Goal: Task Accomplishment & Management: Use online tool/utility

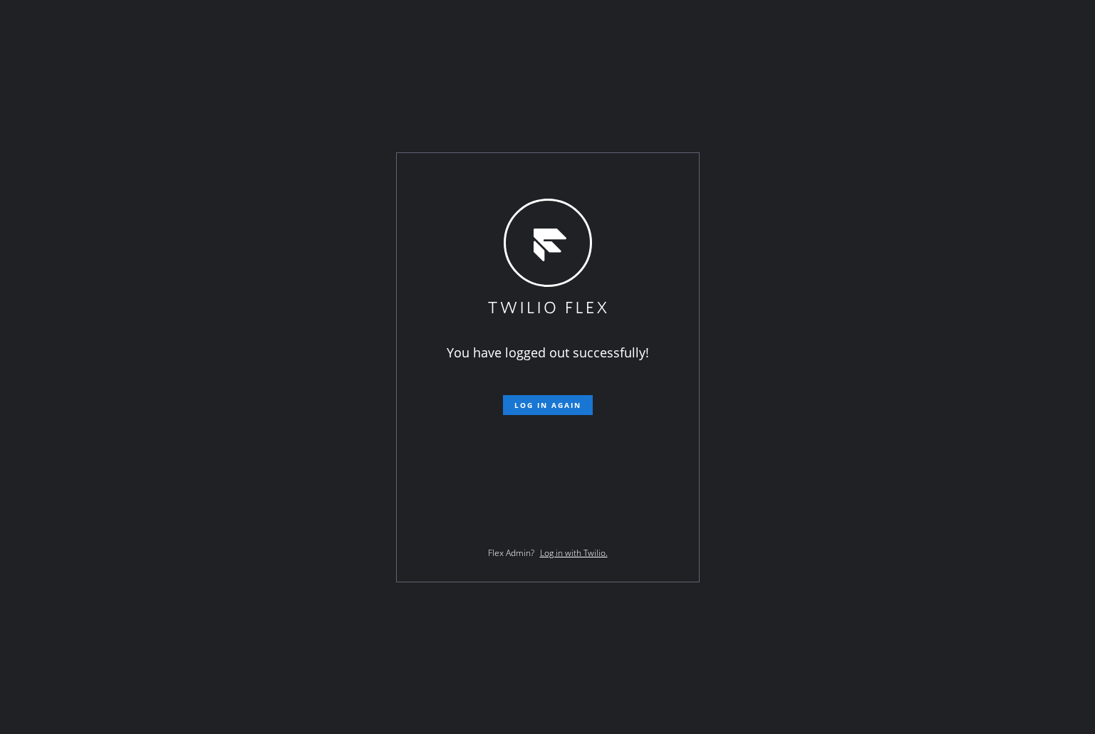
click at [533, 414] on button "Log in again" at bounding box center [548, 405] width 90 height 20
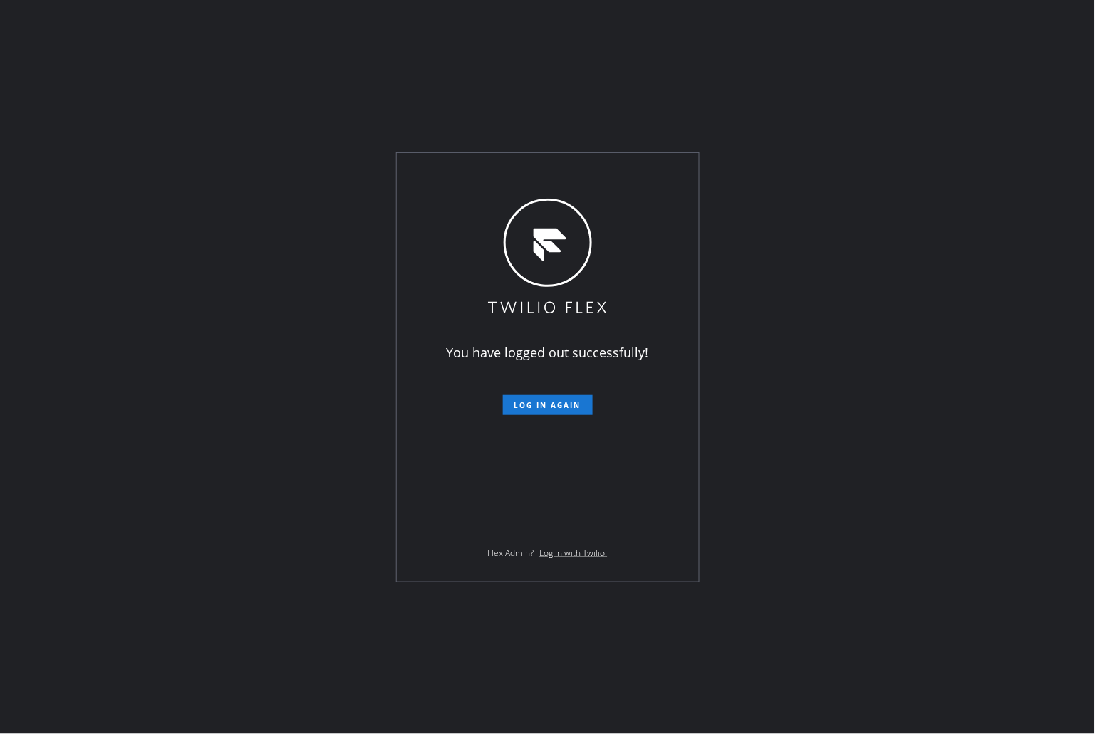
click at [67, 91] on div "You have logged out successfully! Log in again Flex Admin? Log in with Twilio." at bounding box center [547, 367] width 1095 height 734
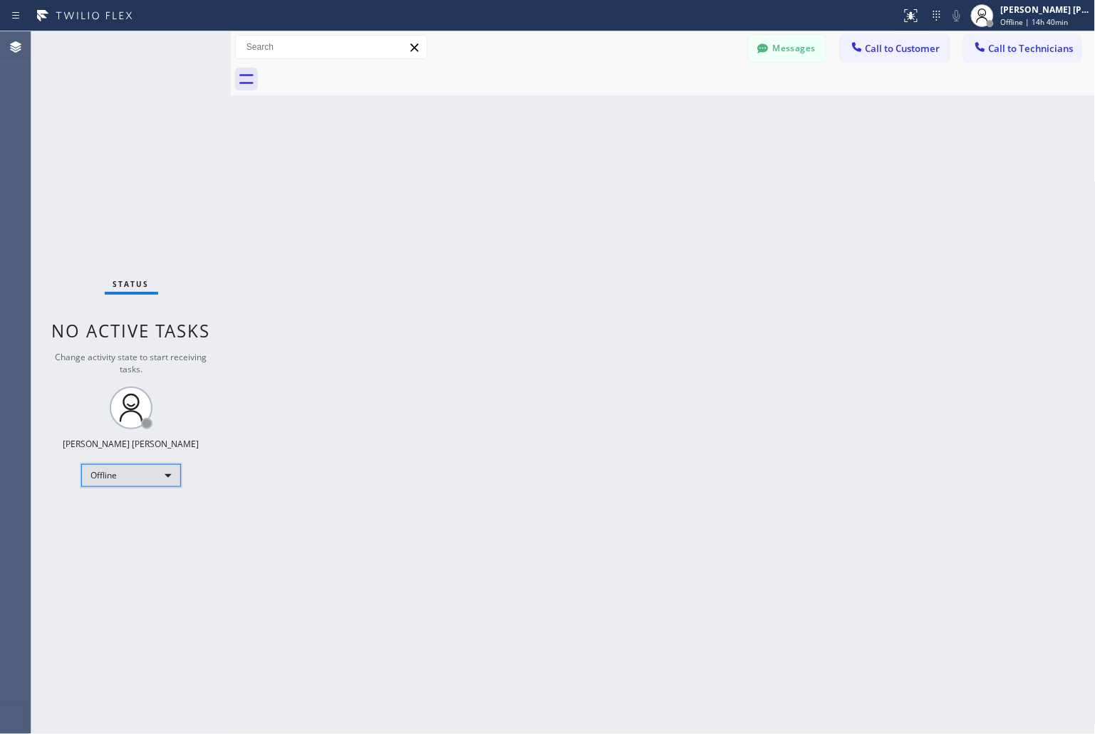
click at [175, 468] on div "Offline" at bounding box center [131, 475] width 100 height 23
click at [127, 528] on li "Unavailable" at bounding box center [130, 530] width 97 height 17
click at [523, 181] on div "Back to Dashboard Change Sender ID Customers Technicians KD Krissy Do 09/12 02:…" at bounding box center [663, 382] width 865 height 703
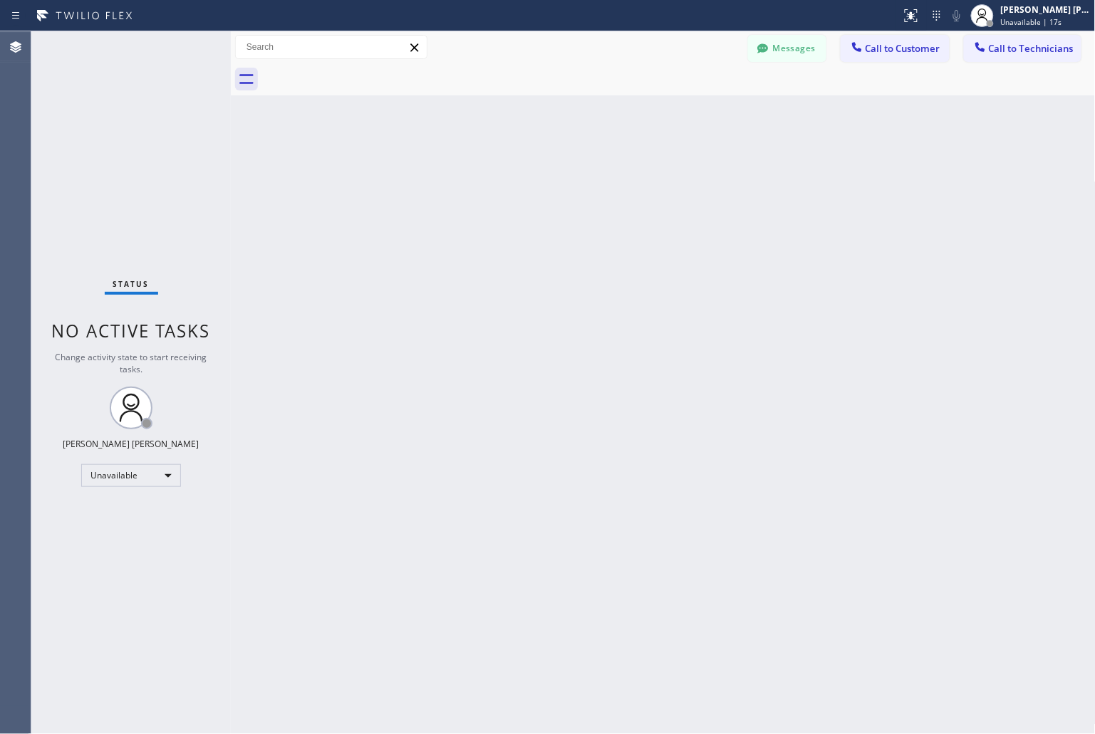
click at [523, 181] on div "Back to Dashboard Change Sender ID Customers Technicians KD Krissy Do 09/12 02:…" at bounding box center [663, 382] width 865 height 703
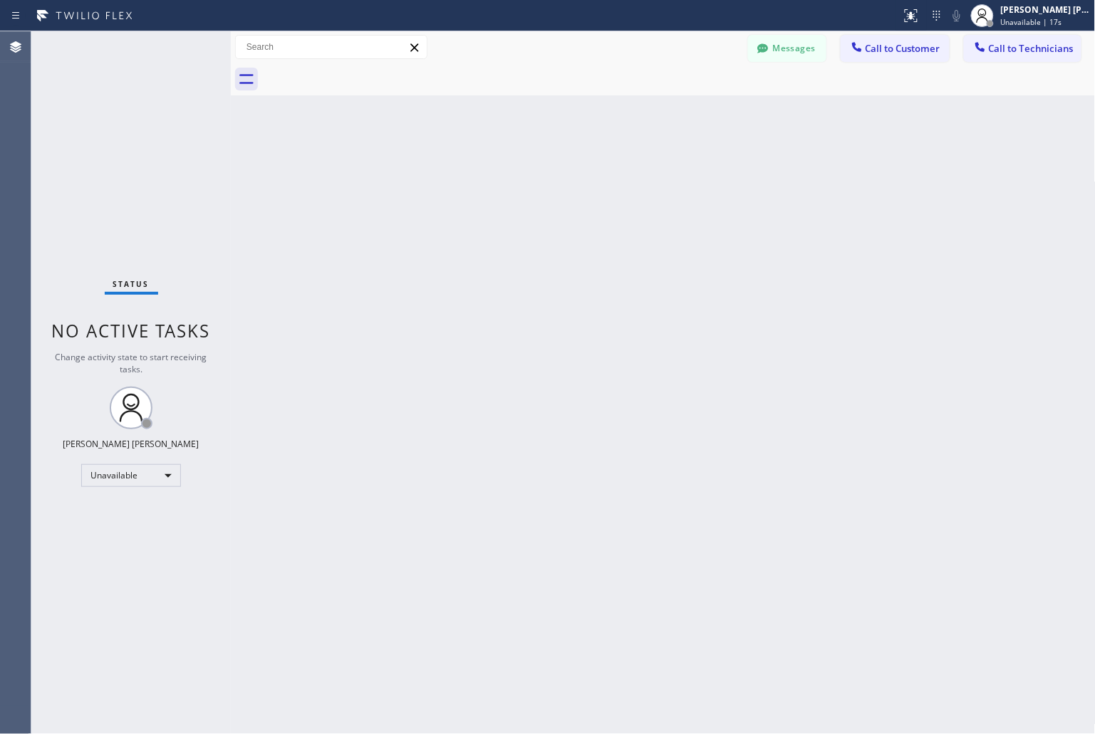
click at [523, 181] on div "Back to Dashboard Change Sender ID Customers Technicians KD Krissy Do 09/12 02:…" at bounding box center [663, 382] width 865 height 703
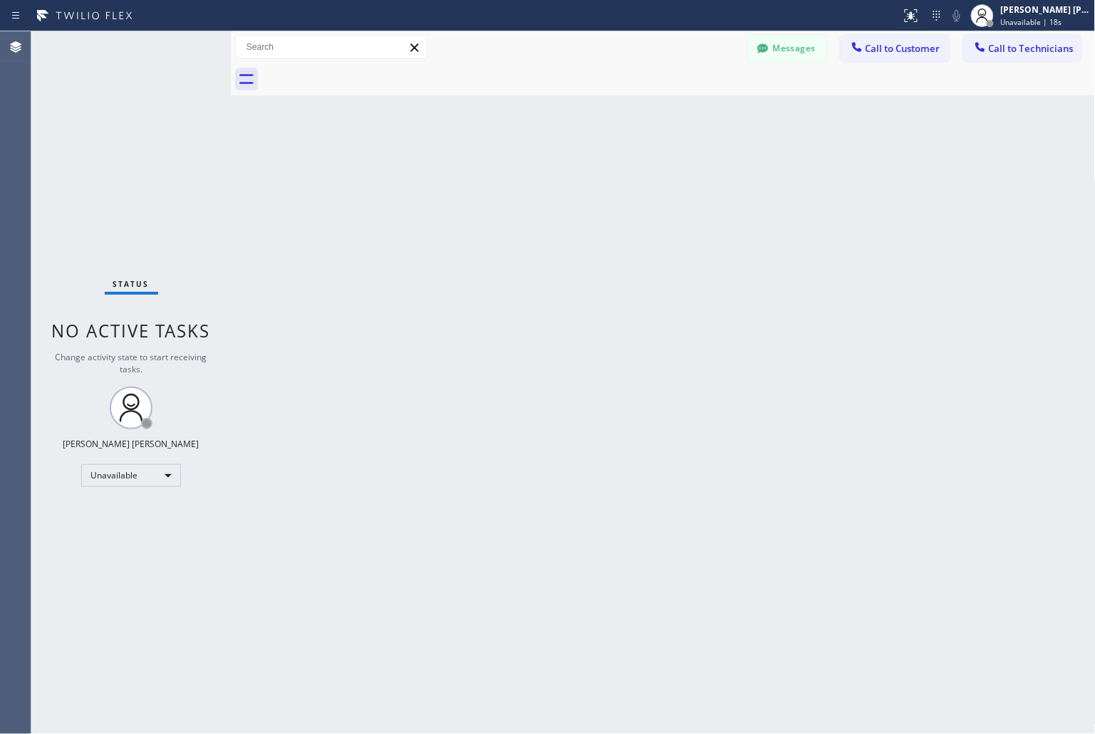
click at [523, 181] on div "Back to Dashboard Change Sender ID Customers Technicians KD Krissy Do 09/12 02:…" at bounding box center [663, 382] width 865 height 703
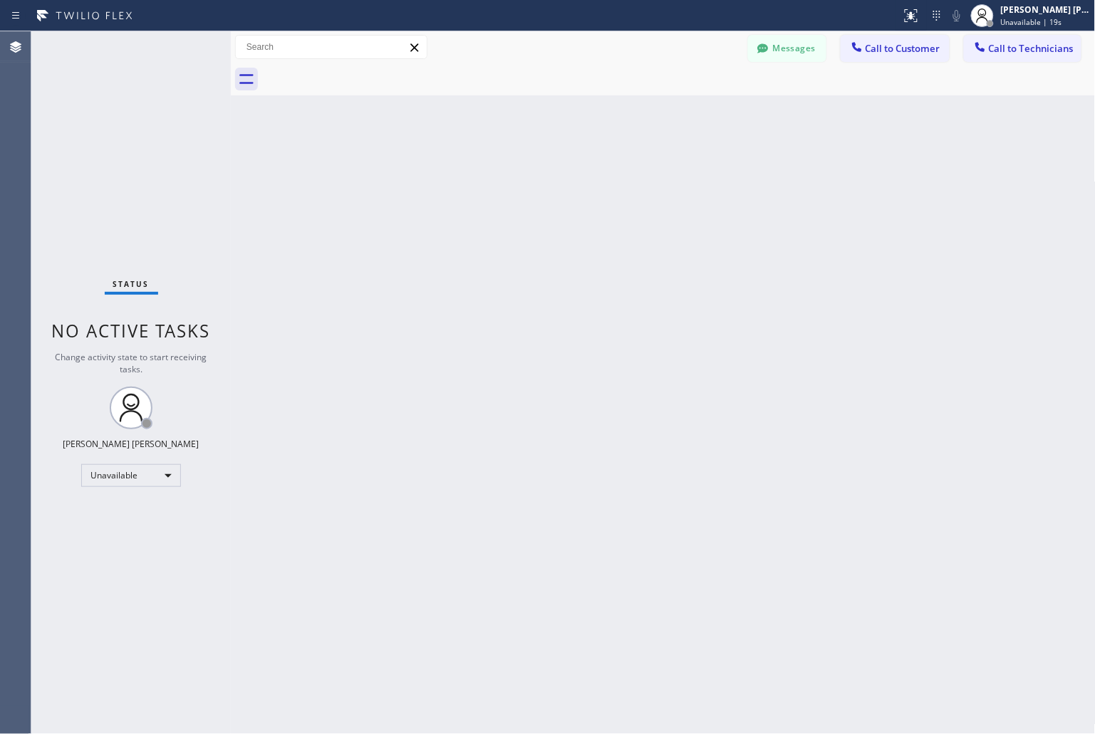
click at [523, 181] on div "Back to Dashboard Change Sender ID Customers Technicians KD Krissy Do 09/12 02:…" at bounding box center [663, 382] width 865 height 703
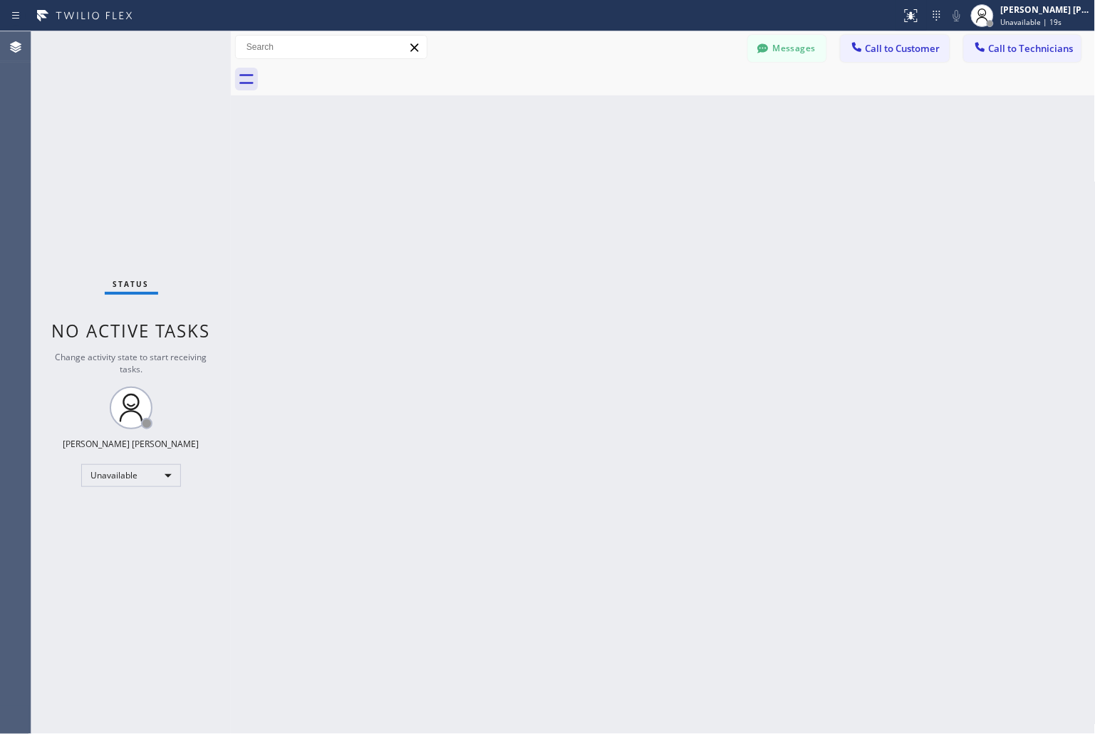
click at [523, 181] on div "Back to Dashboard Change Sender ID Customers Technicians KD Krissy Do 09/12 02:…" at bounding box center [663, 382] width 865 height 703
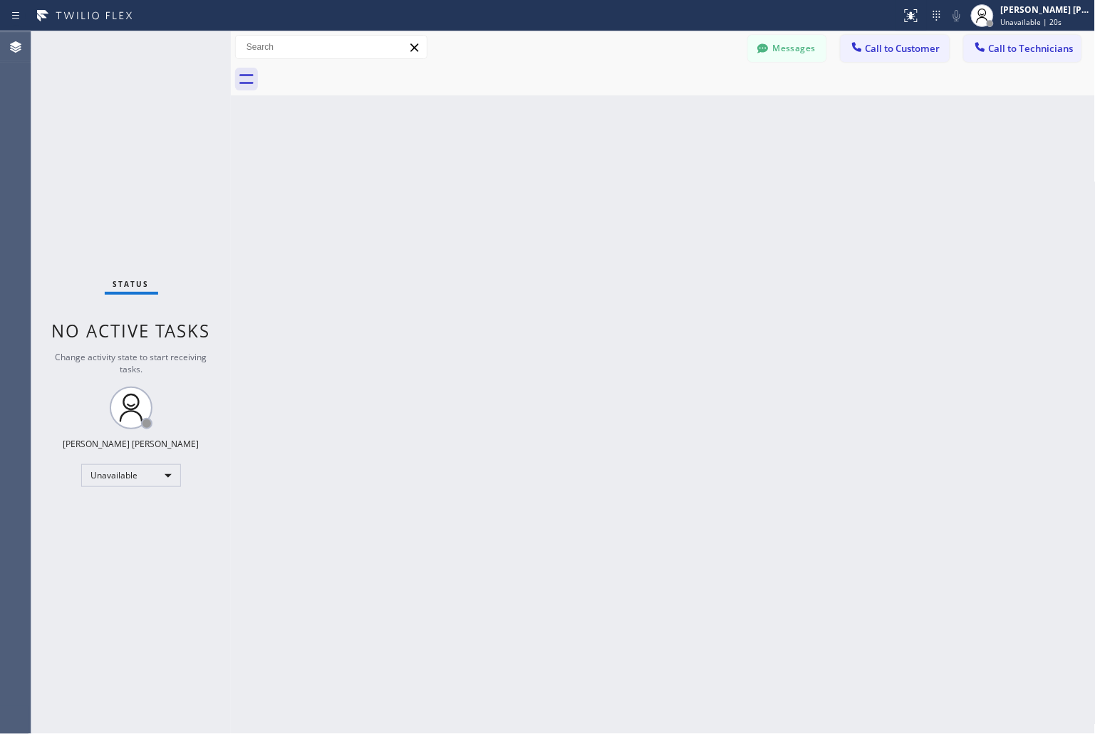
click at [523, 181] on div "Back to Dashboard Change Sender ID Customers Technicians KD Krissy Do 09/12 02:…" at bounding box center [663, 382] width 865 height 703
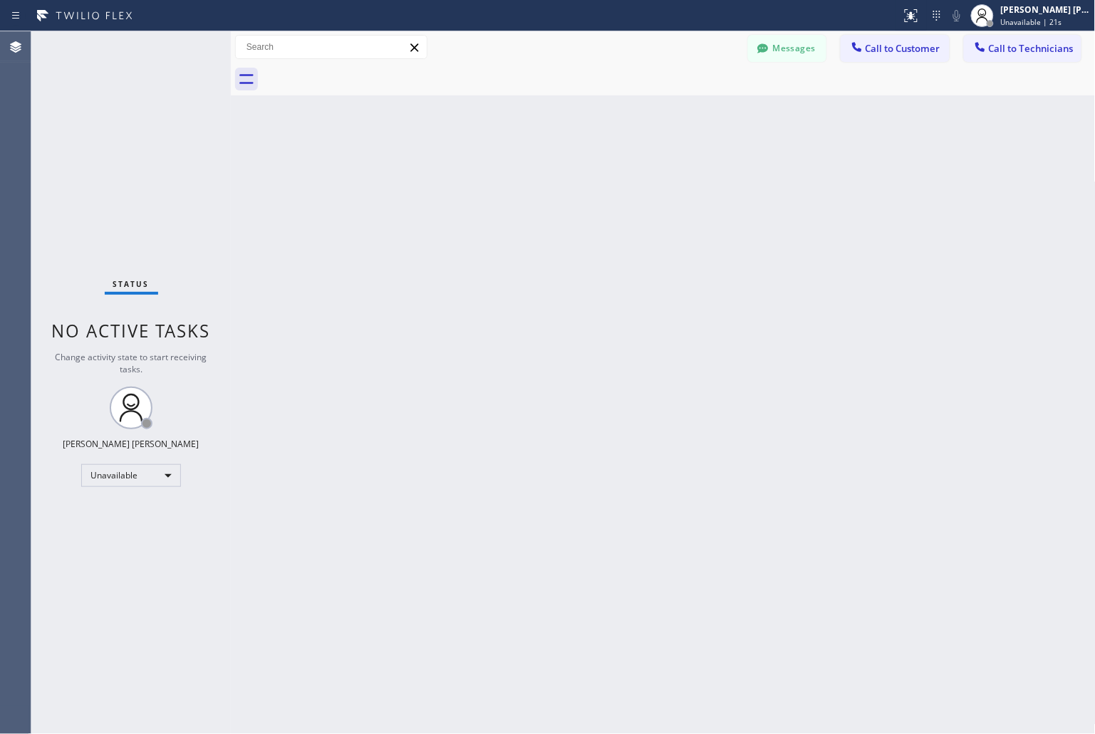
click at [523, 181] on div "Back to Dashboard Change Sender ID Customers Technicians KD Krissy Do 09/12 02:…" at bounding box center [663, 382] width 865 height 703
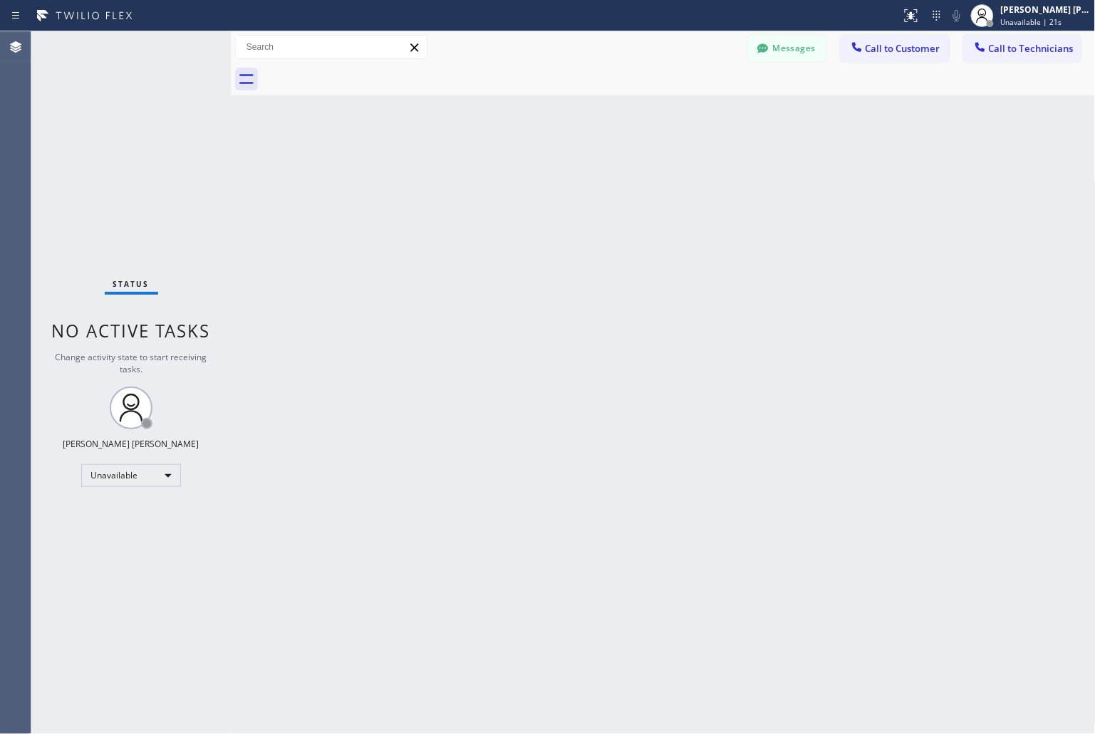
click at [523, 181] on div "Back to Dashboard Change Sender ID Customers Technicians KD Krissy Do 09/12 02:…" at bounding box center [663, 382] width 865 height 703
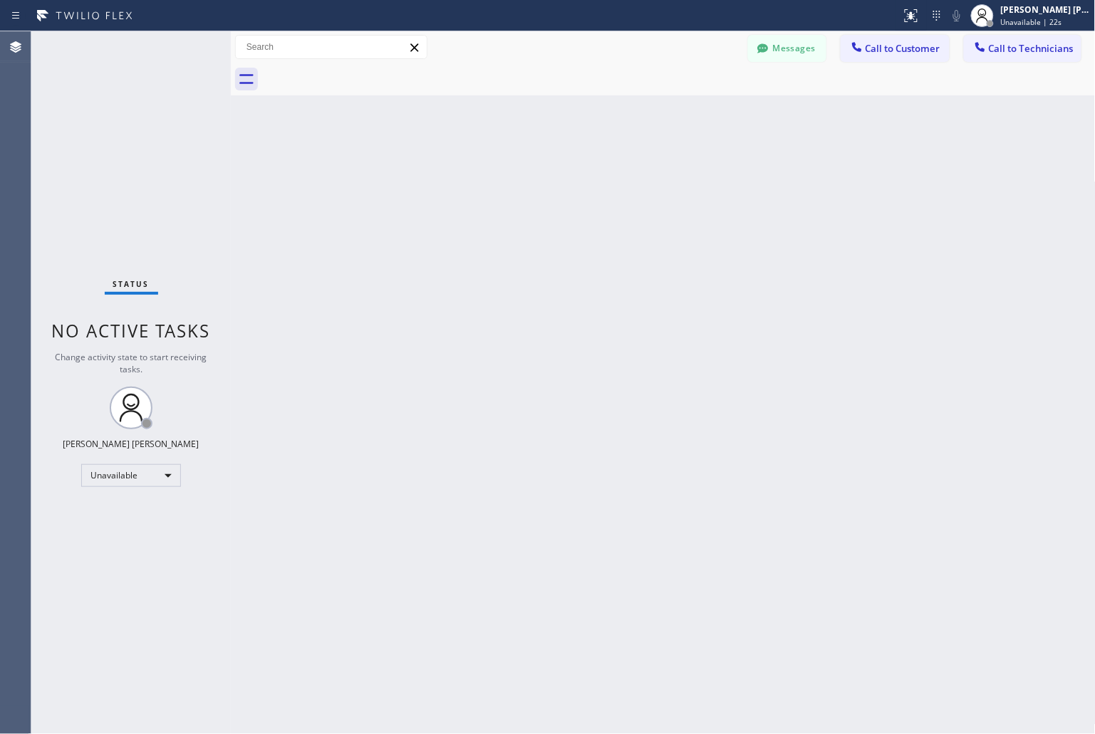
click at [523, 181] on div "Back to Dashboard Change Sender ID Customers Technicians KD Krissy Do 09/12 02:…" at bounding box center [663, 382] width 865 height 703
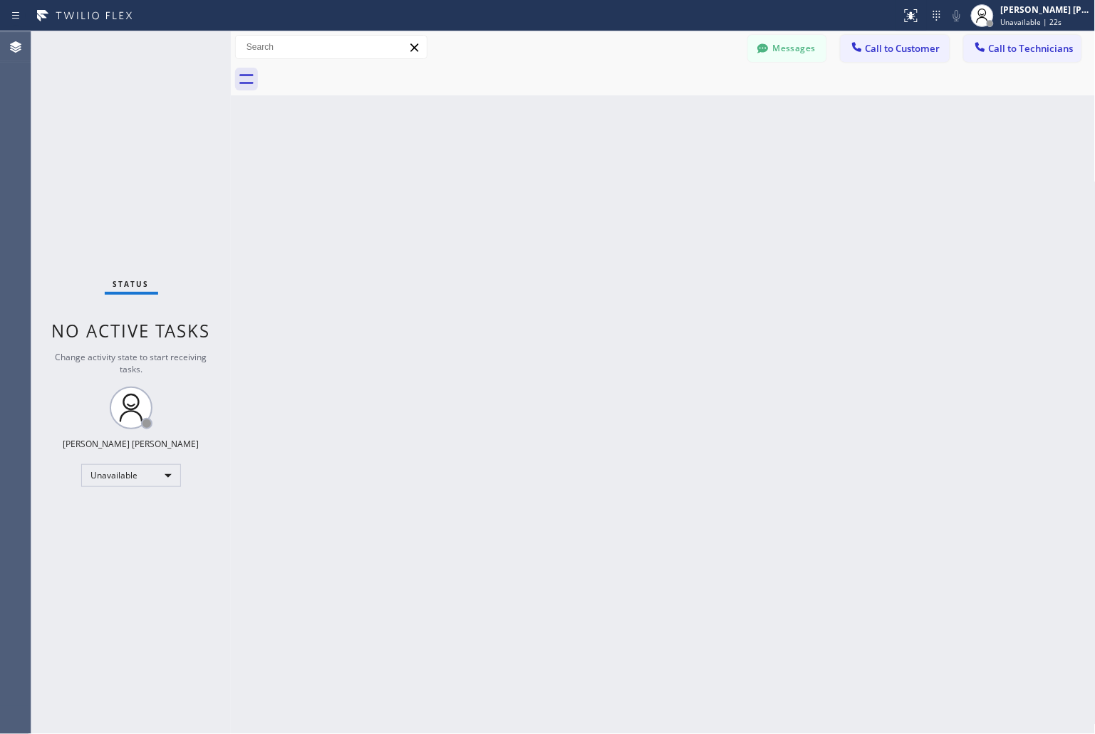
click at [523, 181] on div "Back to Dashboard Change Sender ID Customers Technicians KD Krissy Do 09/12 02:…" at bounding box center [663, 382] width 865 height 703
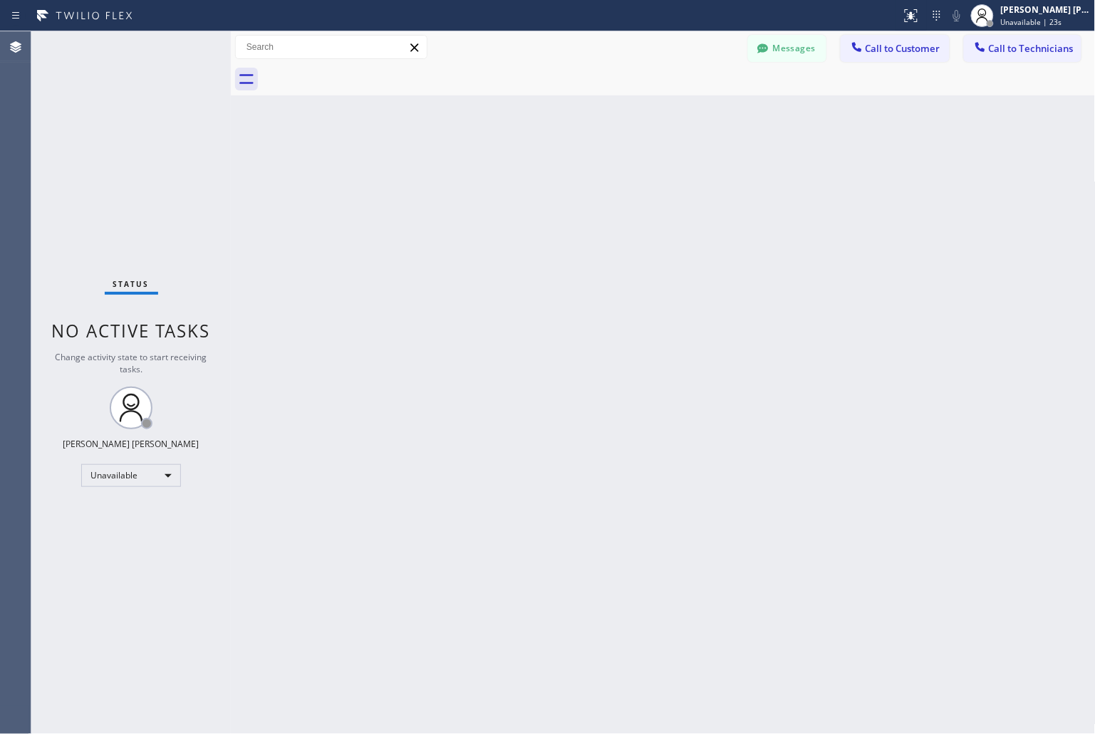
click at [523, 181] on div "Back to Dashboard Change Sender ID Customers Technicians KD Krissy Do 09/12 02:…" at bounding box center [663, 382] width 865 height 703
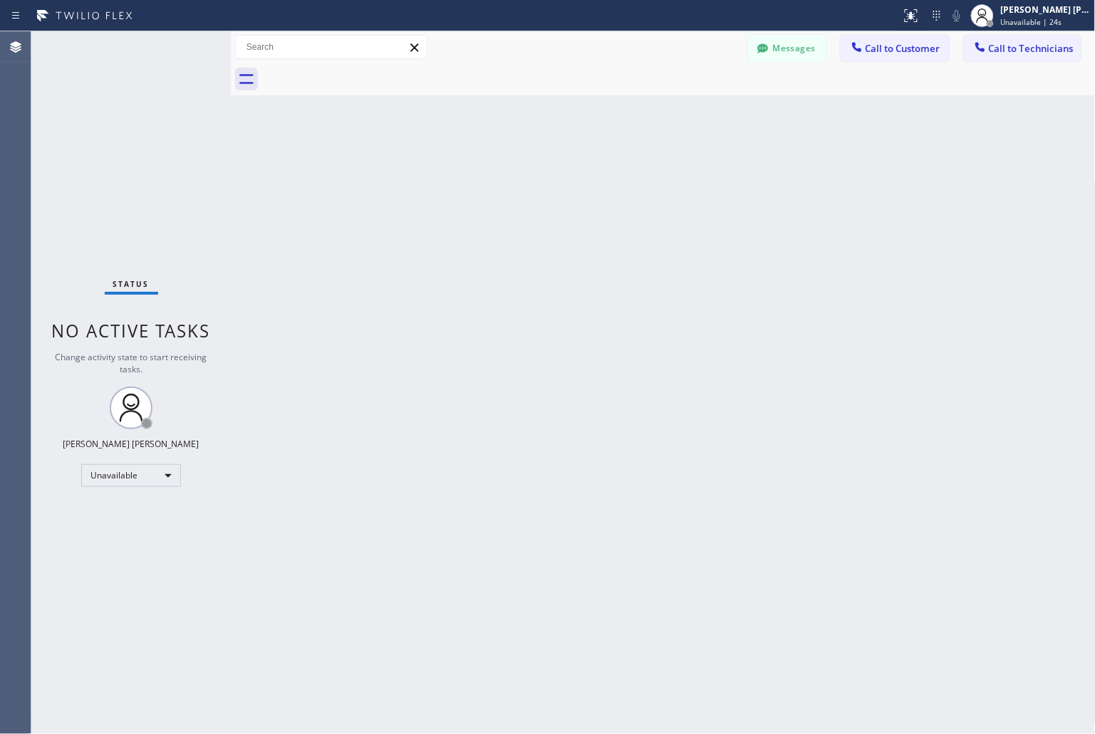
click at [523, 181] on div "Back to Dashboard Change Sender ID Customers Technicians KD Krissy Do 09/12 02:…" at bounding box center [663, 382] width 865 height 703
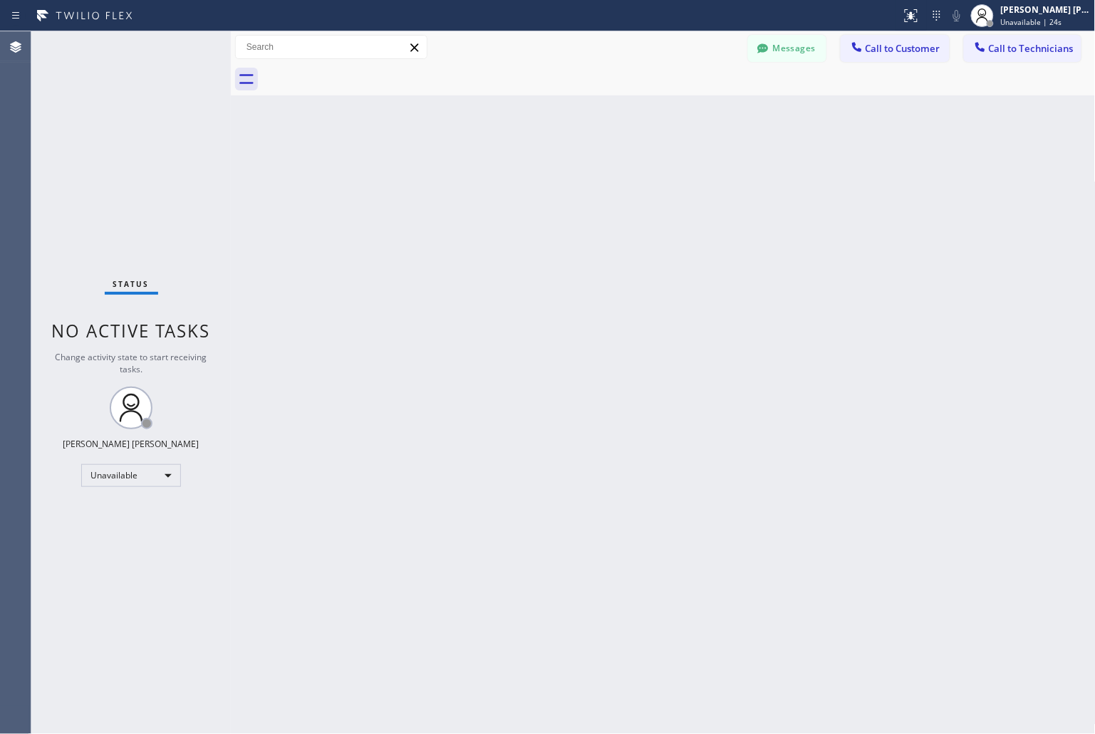
click at [523, 181] on div "Back to Dashboard Change Sender ID Customers Technicians KD Krissy Do 09/12 02:…" at bounding box center [663, 382] width 865 height 703
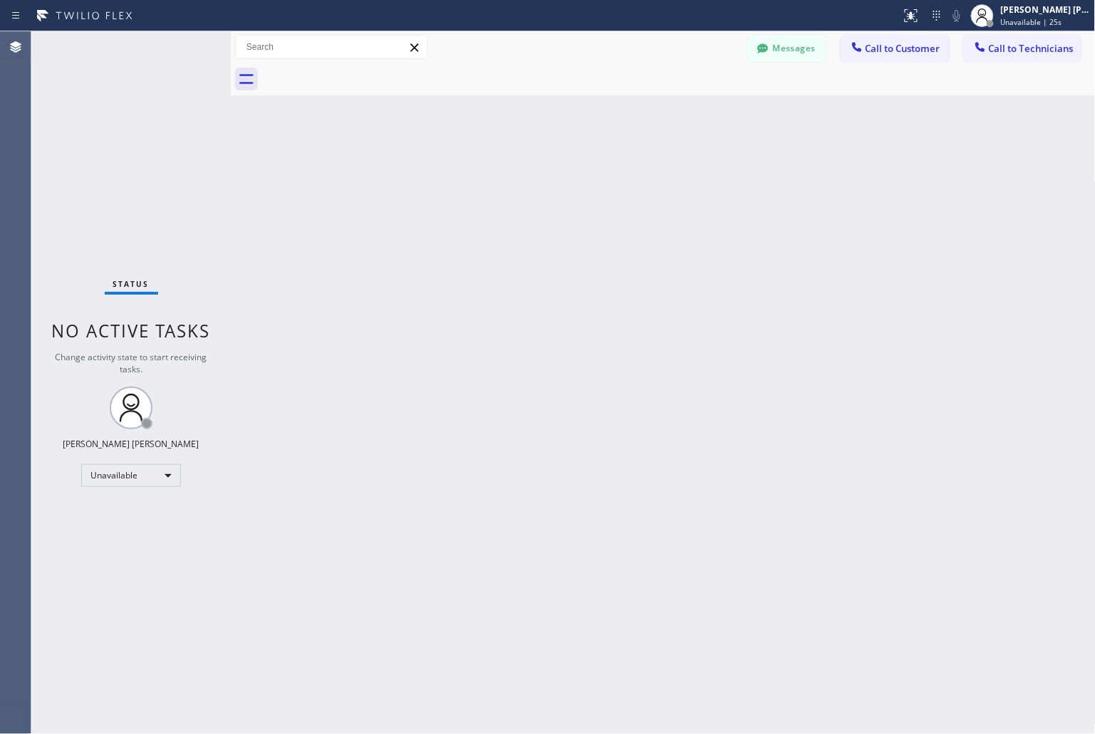
click at [523, 181] on div "Back to Dashboard Change Sender ID Customers Technicians KD Krissy Do 09/12 02:…" at bounding box center [663, 382] width 865 height 703
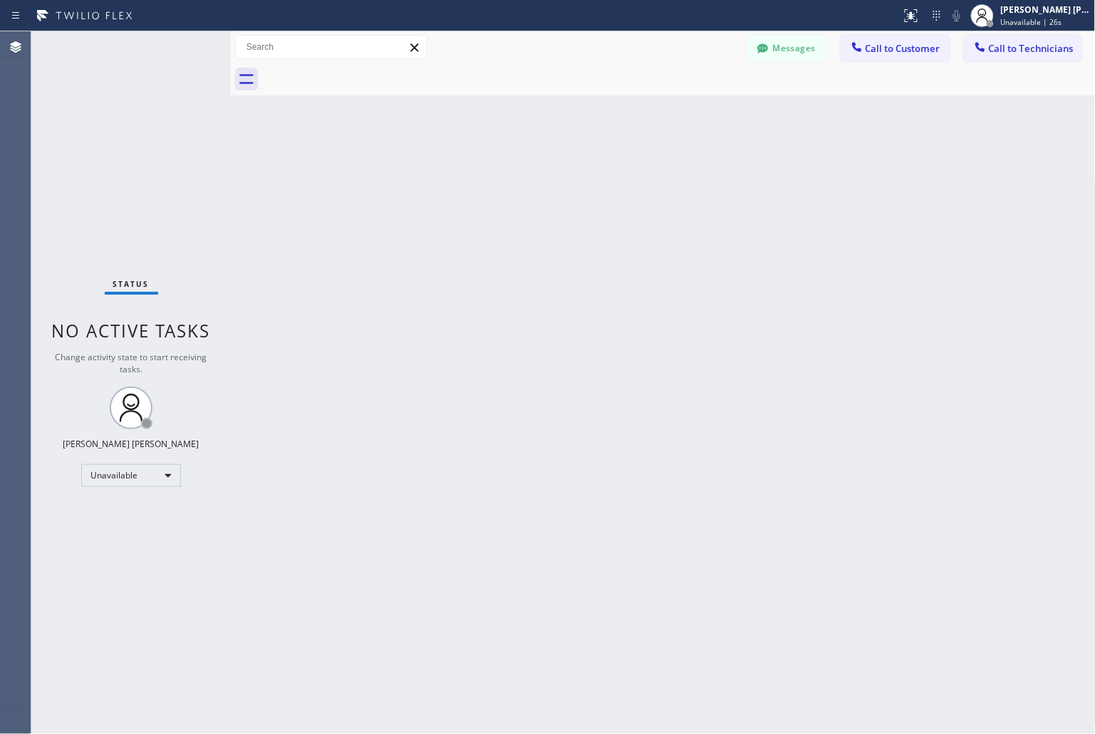
click at [523, 181] on div "Back to Dashboard Change Sender ID Customers Technicians KD Krissy Do 09/12 02:…" at bounding box center [663, 382] width 865 height 703
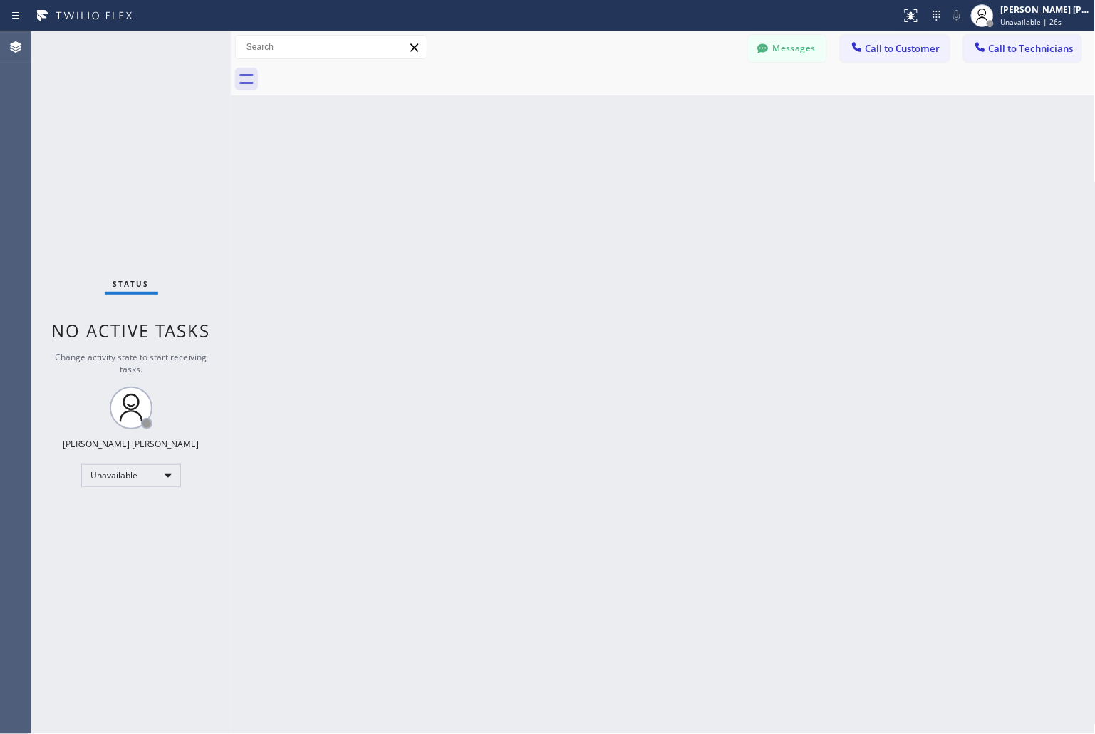
click at [523, 181] on div "Back to Dashboard Change Sender ID Customers Technicians KD Krissy Do 09/12 02:…" at bounding box center [663, 382] width 865 height 703
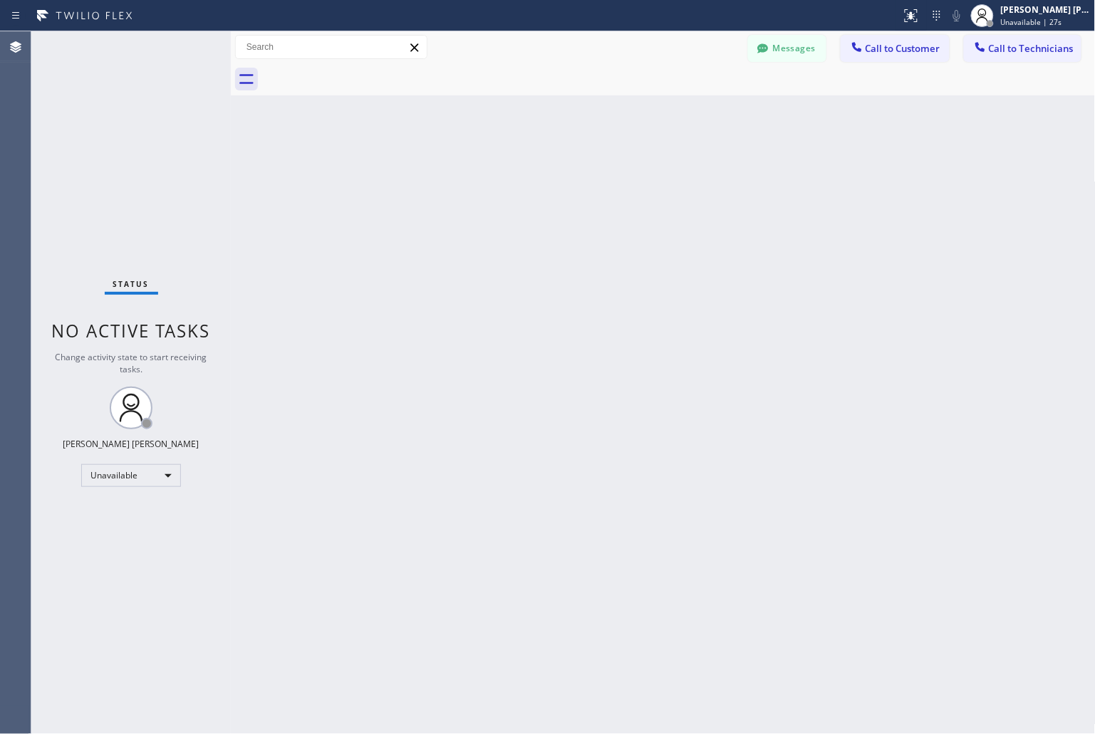
click at [523, 181] on div "Back to Dashboard Change Sender ID Customers Technicians KD Krissy Do 09/12 02:…" at bounding box center [663, 382] width 865 height 703
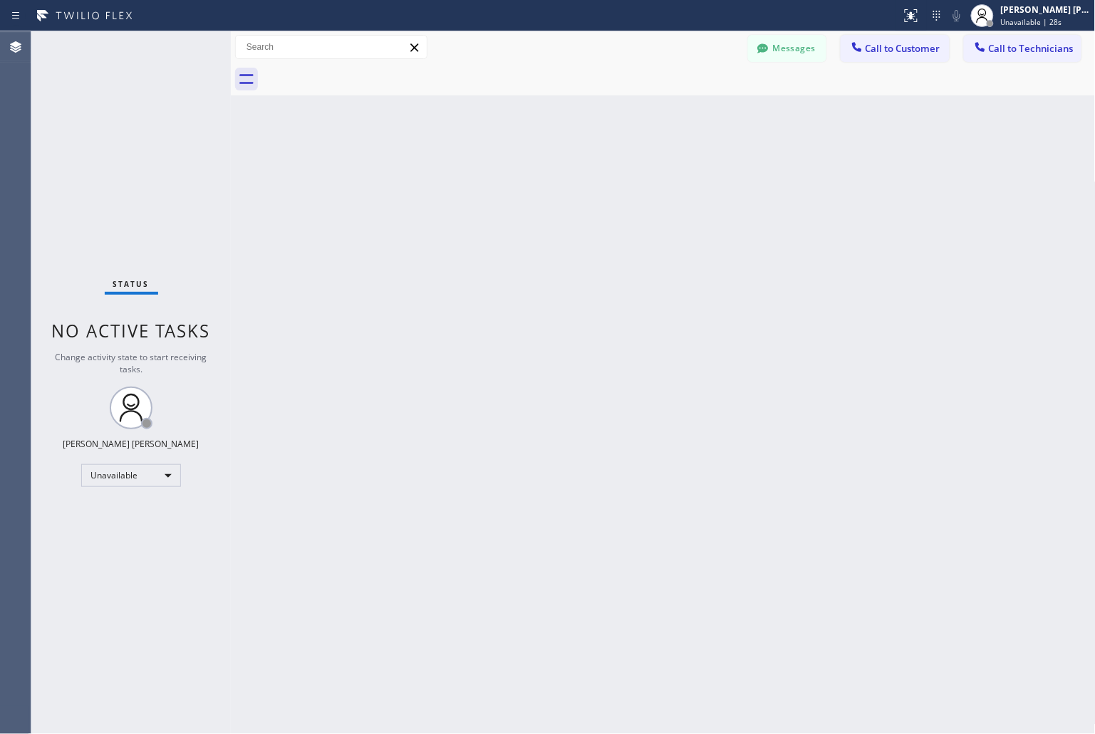
click at [523, 181] on div "Back to Dashboard Change Sender ID Customers Technicians KD Krissy Do 09/12 02:…" at bounding box center [663, 382] width 865 height 703
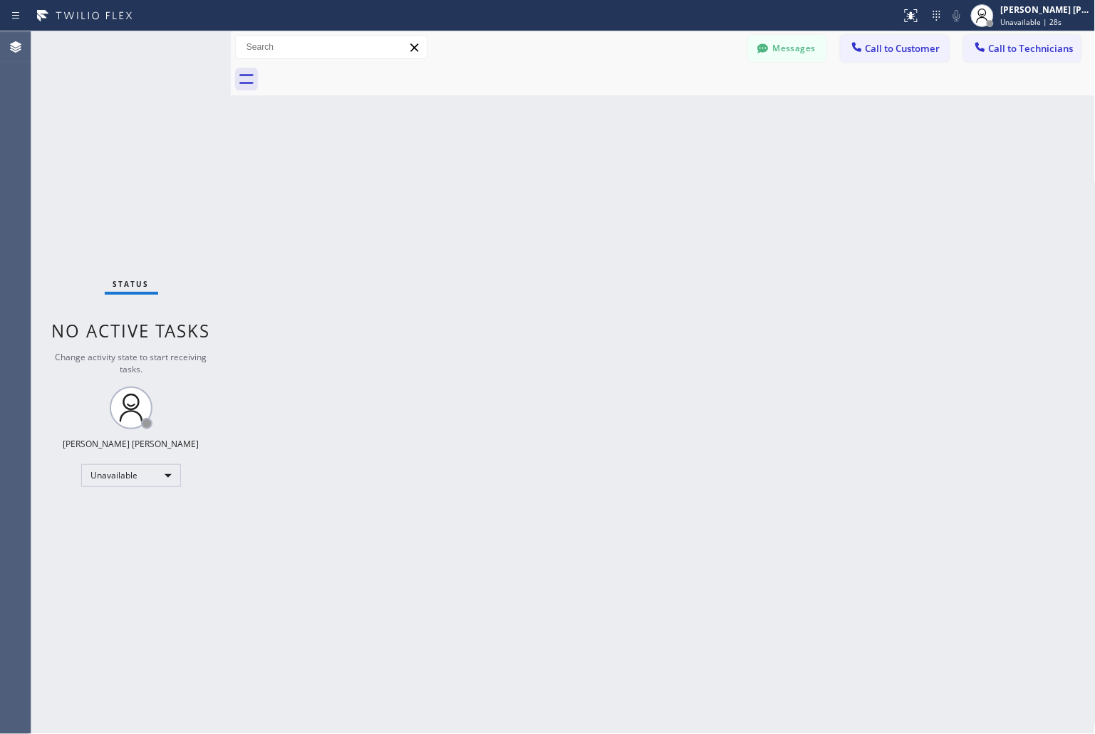
click at [523, 181] on div "Back to Dashboard Change Sender ID Customers Technicians KD Krissy Do 09/12 02:…" at bounding box center [663, 382] width 865 height 703
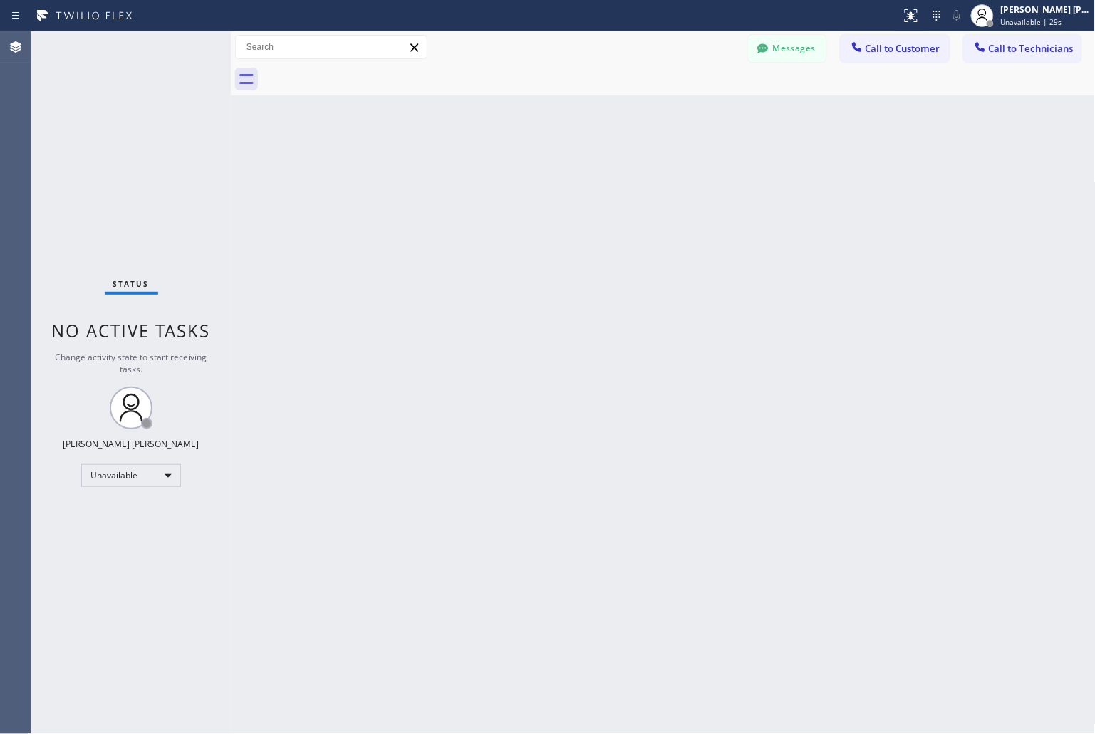
click at [523, 181] on div "Back to Dashboard Change Sender ID Customers Technicians KD Krissy Do 09/12 02:…" at bounding box center [663, 382] width 865 height 703
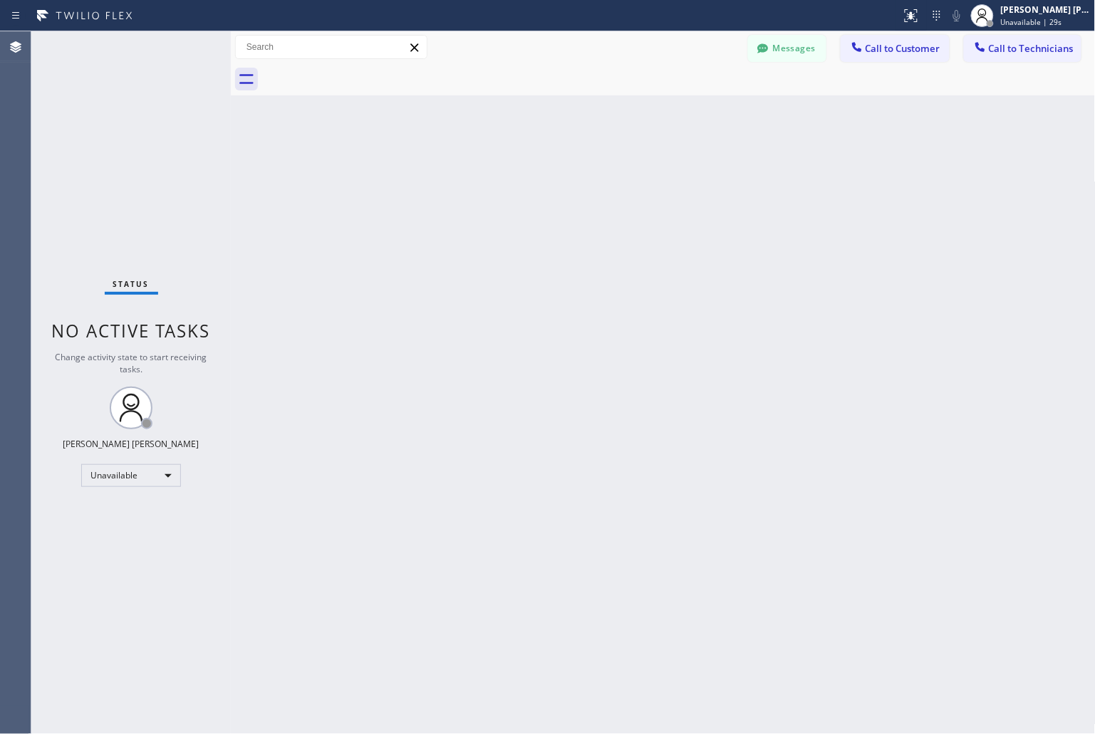
click at [523, 181] on div "Back to Dashboard Change Sender ID Customers Technicians KD Krissy Do 09/12 02:…" at bounding box center [663, 382] width 865 height 703
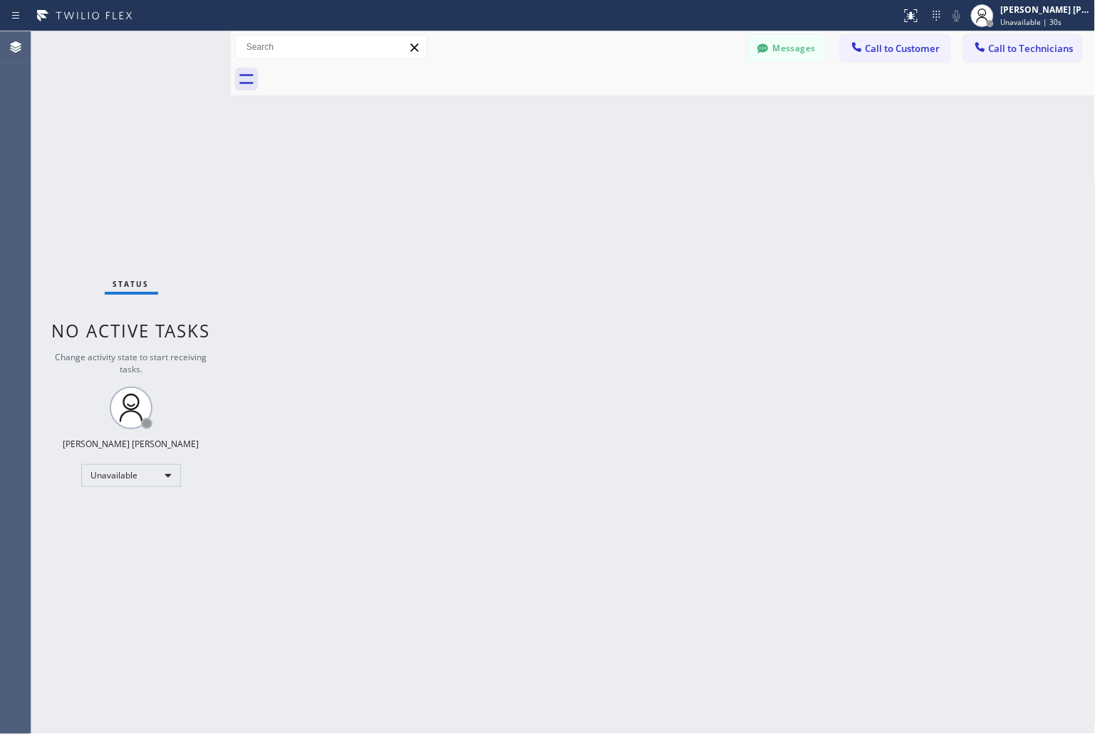
click at [523, 181] on div "Back to Dashboard Change Sender ID Customers Technicians KD Krissy Do 09/12 02:…" at bounding box center [663, 382] width 865 height 703
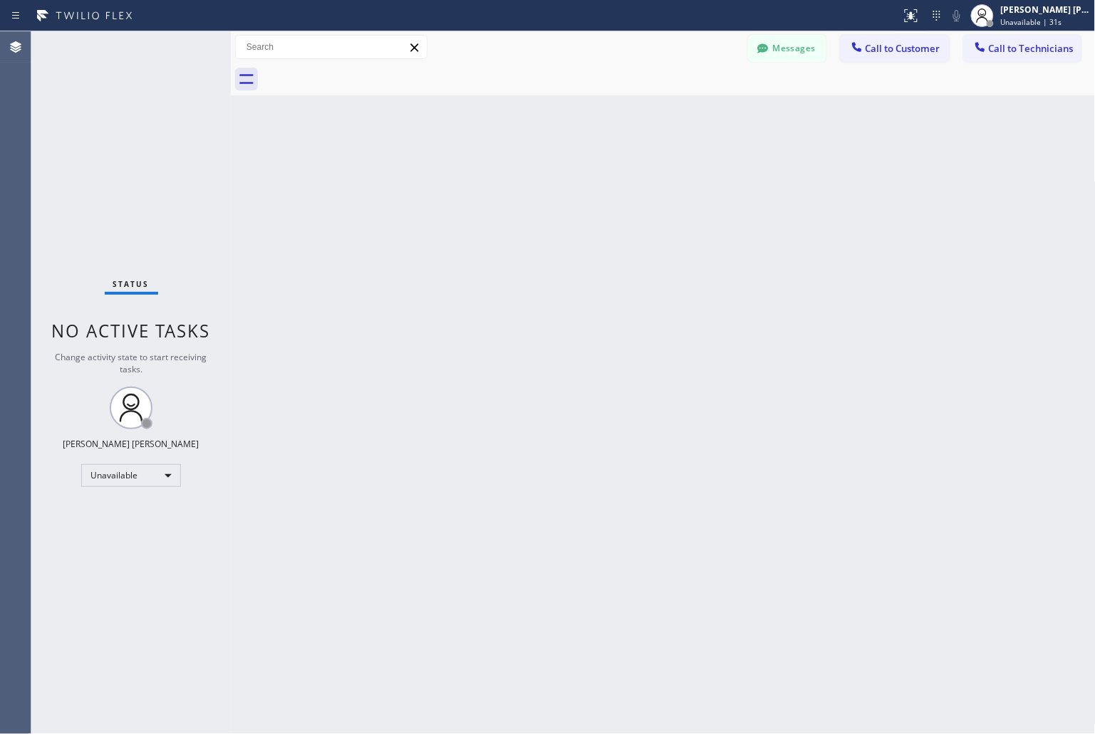
click at [523, 181] on div "Back to Dashboard Change Sender ID Customers Technicians KD Krissy Do 09/12 02:…" at bounding box center [663, 382] width 865 height 703
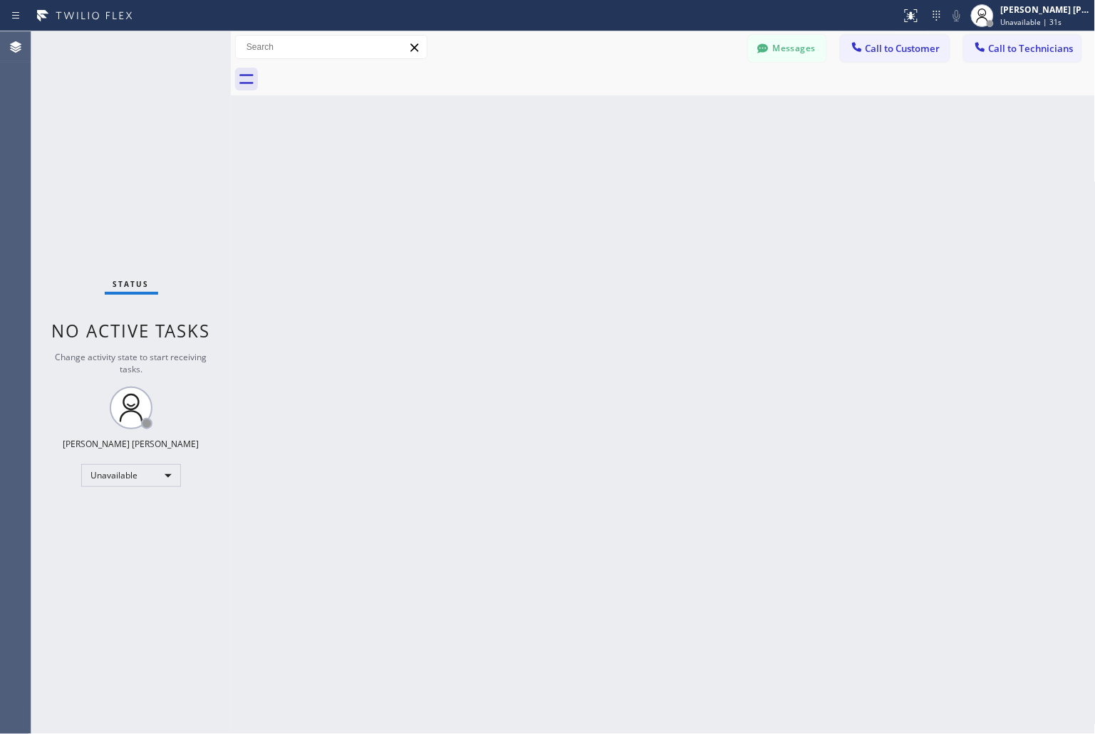
click at [523, 181] on div "Back to Dashboard Change Sender ID Customers Technicians KD Krissy Do 09/12 02:…" at bounding box center [663, 382] width 865 height 703
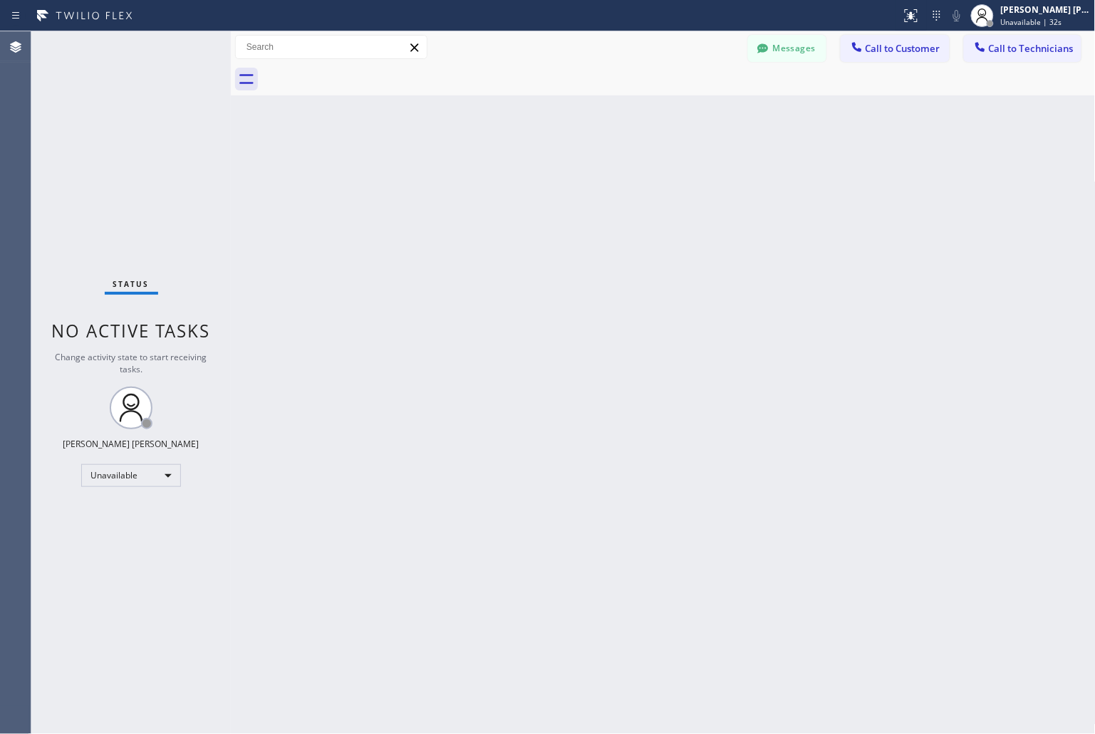
click at [523, 181] on div "Back to Dashboard Change Sender ID Customers Technicians KD Krissy Do 09/12 02:…" at bounding box center [663, 382] width 865 height 703
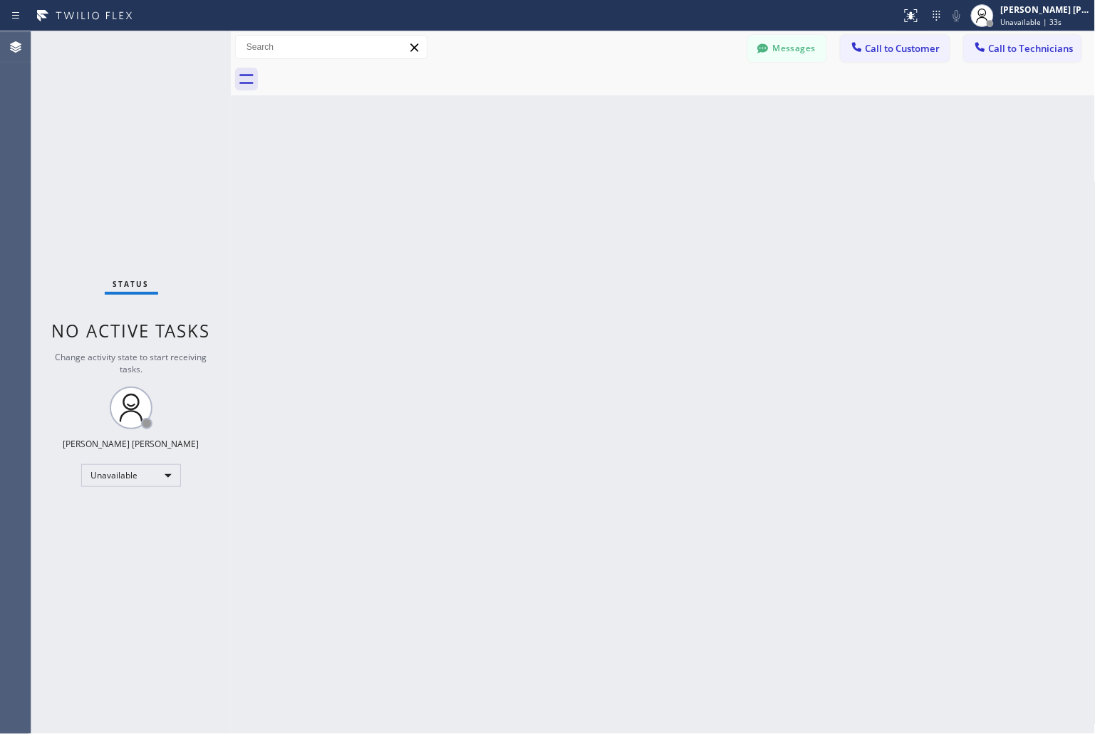
click at [523, 181] on div "Back to Dashboard Change Sender ID Customers Technicians KD Krissy Do 09/12 02:…" at bounding box center [663, 382] width 865 height 703
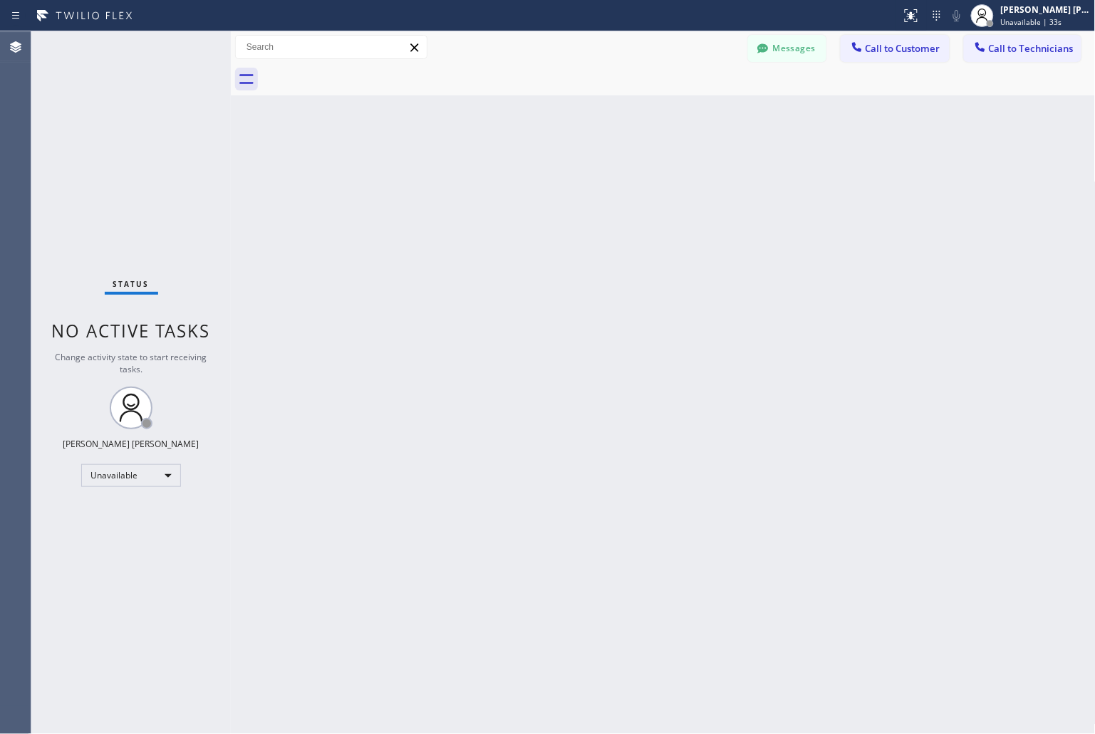
click at [523, 181] on div "Back to Dashboard Change Sender ID Customers Technicians KD Krissy Do 09/12 02:…" at bounding box center [663, 382] width 865 height 703
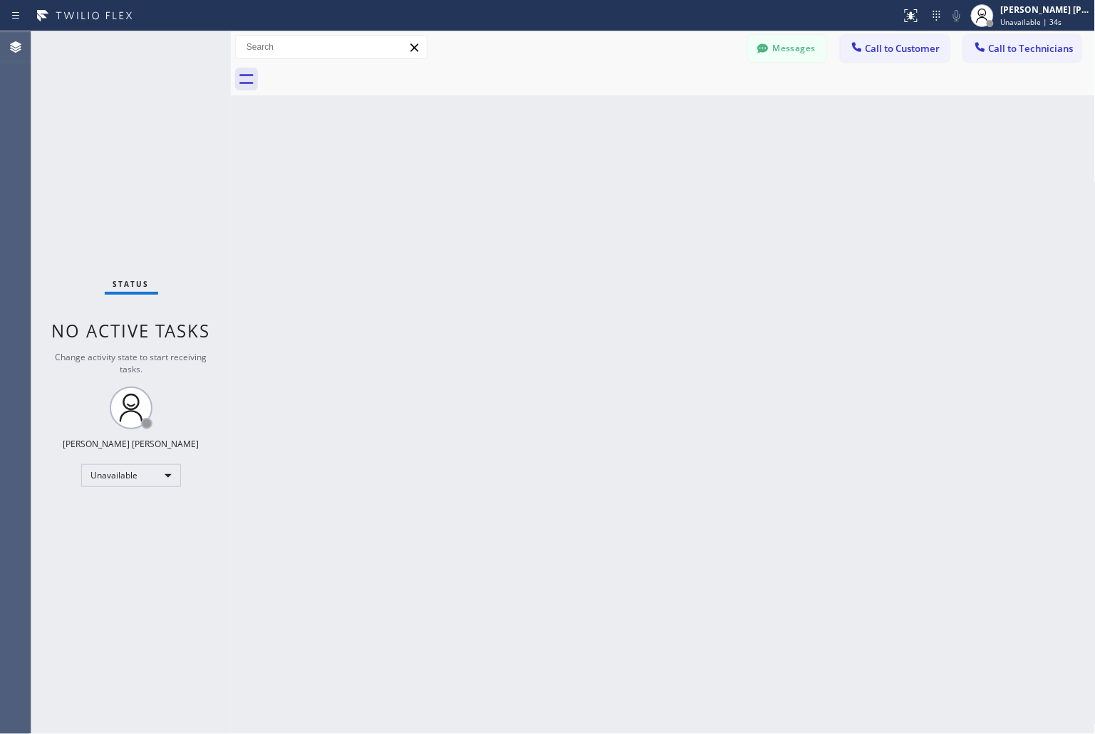
click at [523, 181] on div "Back to Dashboard Change Sender ID Customers Technicians KD Krissy Do 09/12 02:…" at bounding box center [663, 382] width 865 height 703
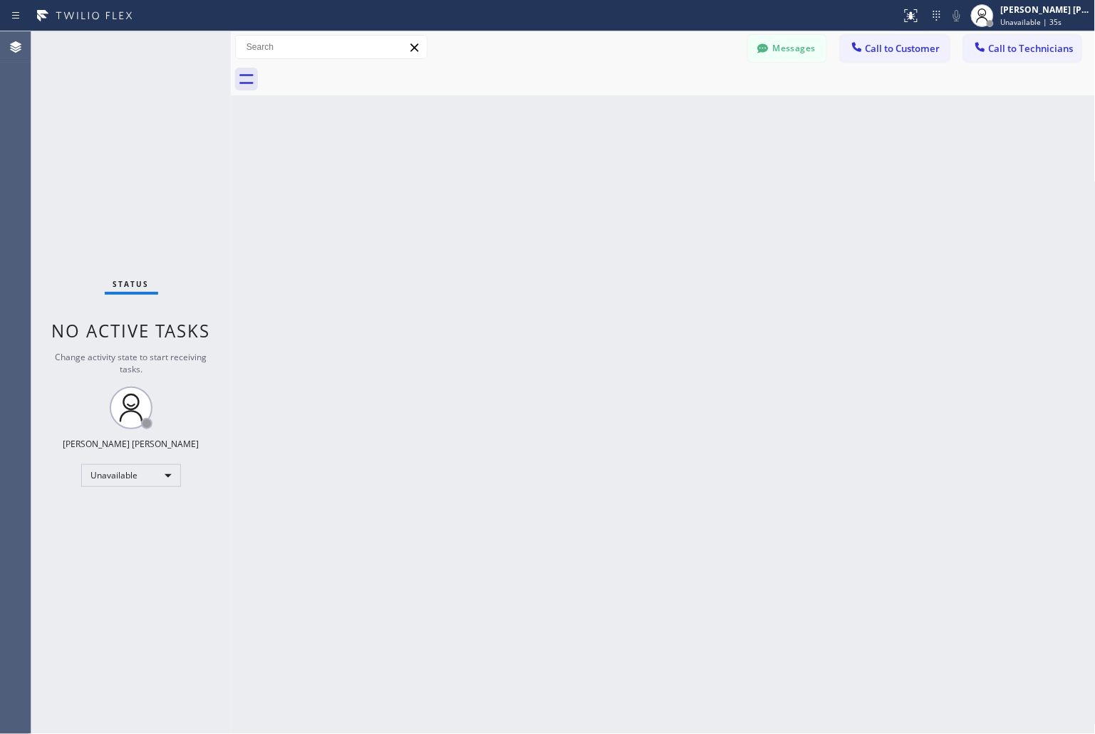
click at [523, 181] on div "Back to Dashboard Change Sender ID Customers Technicians KD Krissy Do 09/12 02:…" at bounding box center [663, 382] width 865 height 703
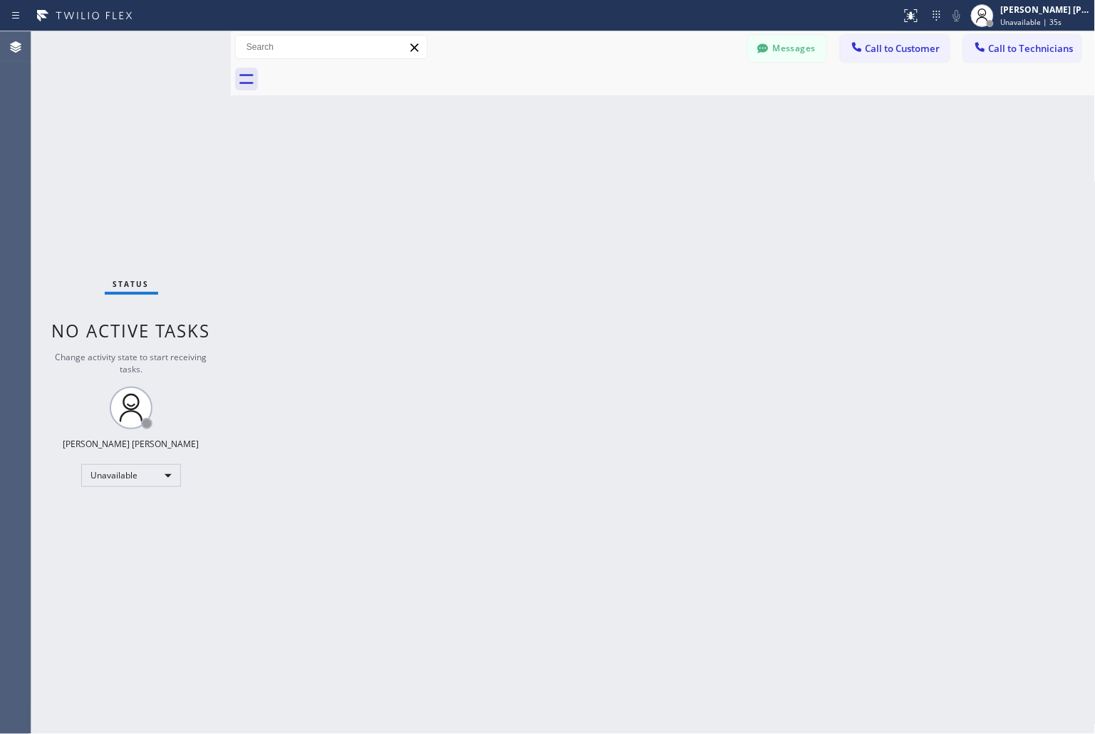
click at [523, 181] on div "Back to Dashboard Change Sender ID Customers Technicians KD Krissy Do 09/12 02:…" at bounding box center [663, 382] width 865 height 703
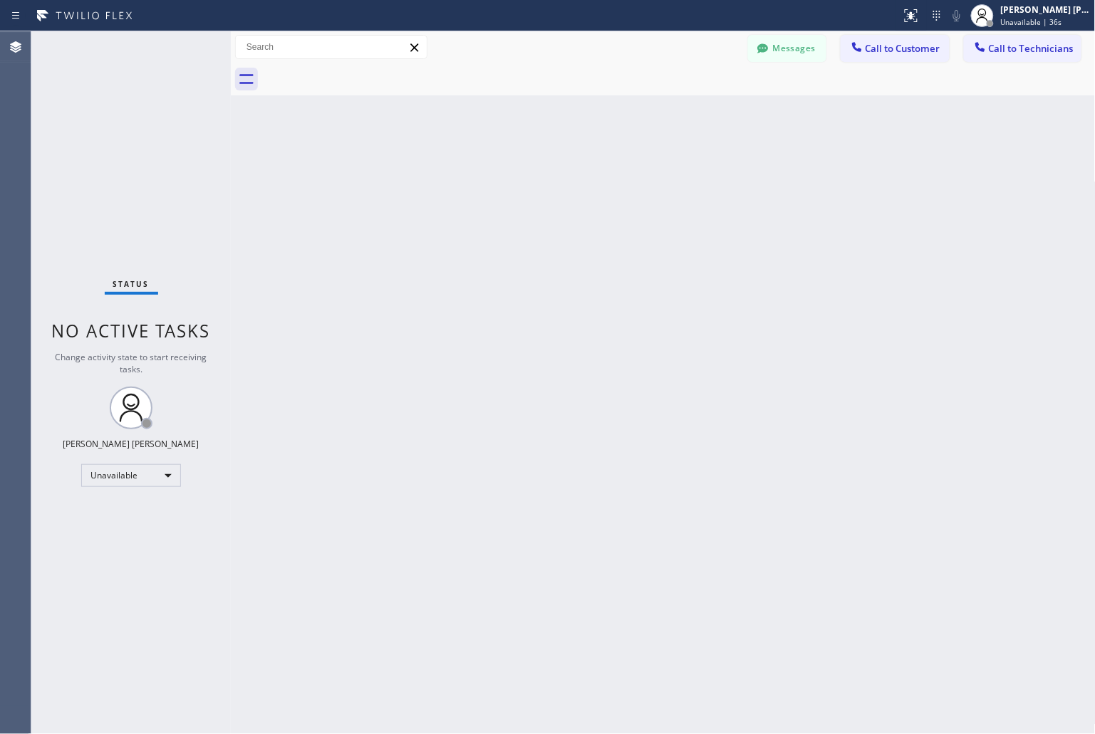
click at [523, 181] on div "Back to Dashboard Change Sender ID Customers Technicians KD Krissy Do 09/12 02:…" at bounding box center [663, 382] width 865 height 703
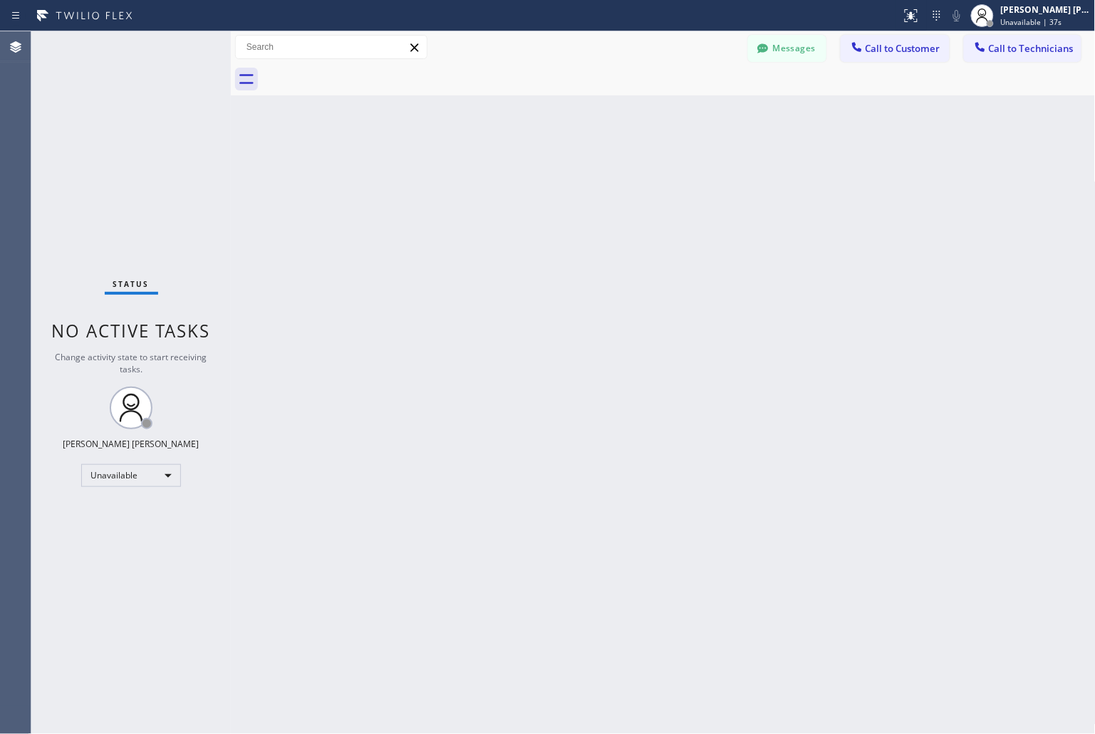
click at [523, 181] on div "Back to Dashboard Change Sender ID Customers Technicians KD Krissy Do 09/12 02:…" at bounding box center [663, 382] width 865 height 703
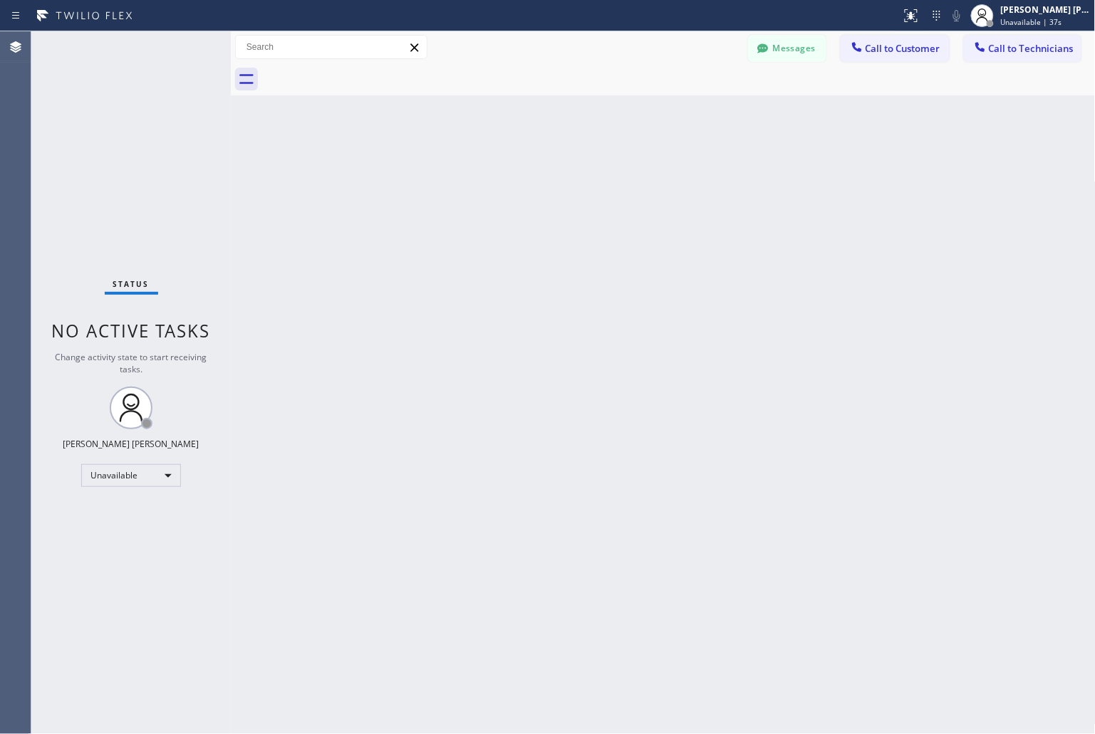
click at [523, 181] on div "Back to Dashboard Change Sender ID Customers Technicians KD Krissy Do 09/12 02:…" at bounding box center [663, 382] width 865 height 703
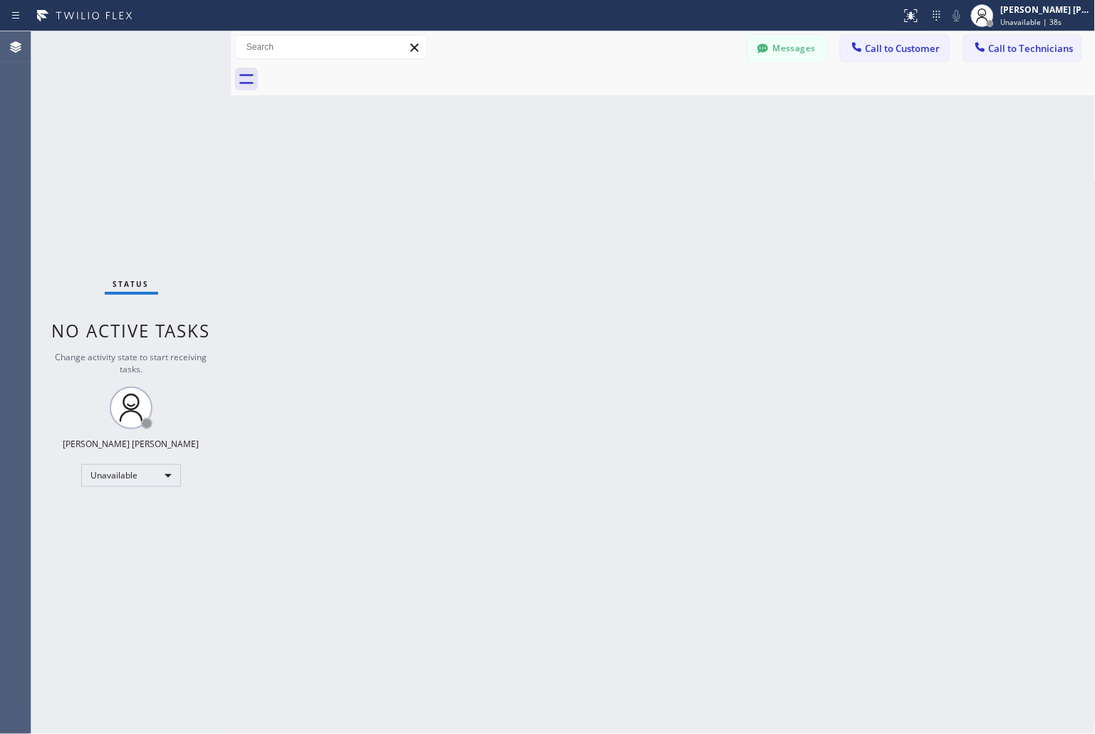
click at [523, 181] on div "Back to Dashboard Change Sender ID Customers Technicians KD Krissy Do 09/12 02:…" at bounding box center [663, 382] width 865 height 703
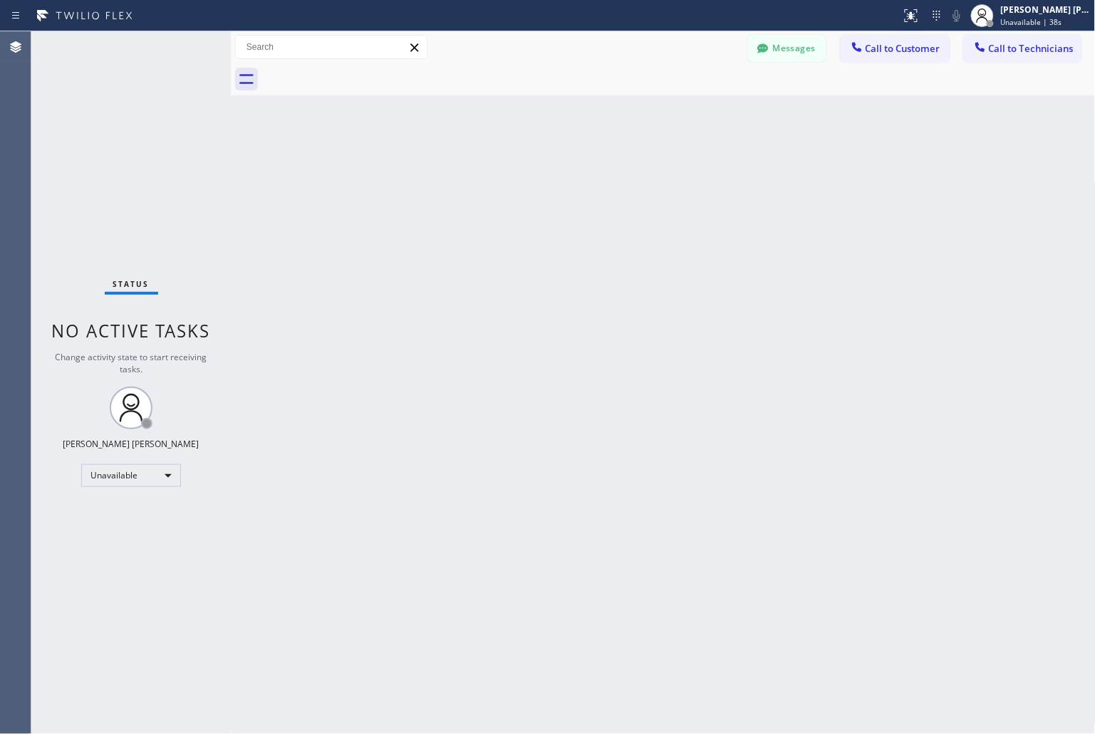
click at [523, 181] on div "Back to Dashboard Change Sender ID Customers Technicians KD Krissy Do 09/12 02:…" at bounding box center [663, 382] width 865 height 703
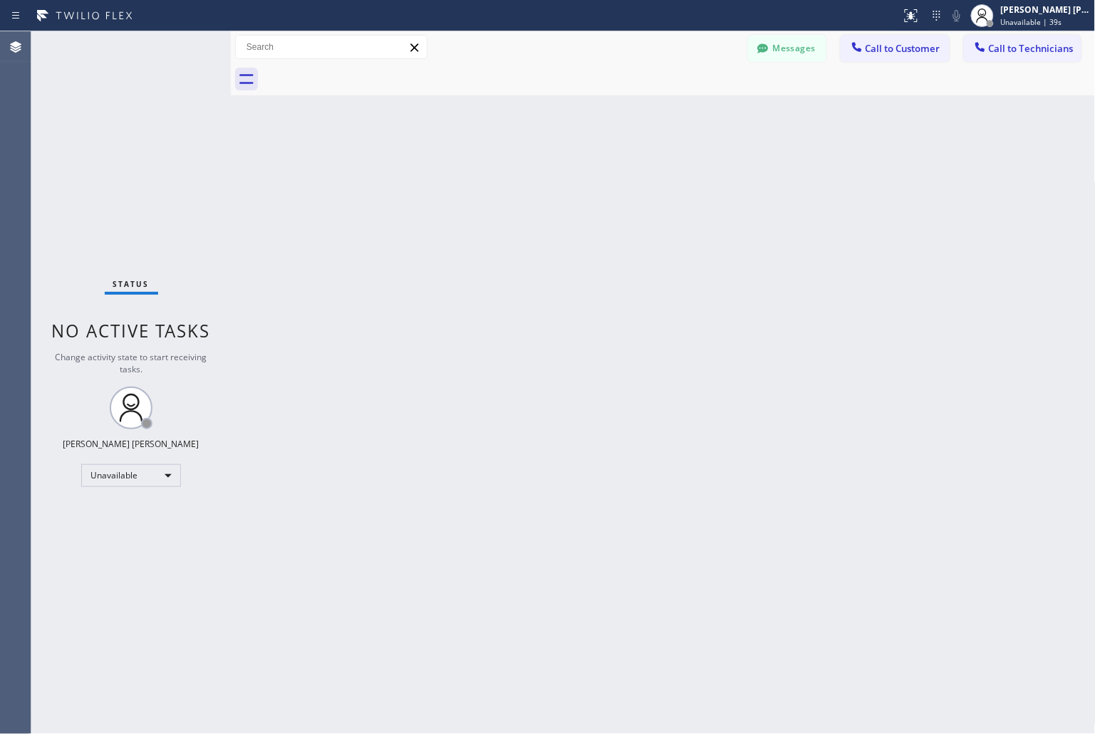
click at [523, 181] on div "Back to Dashboard Change Sender ID Customers Technicians KD Krissy Do 09/12 02:…" at bounding box center [663, 382] width 865 height 703
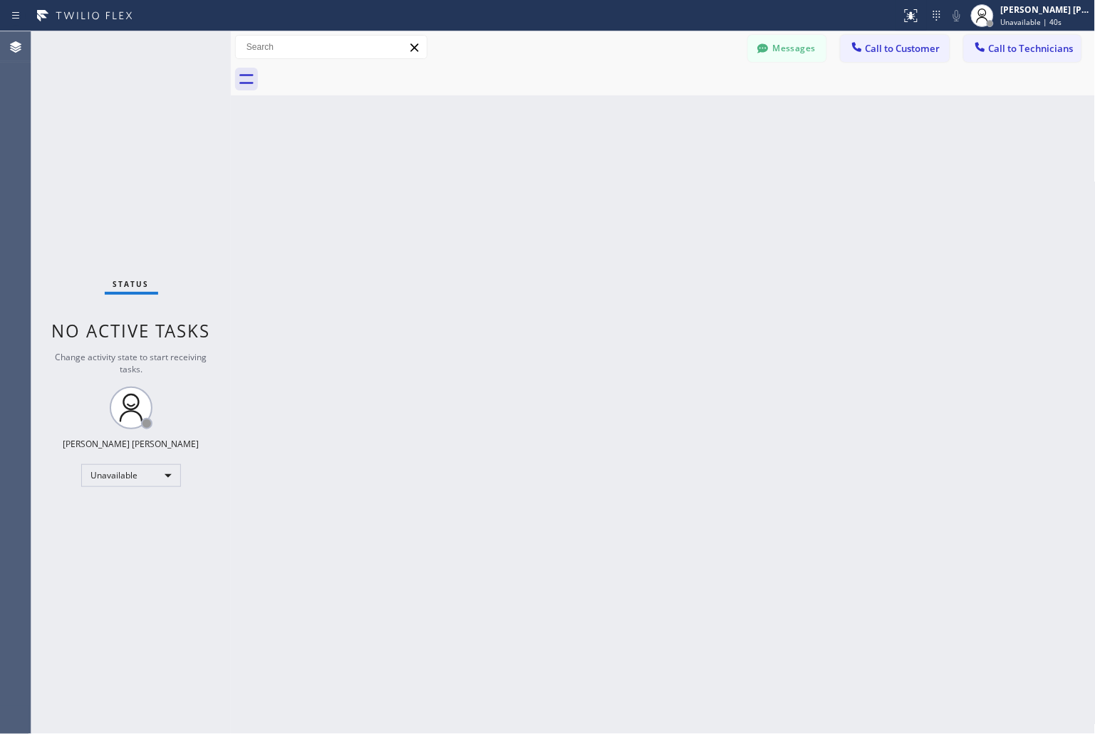
click at [523, 181] on div "Back to Dashboard Change Sender ID Customers Technicians KD Krissy Do 09/12 02:…" at bounding box center [663, 382] width 865 height 703
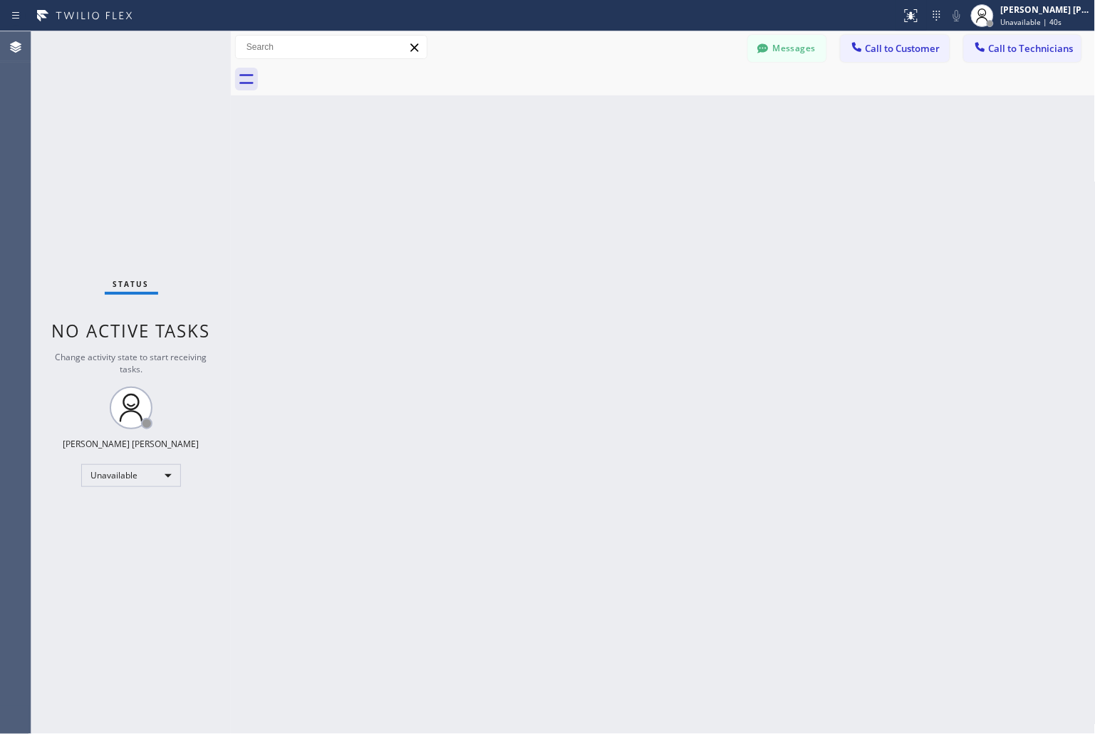
click at [523, 181] on div "Back to Dashboard Change Sender ID Customers Technicians KD Krissy Do 09/12 02:…" at bounding box center [663, 382] width 865 height 703
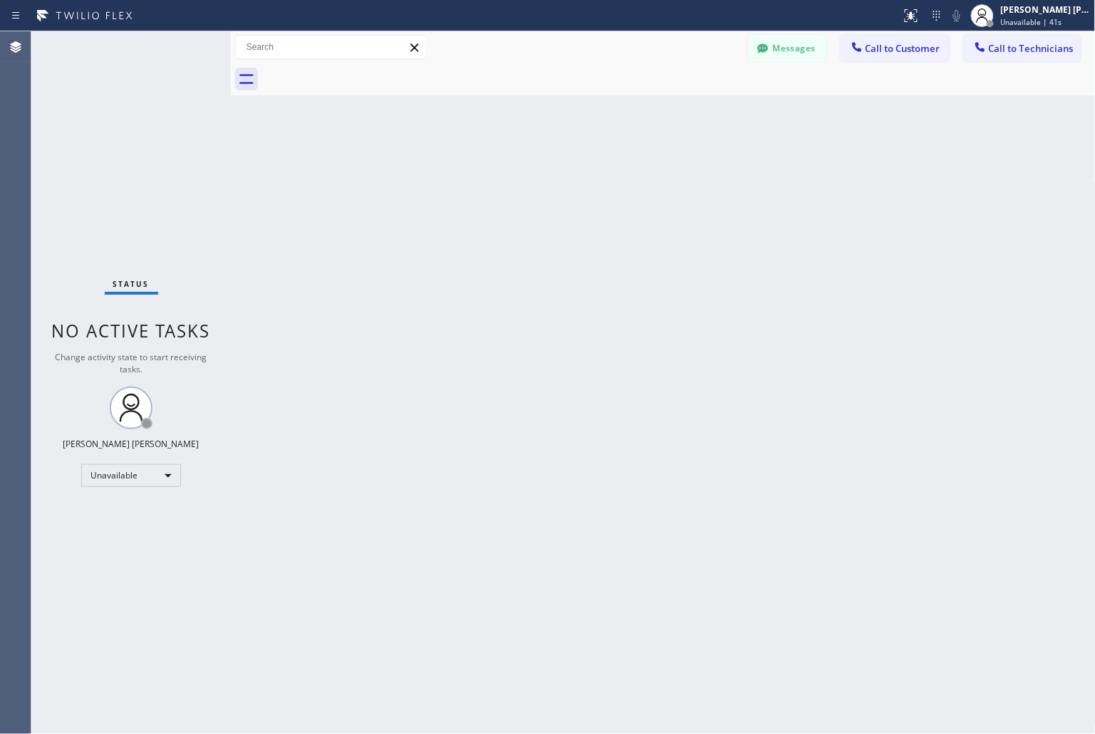
click at [523, 181] on div "Back to Dashboard Change Sender ID Customers Technicians KD Krissy Do 09/12 02:…" at bounding box center [663, 382] width 865 height 703
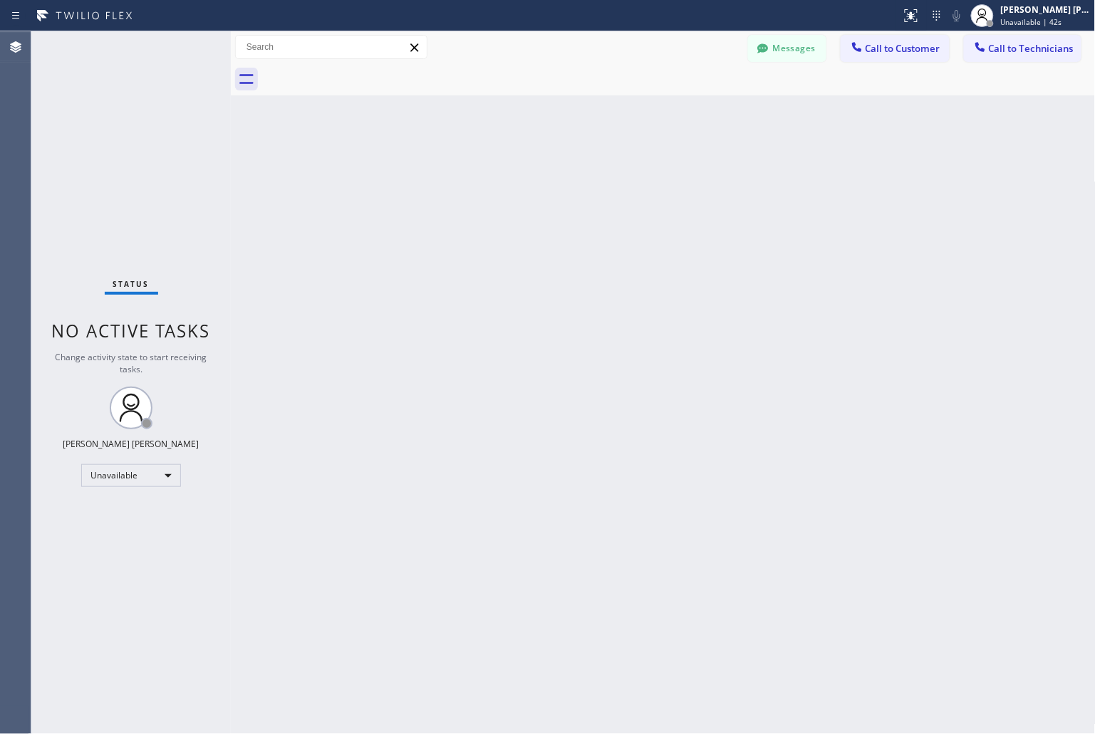
click at [523, 181] on div "Back to Dashboard Change Sender ID Customers Technicians KD Krissy Do 09/12 02:…" at bounding box center [663, 382] width 865 height 703
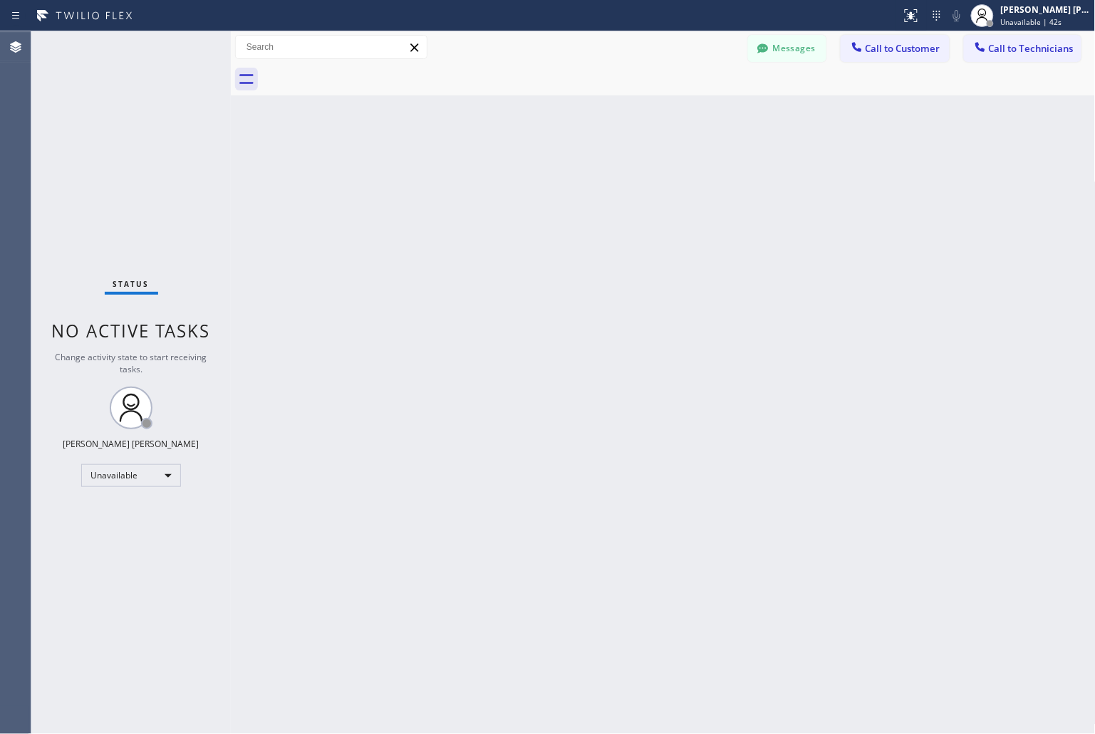
click at [523, 181] on div "Back to Dashboard Change Sender ID Customers Technicians KD Krissy Do 09/12 02:…" at bounding box center [663, 382] width 865 height 703
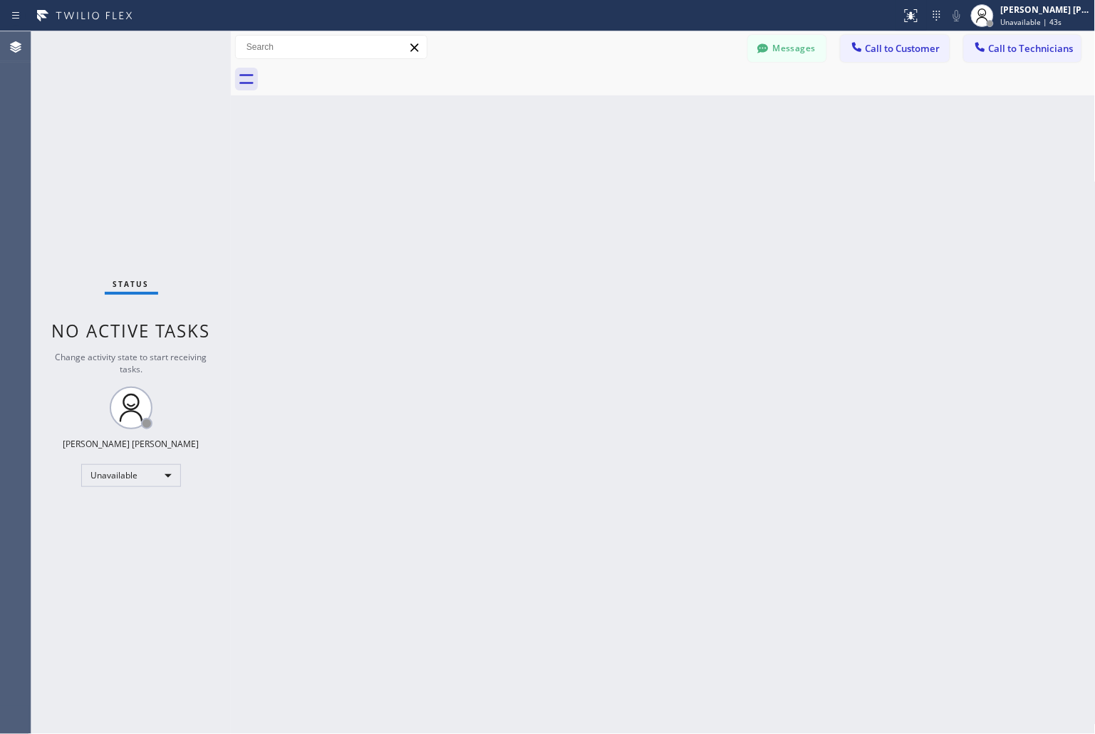
click at [523, 181] on div "Back to Dashboard Change Sender ID Customers Technicians KD Krissy Do 09/12 02:…" at bounding box center [663, 382] width 865 height 703
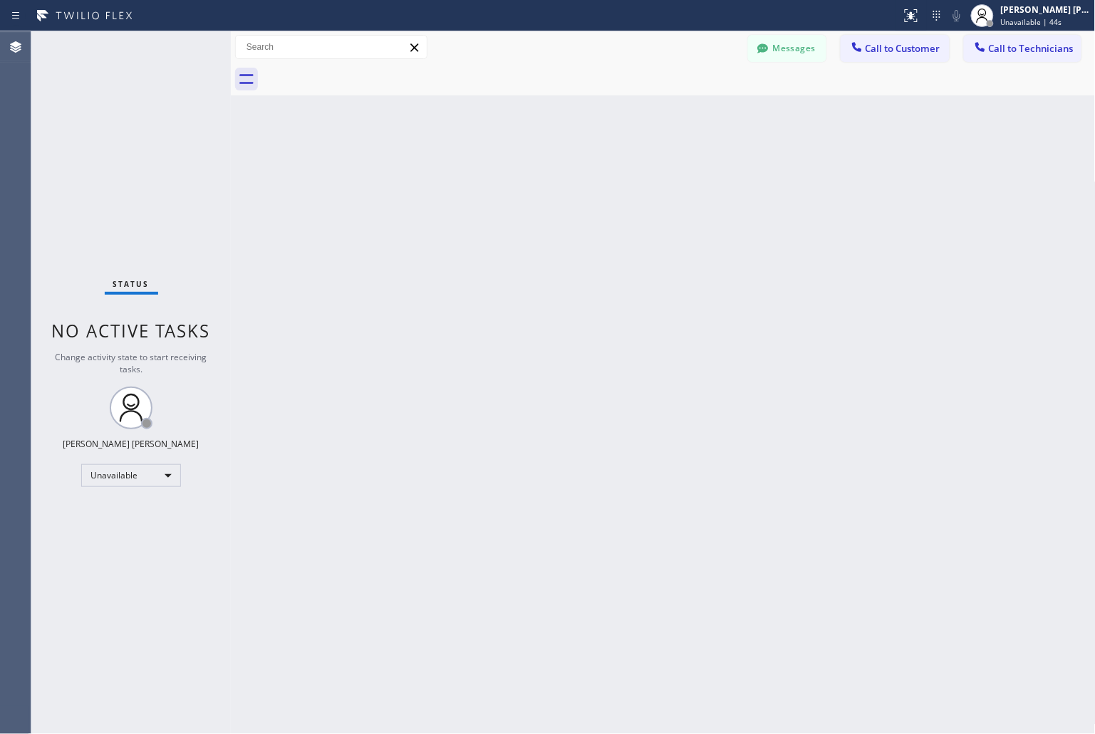
click at [523, 181] on div "Back to Dashboard Change Sender ID Customers Technicians KD Krissy Do 09/12 02:…" at bounding box center [663, 382] width 865 height 703
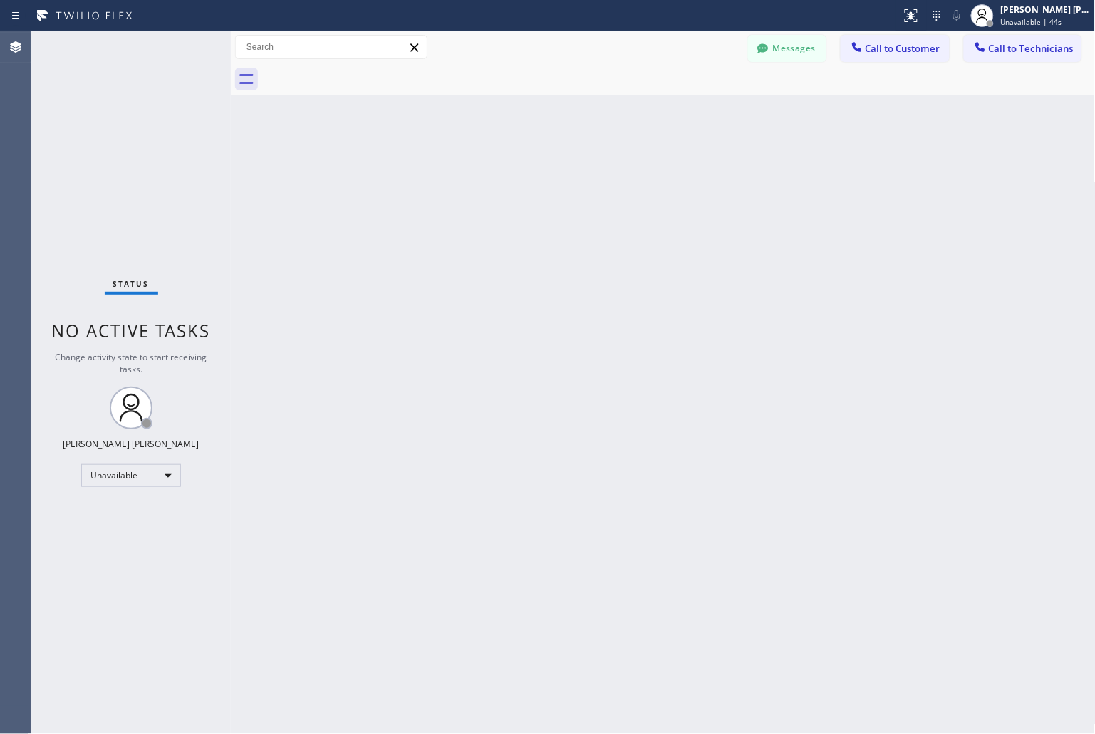
click at [523, 181] on div "Back to Dashboard Change Sender ID Customers Technicians KD Krissy Do 09/12 02:…" at bounding box center [663, 382] width 865 height 703
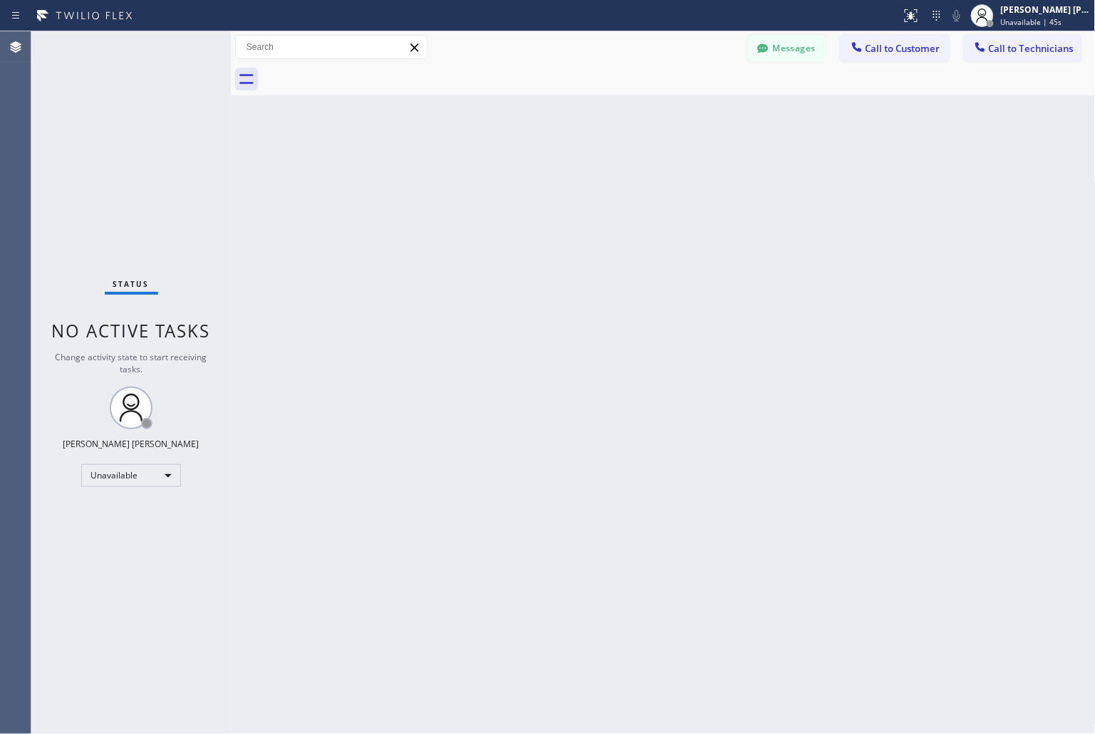
click at [523, 181] on div "Back to Dashboard Change Sender ID Customers Technicians KD Krissy Do 09/12 02:…" at bounding box center [663, 382] width 865 height 703
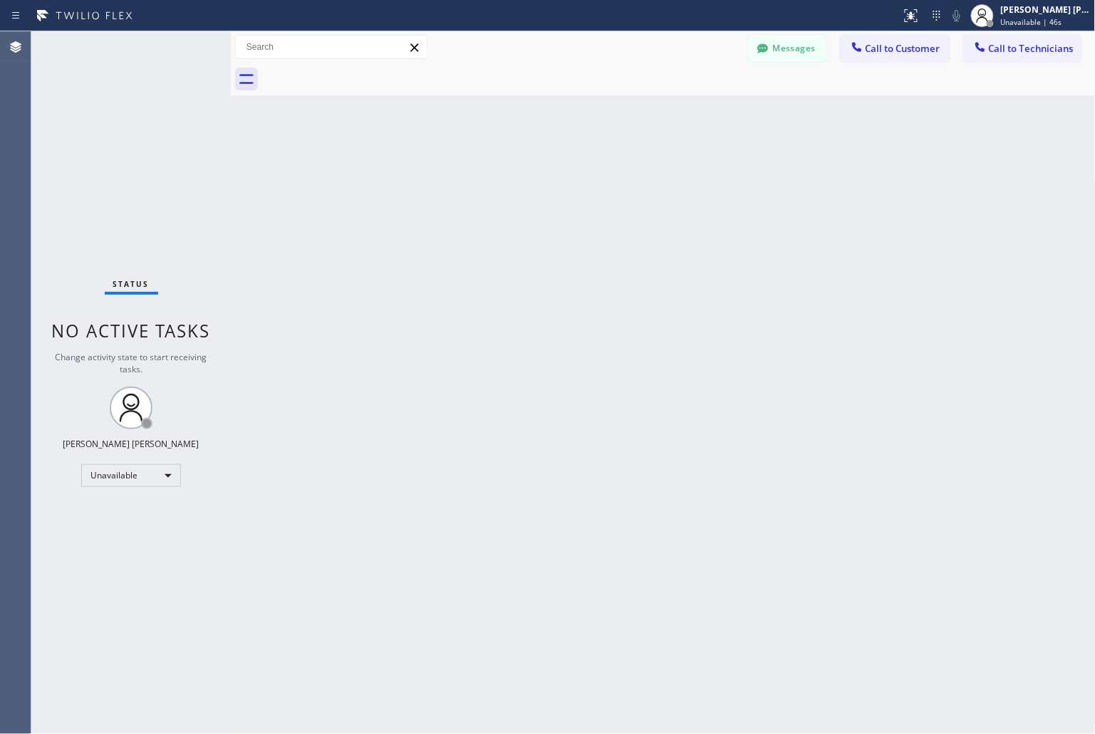
click at [523, 181] on div "Back to Dashboard Change Sender ID Customers Technicians KD Krissy Do 09/12 02:…" at bounding box center [663, 382] width 865 height 703
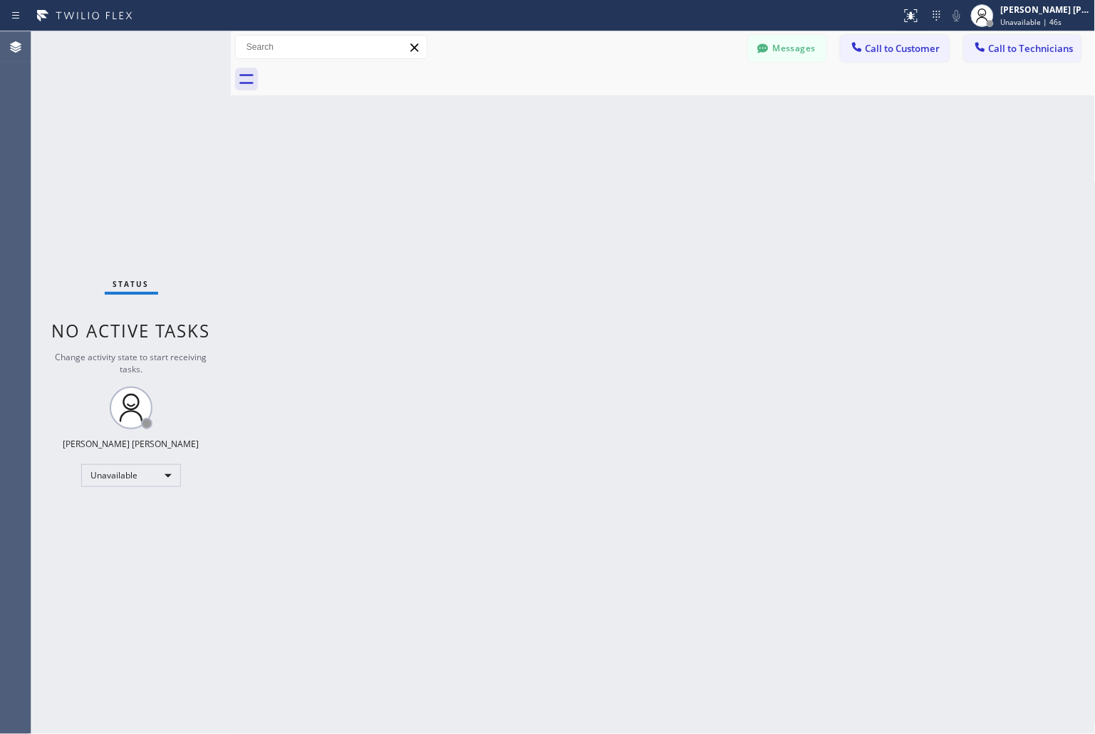
click at [523, 181] on div "Back to Dashboard Change Sender ID Customers Technicians KD Krissy Do 09/12 02:…" at bounding box center [663, 382] width 865 height 703
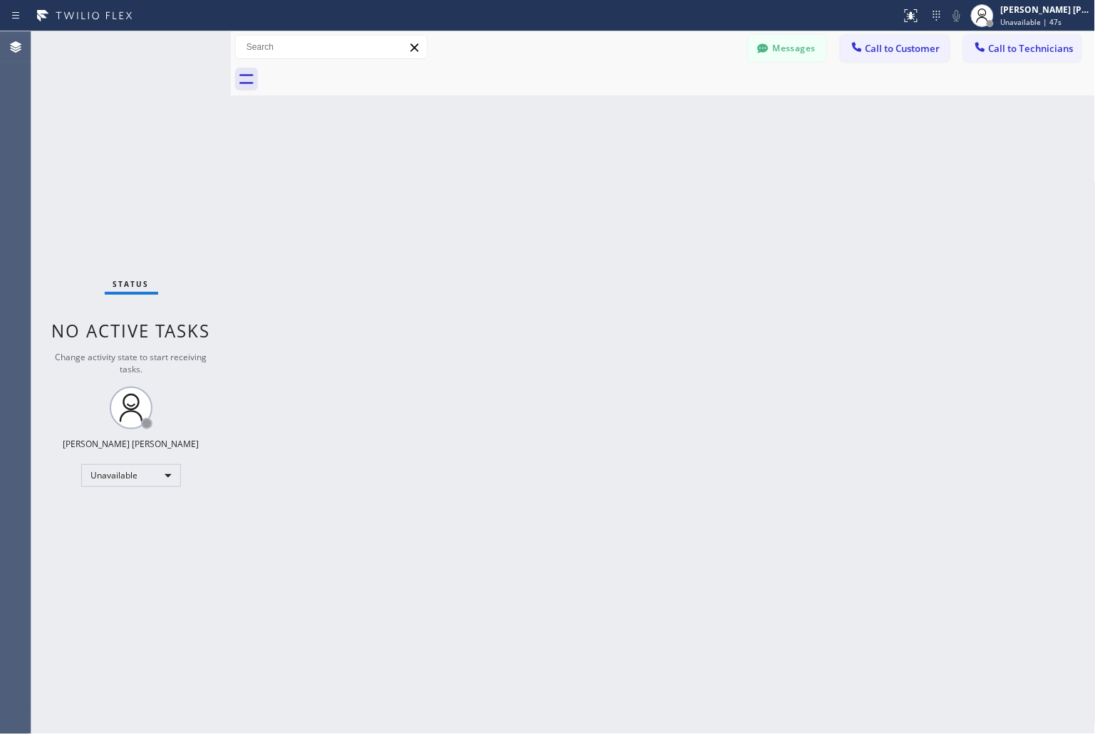
click at [523, 181] on div "Back to Dashboard Change Sender ID Customers Technicians KD Krissy Do 09/12 02:…" at bounding box center [663, 382] width 865 height 703
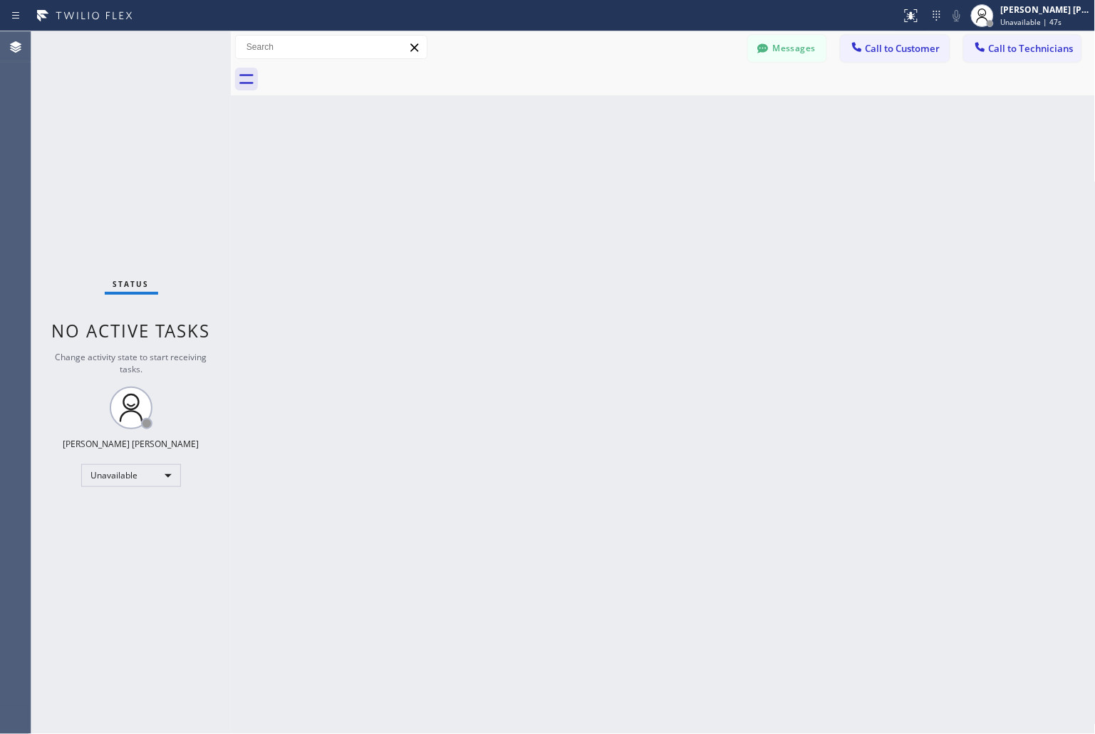
click at [523, 181] on div "Back to Dashboard Change Sender ID Customers Technicians KD Krissy Do 09/12 02:…" at bounding box center [663, 382] width 865 height 703
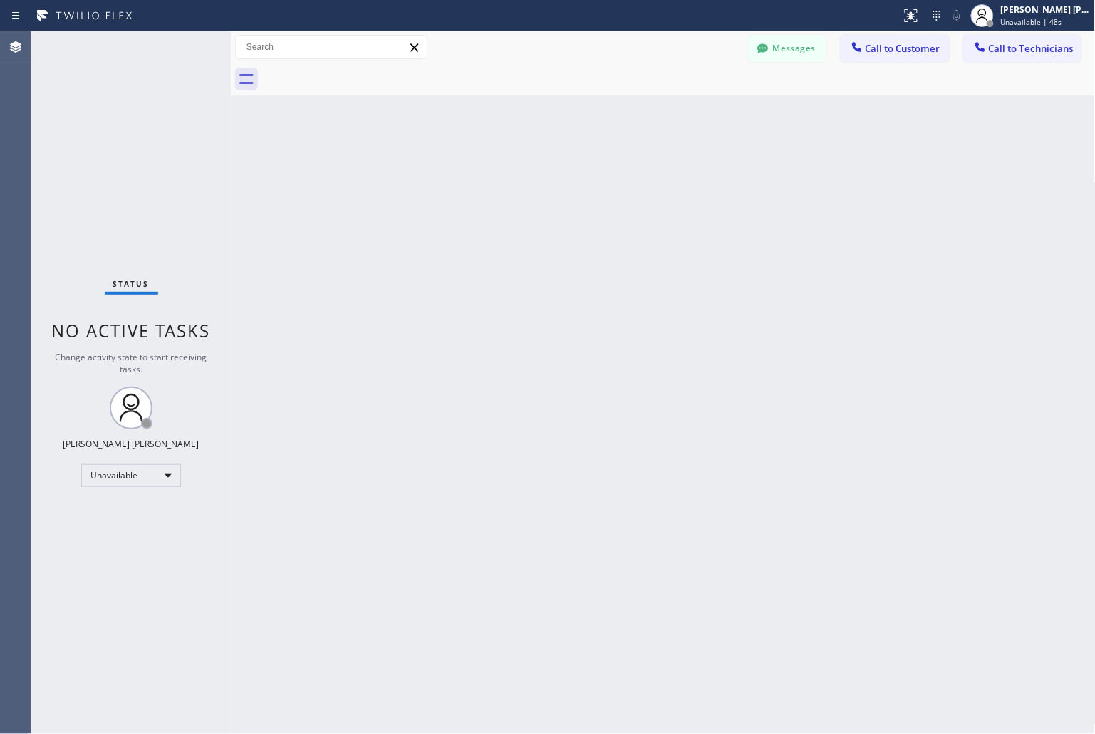
click at [523, 181] on div "Back to Dashboard Change Sender ID Customers Technicians KD Krissy Do 09/12 02:…" at bounding box center [663, 382] width 865 height 703
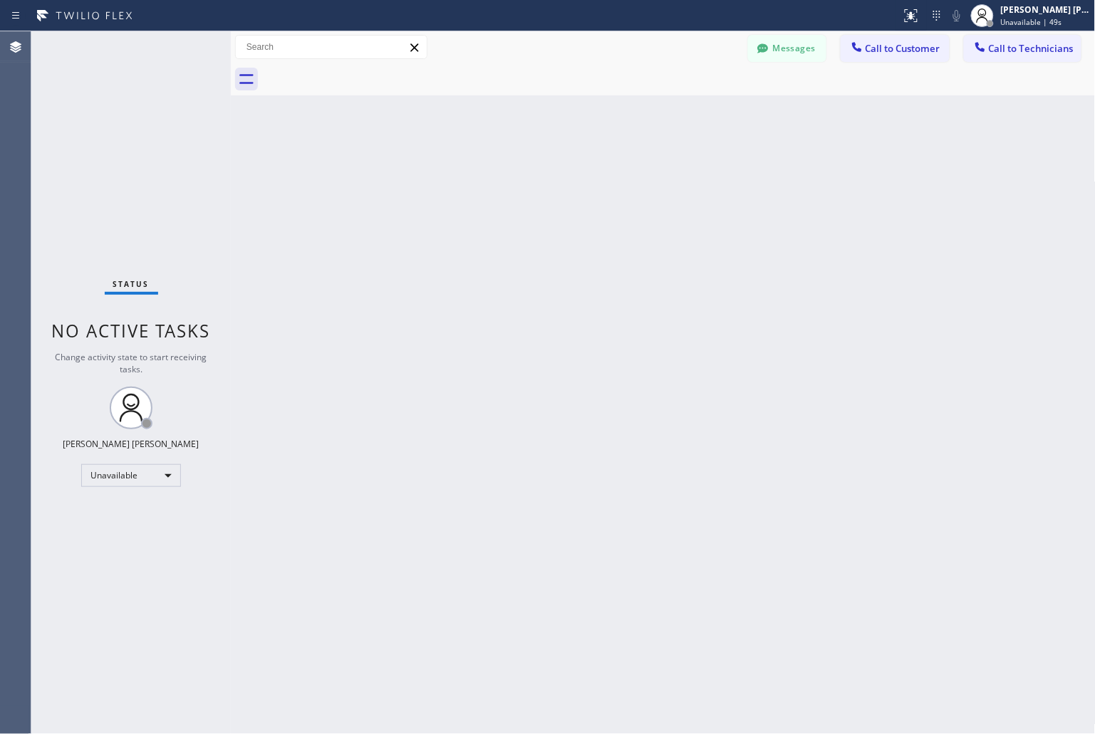
click at [523, 181] on div "Back to Dashboard Change Sender ID Customers Technicians KD Krissy Do 09/12 02:…" at bounding box center [663, 382] width 865 height 703
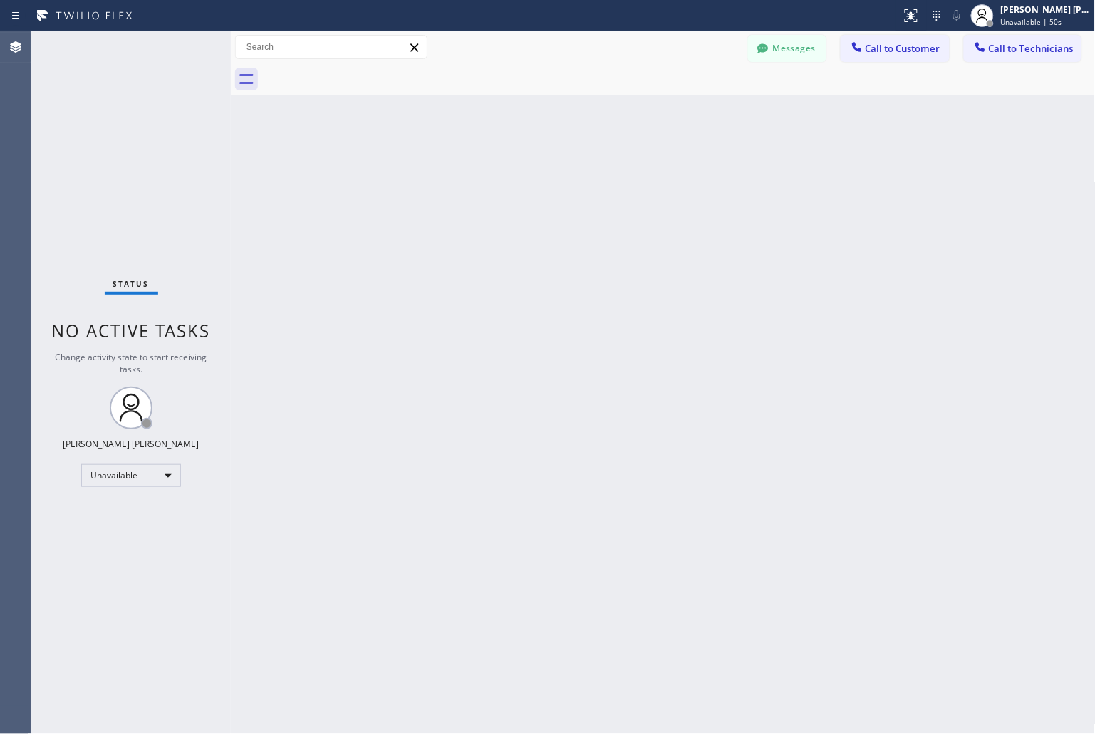
click at [523, 181] on div "Back to Dashboard Change Sender ID Customers Technicians KD Krissy Do 09/12 02:…" at bounding box center [663, 382] width 865 height 703
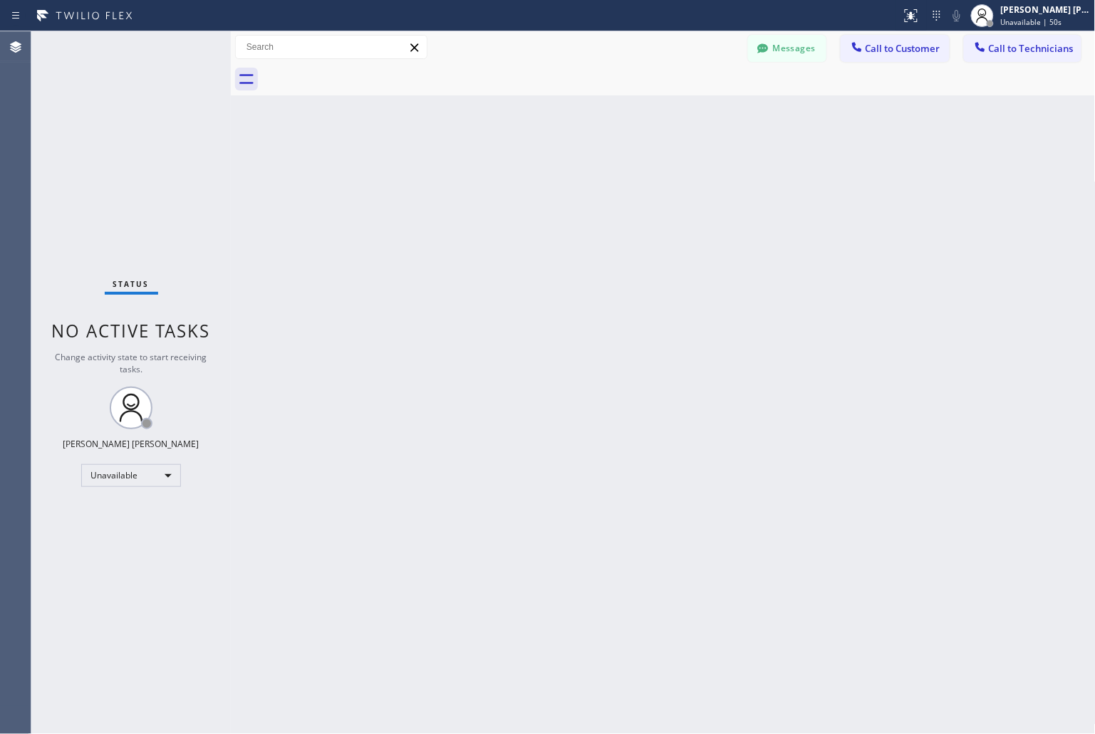
click at [523, 181] on div "Back to Dashboard Change Sender ID Customers Technicians KD Krissy Do 09/12 02:…" at bounding box center [663, 382] width 865 height 703
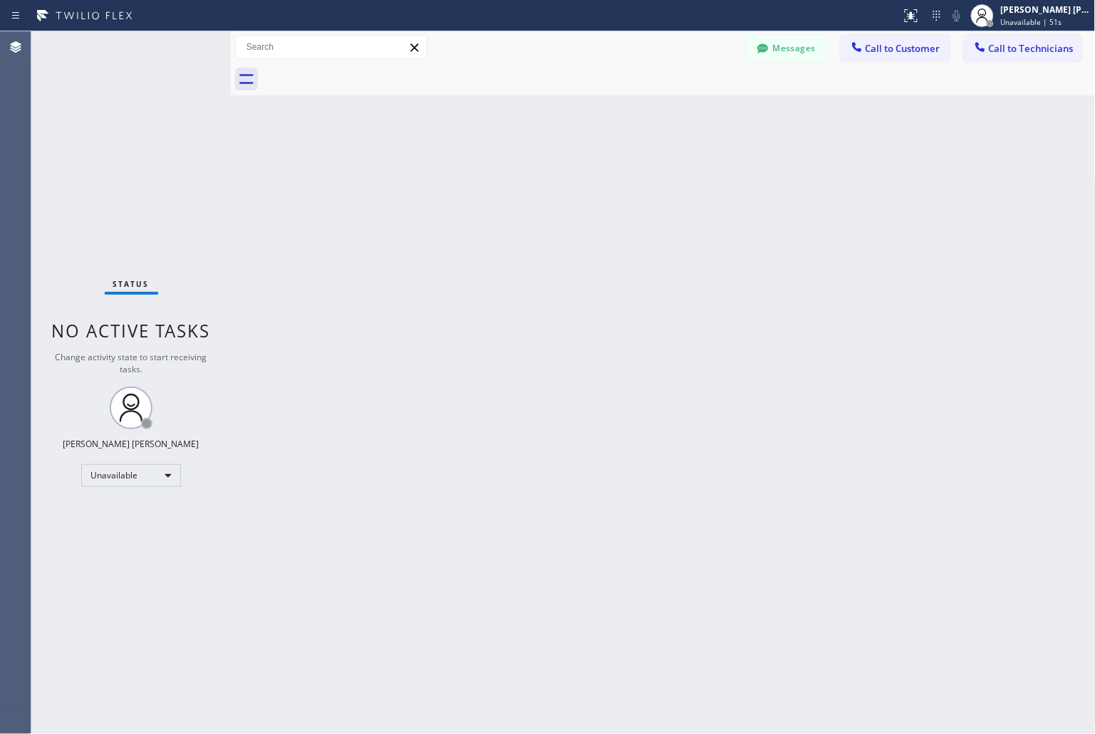
click at [523, 181] on div "Back to Dashboard Change Sender ID Customers Technicians KD Krissy Do 09/12 02:…" at bounding box center [663, 382] width 865 height 703
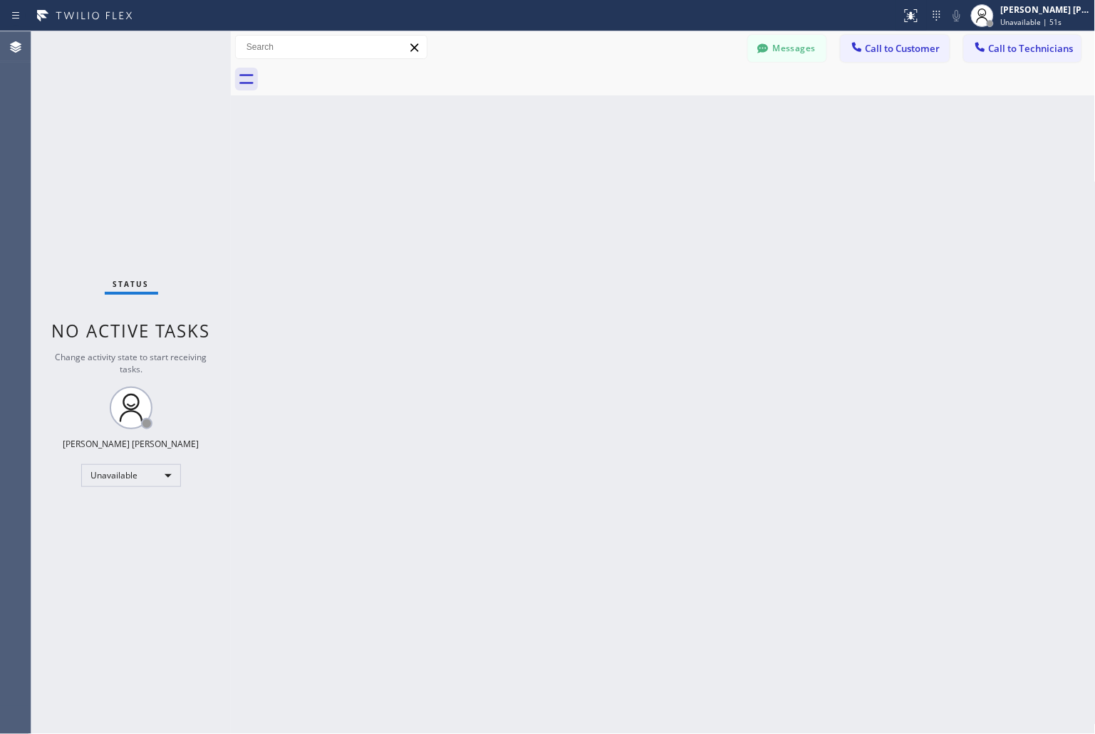
click at [523, 181] on div "Back to Dashboard Change Sender ID Customers Technicians KD Krissy Do 09/12 02:…" at bounding box center [663, 382] width 865 height 703
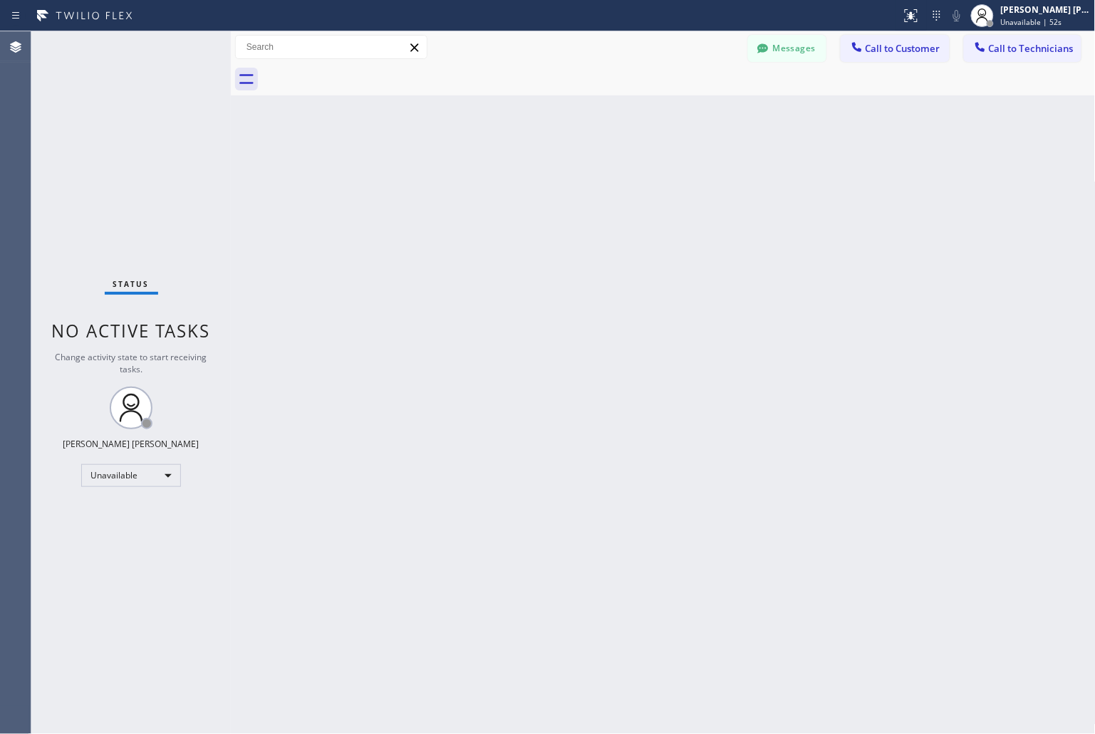
click at [523, 181] on div "Back to Dashboard Change Sender ID Customers Technicians KD Krissy Do 09/12 02:…" at bounding box center [663, 382] width 865 height 703
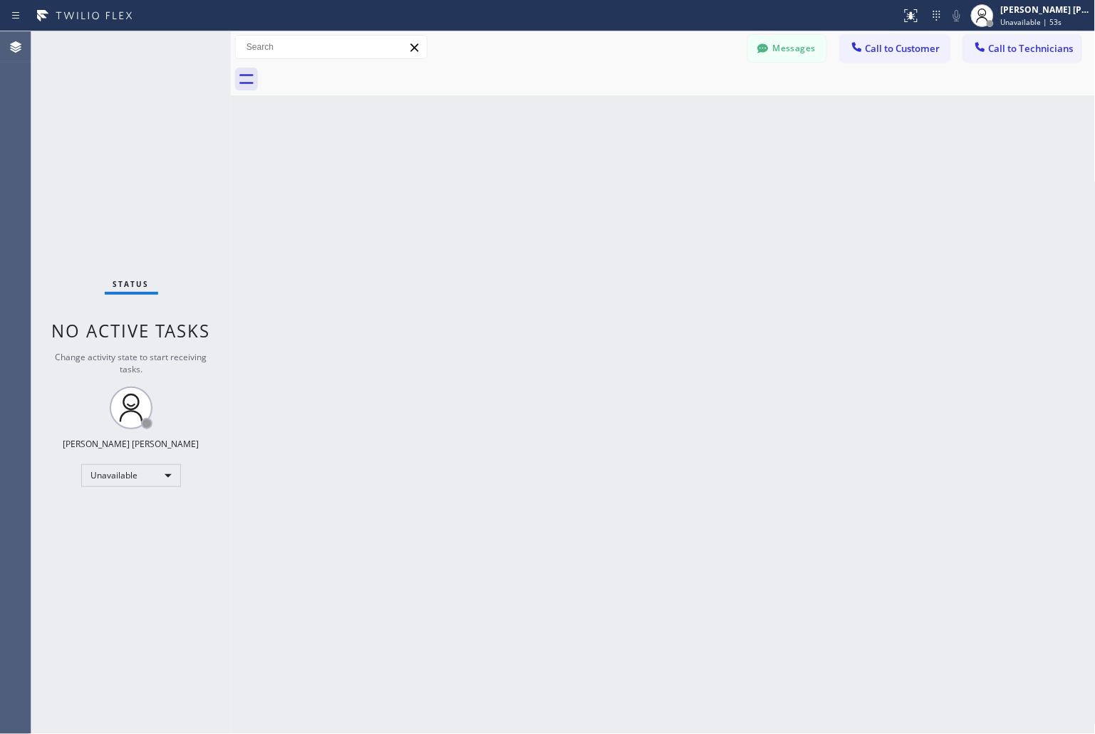
click at [523, 181] on div "Back to Dashboard Change Sender ID Customers Technicians KD Krissy Do 09/12 02:…" at bounding box center [663, 382] width 865 height 703
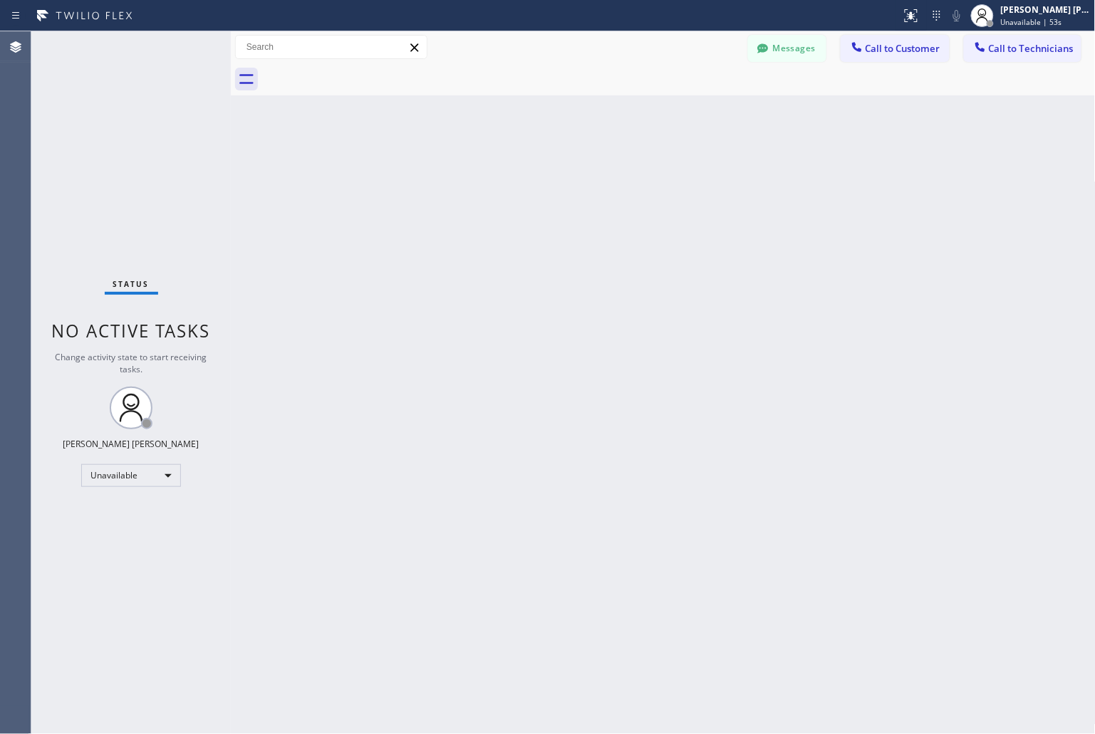
click at [523, 181] on div "Back to Dashboard Change Sender ID Customers Technicians KD Krissy Do 09/12 02:…" at bounding box center [663, 382] width 865 height 703
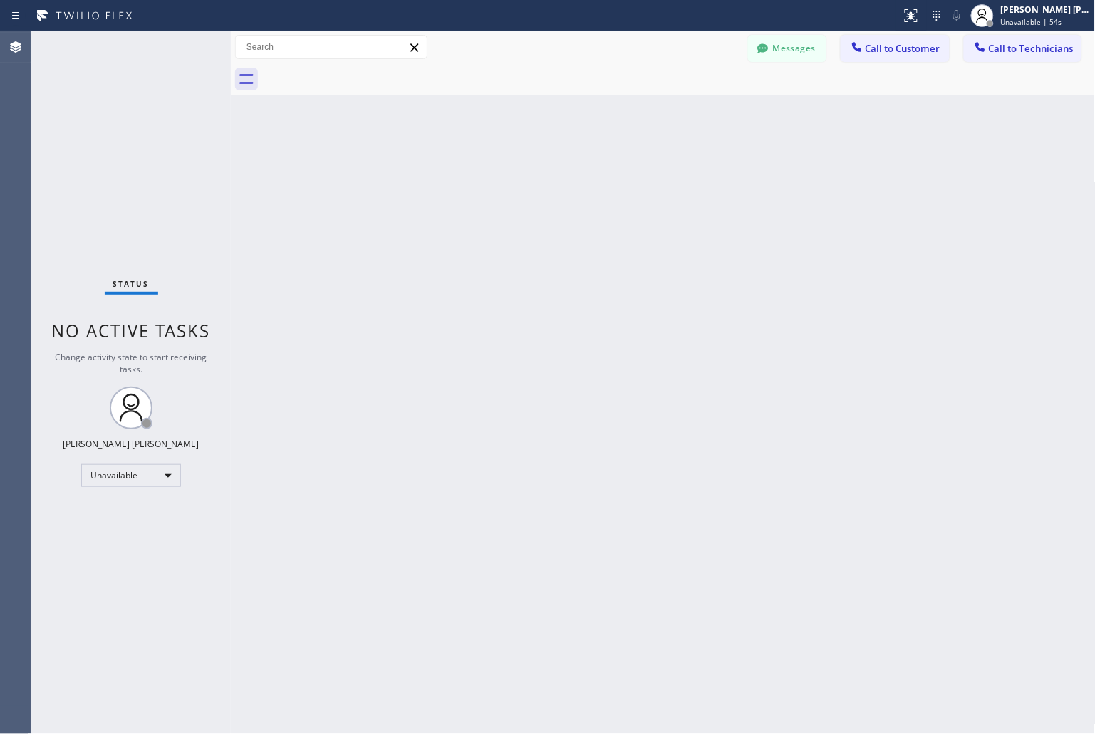
click at [523, 181] on div "Back to Dashboard Change Sender ID Customers Technicians KD Krissy Do 09/12 02:…" at bounding box center [663, 382] width 865 height 703
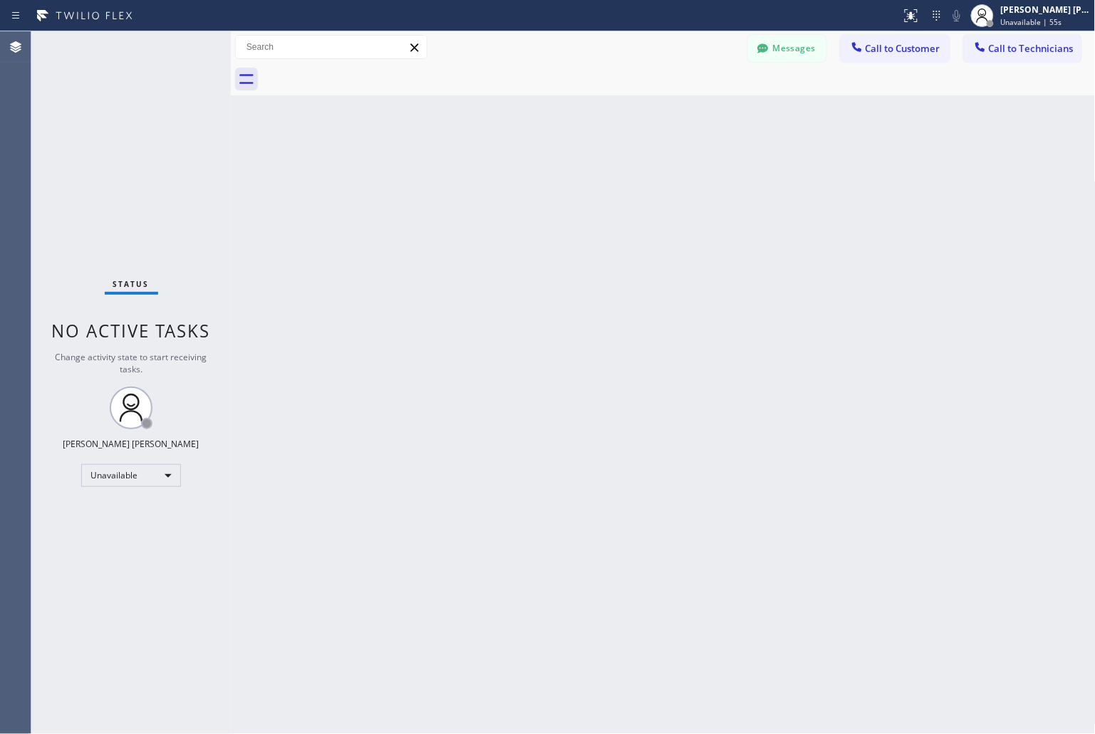
click at [523, 181] on div "Back to Dashboard Change Sender ID Customers Technicians KD Krissy Do 09/12 02:…" at bounding box center [663, 382] width 865 height 703
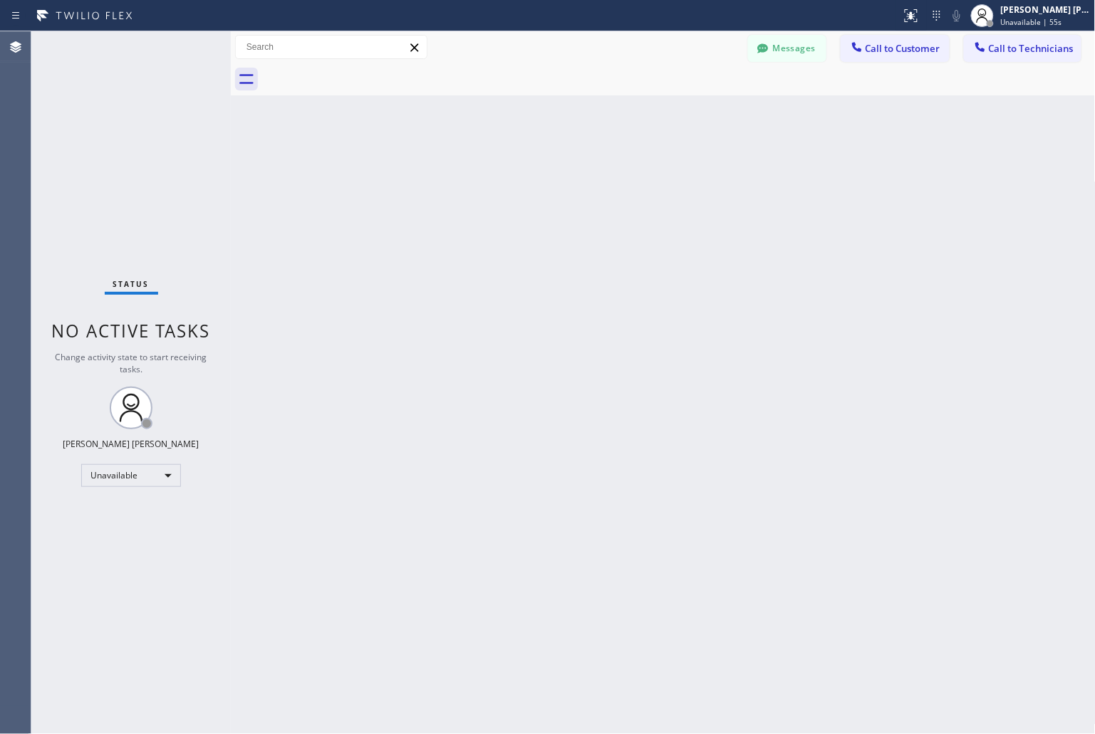
click at [523, 181] on div "Back to Dashboard Change Sender ID Customers Technicians KD Krissy Do 09/12 02:…" at bounding box center [663, 382] width 865 height 703
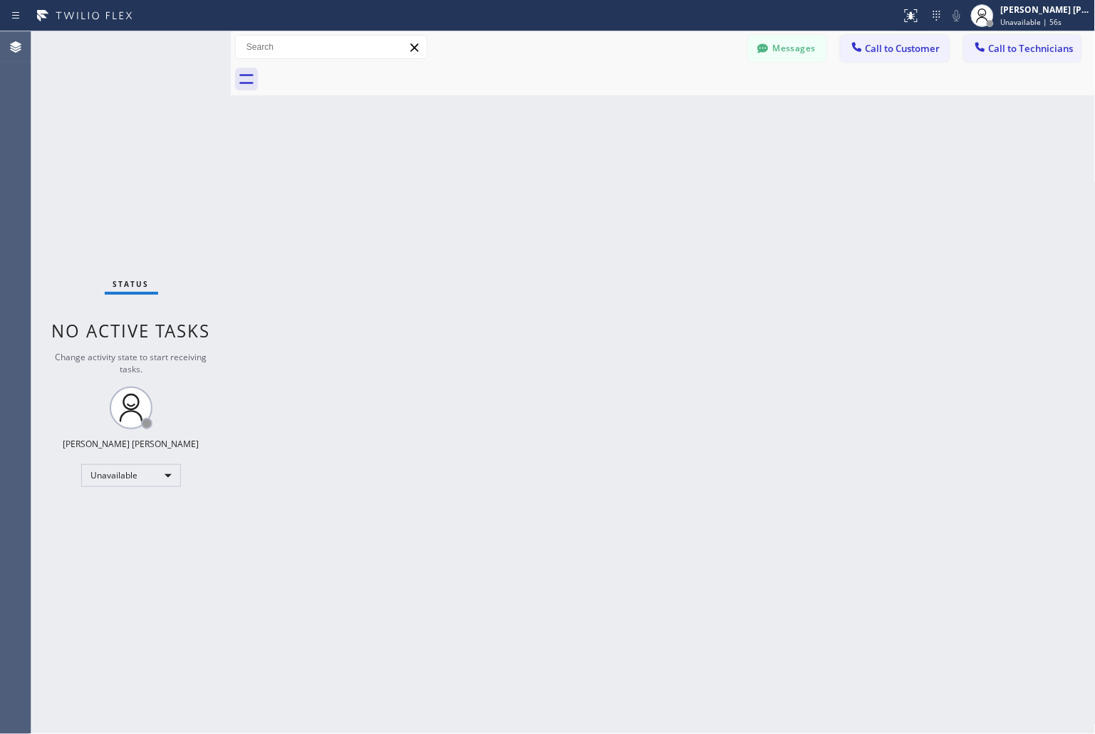
click at [523, 181] on div "Back to Dashboard Change Sender ID Customers Technicians KD Krissy Do 09/12 02:…" at bounding box center [663, 382] width 865 height 703
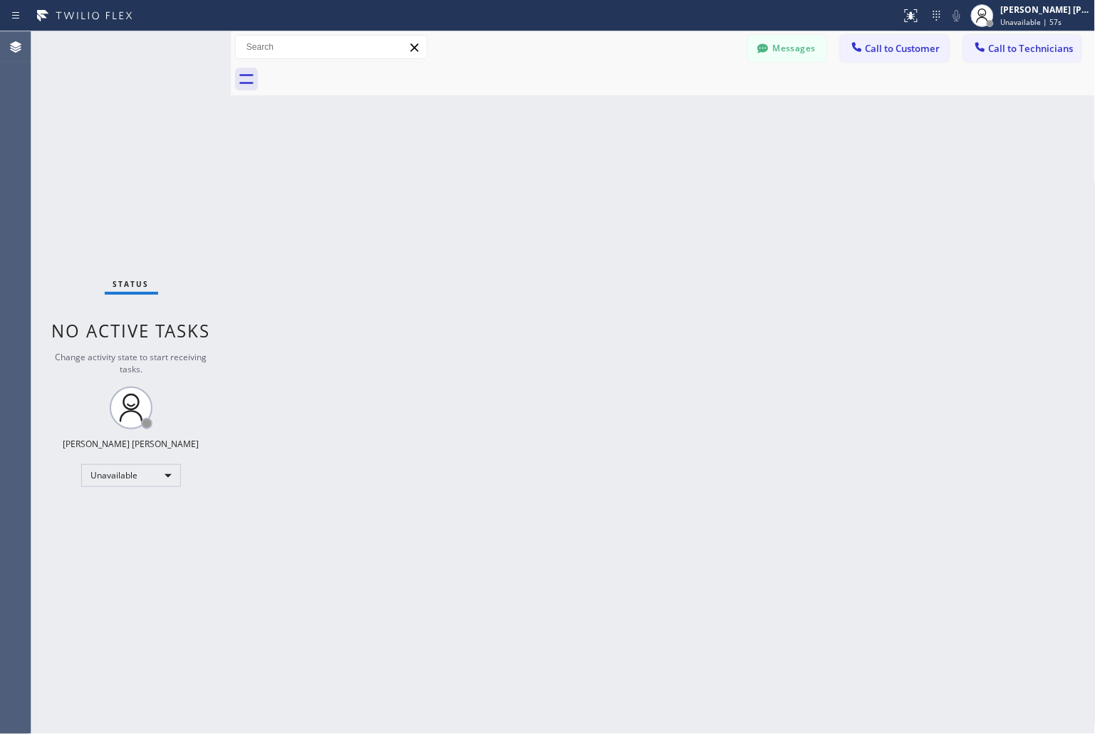
click at [523, 181] on div "Back to Dashboard Change Sender ID Customers Technicians KD Krissy Do 09/12 02:…" at bounding box center [663, 382] width 865 height 703
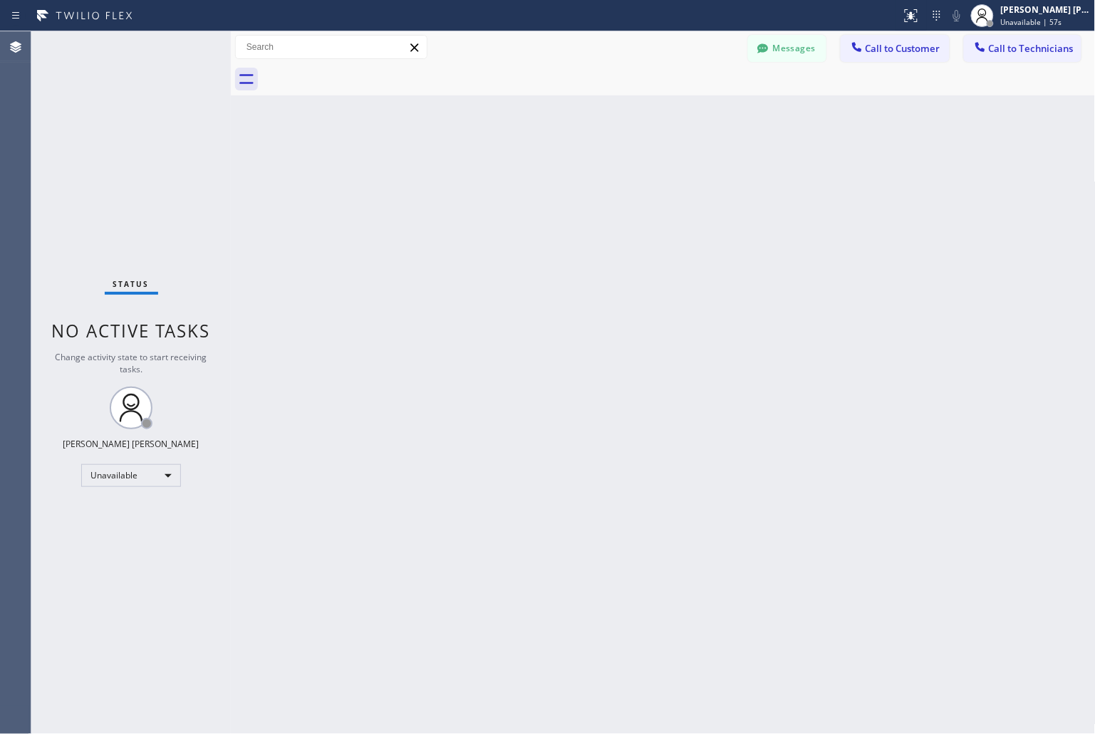
click at [523, 181] on div "Back to Dashboard Change Sender ID Customers Technicians KD Krissy Do 09/12 02:…" at bounding box center [663, 382] width 865 height 703
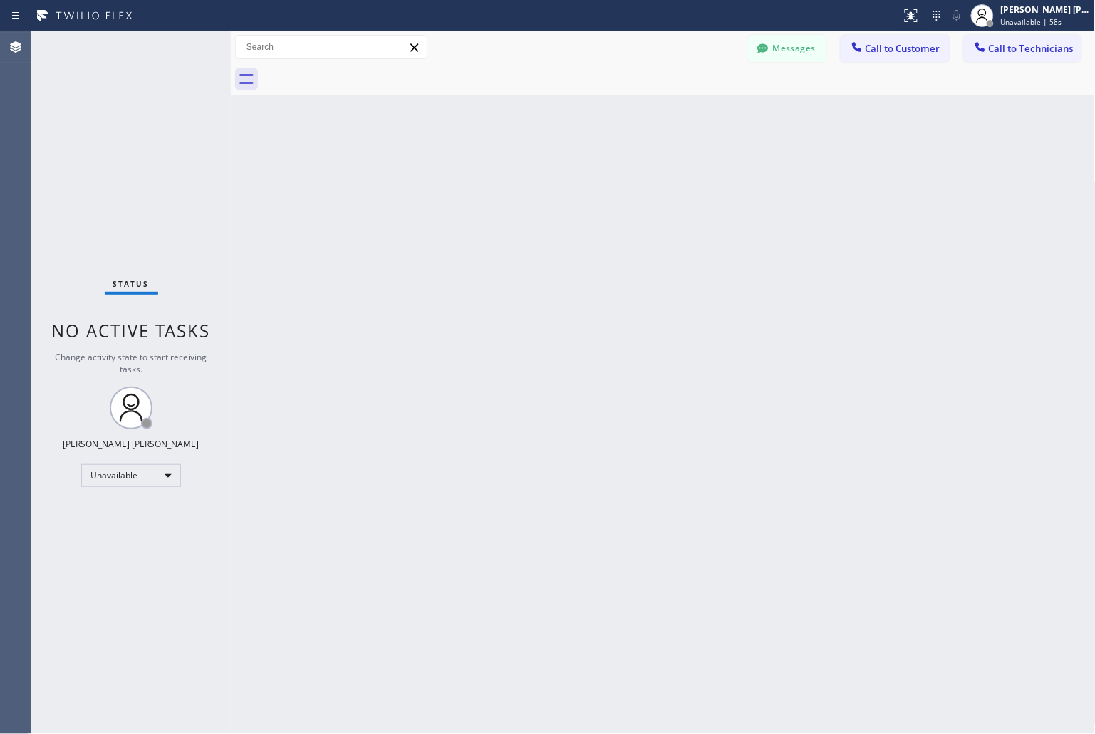
click at [523, 181] on div "Back to Dashboard Change Sender ID Customers Technicians KD Krissy Do 09/12 02:…" at bounding box center [663, 382] width 865 height 703
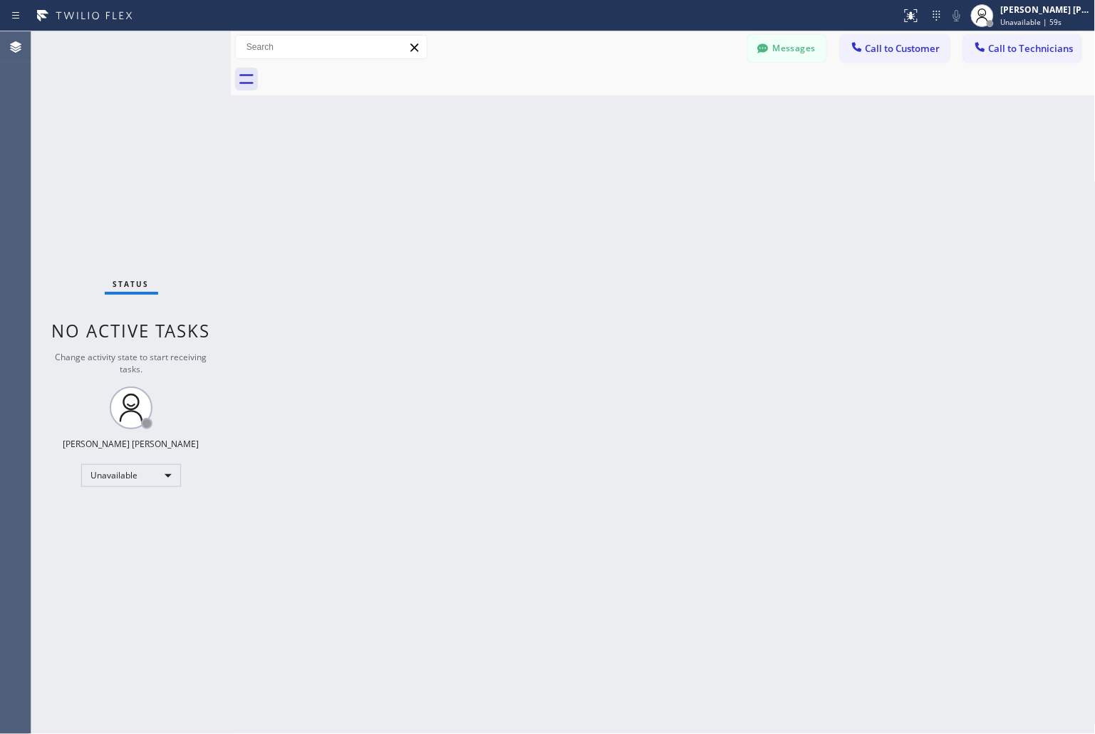
click at [523, 181] on div "Back to Dashboard Change Sender ID Customers Technicians KD Krissy Do 09/12 02:…" at bounding box center [663, 382] width 865 height 703
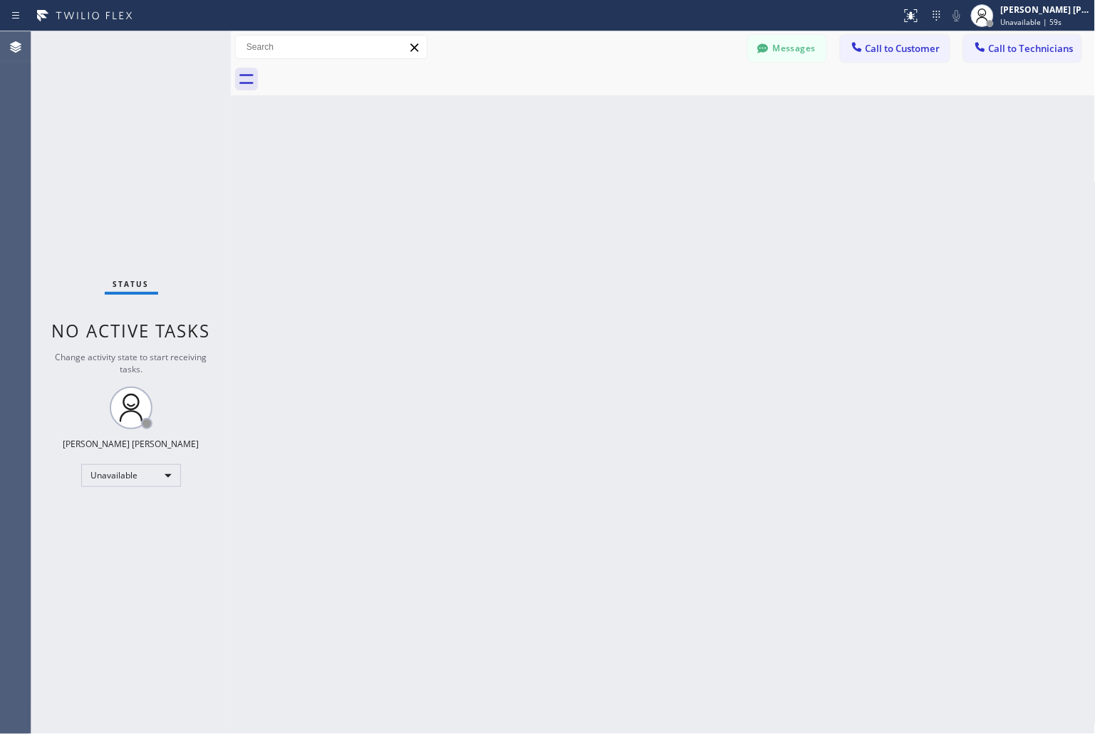
click at [523, 181] on div "Back to Dashboard Change Sender ID Customers Technicians KD Krissy Do 09/12 02:…" at bounding box center [663, 382] width 865 height 703
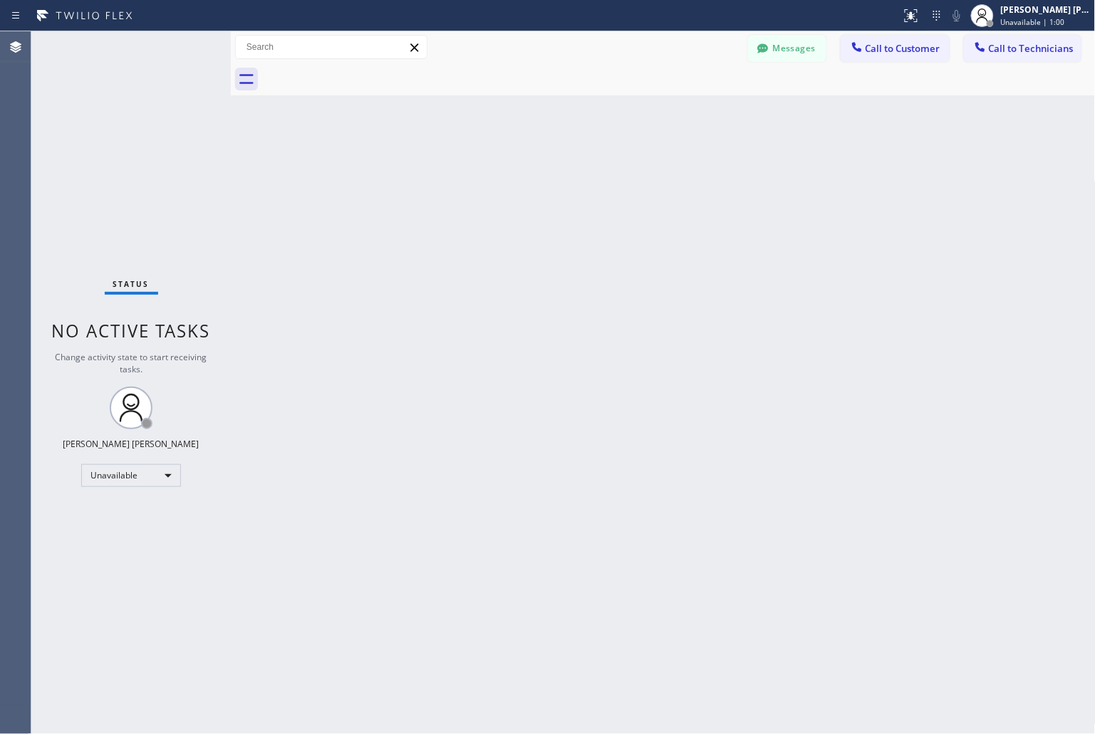
click at [523, 181] on div "Back to Dashboard Change Sender ID Customers Technicians KD Krissy Do 09/12 02:…" at bounding box center [663, 382] width 865 height 703
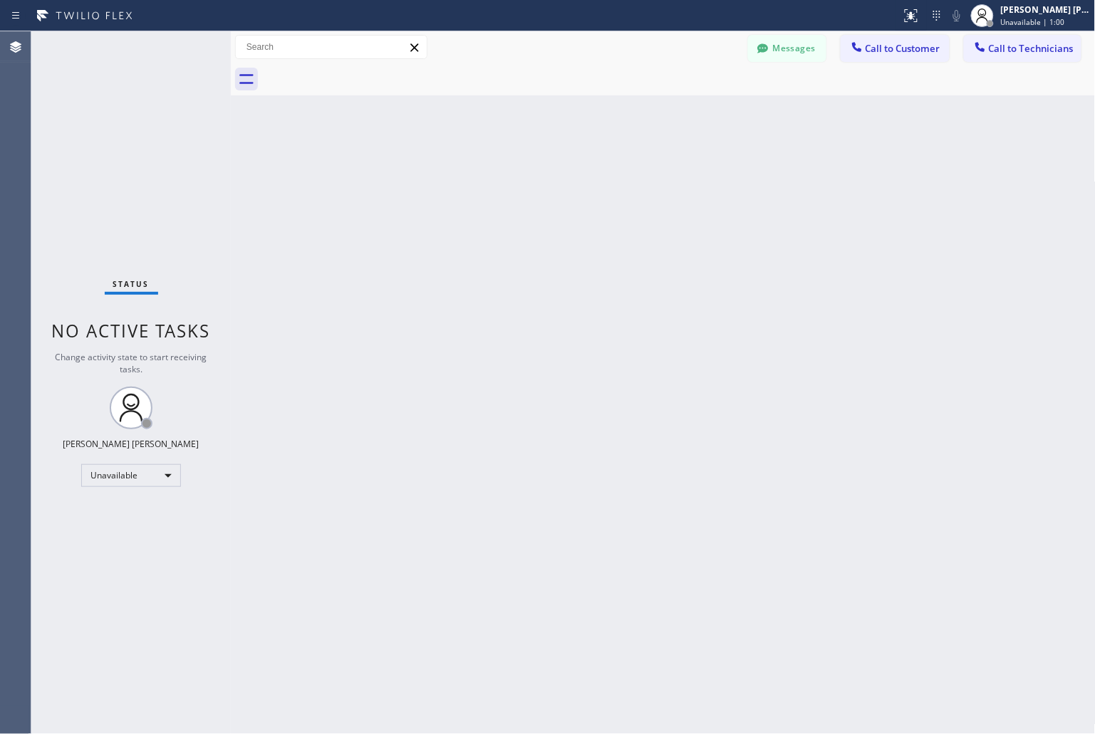
click at [523, 181] on div "Back to Dashboard Change Sender ID Customers Technicians KD Krissy Do 09/12 02:…" at bounding box center [663, 382] width 865 height 703
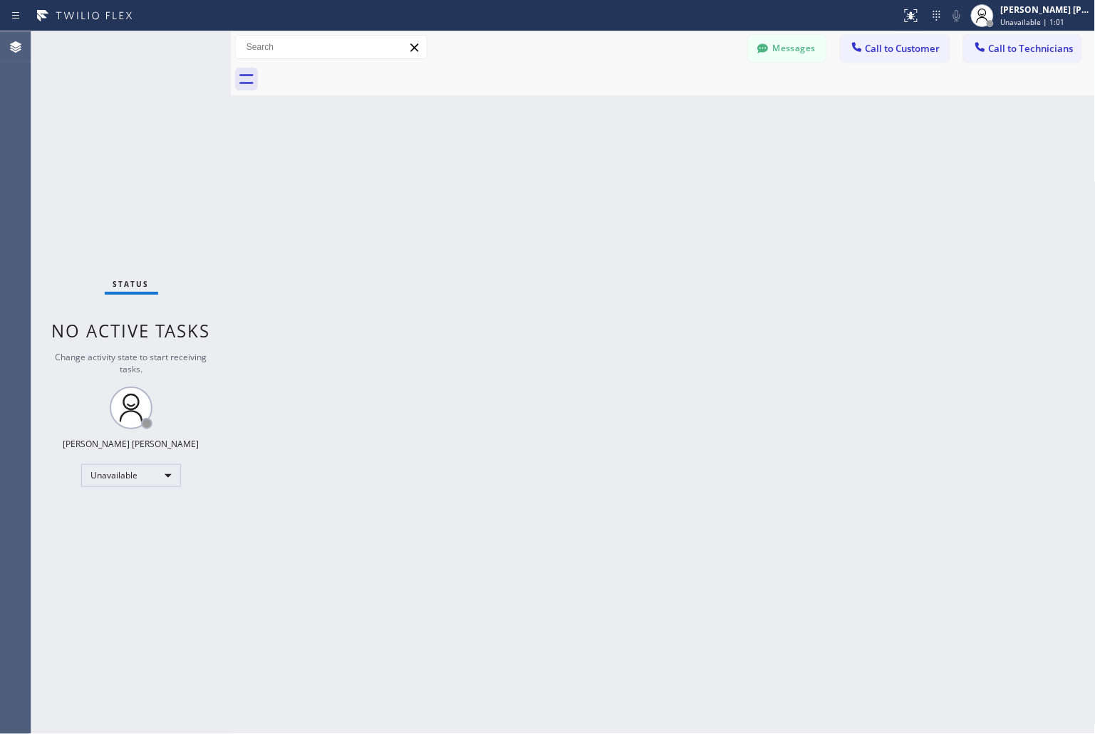
click at [523, 181] on div "Back to Dashboard Change Sender ID Customers Technicians KD Krissy Do 09/12 02:…" at bounding box center [663, 382] width 865 height 703
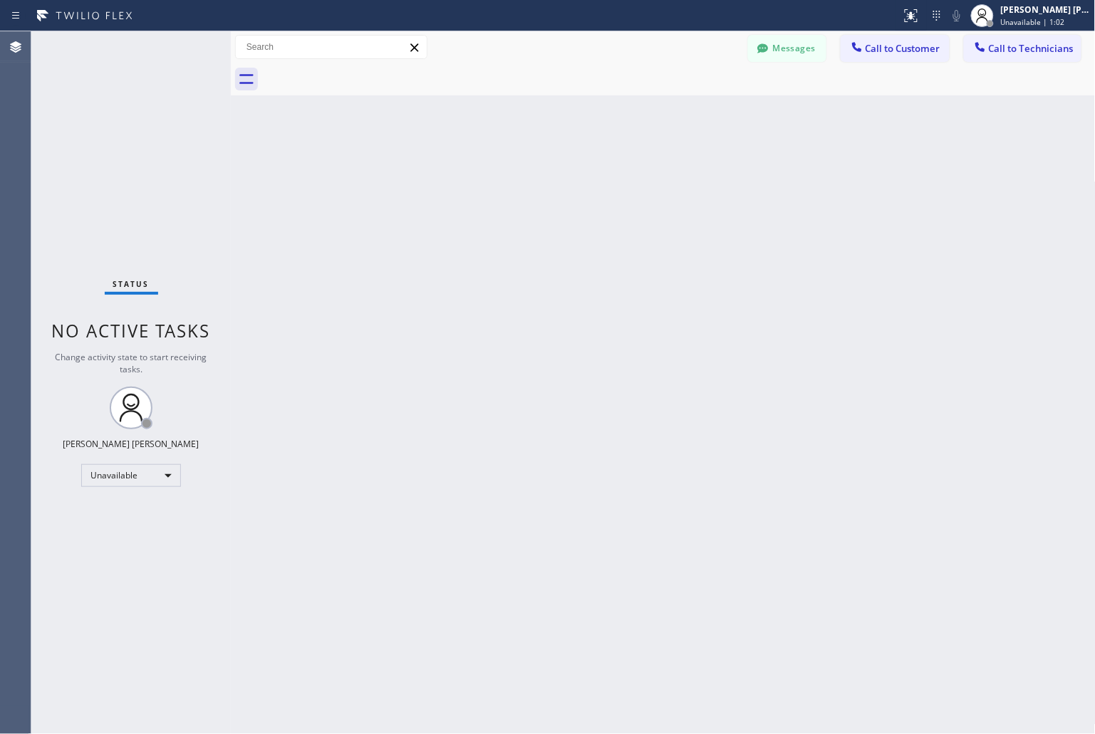
click at [523, 181] on div "Back to Dashboard Change Sender ID Customers Technicians KD Krissy Do 09/12 02:…" at bounding box center [663, 382] width 865 height 703
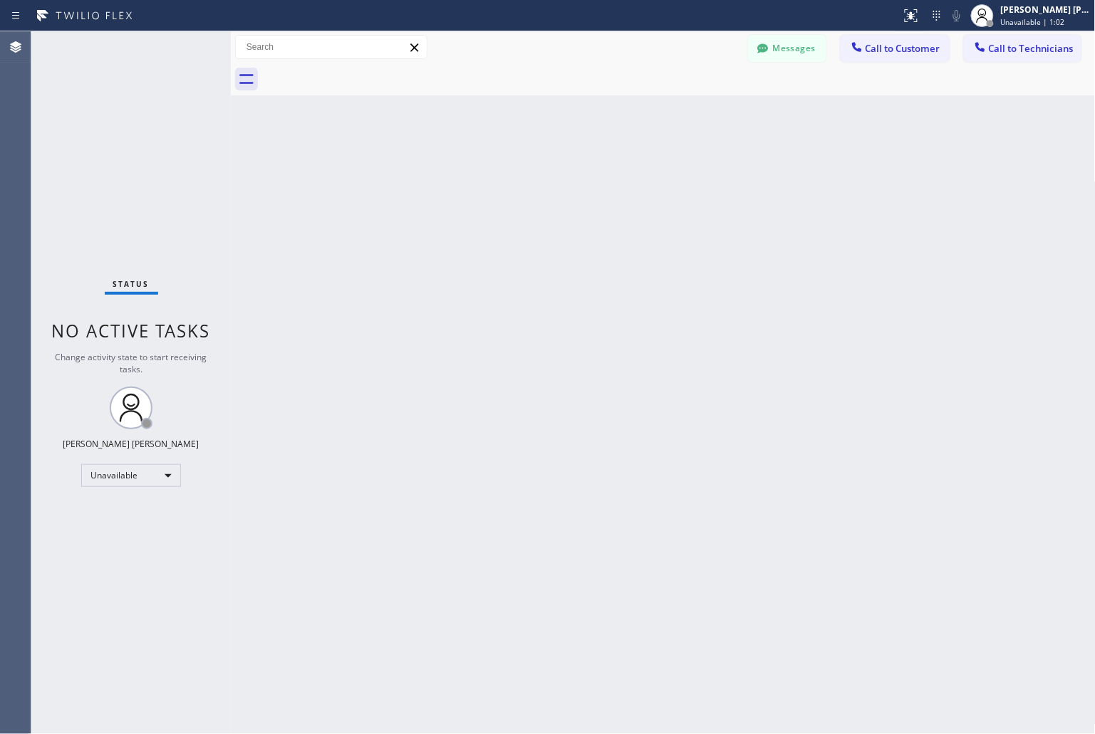
click at [523, 181] on div "Back to Dashboard Change Sender ID Customers Technicians KD Krissy Do 09/12 02:…" at bounding box center [663, 382] width 865 height 703
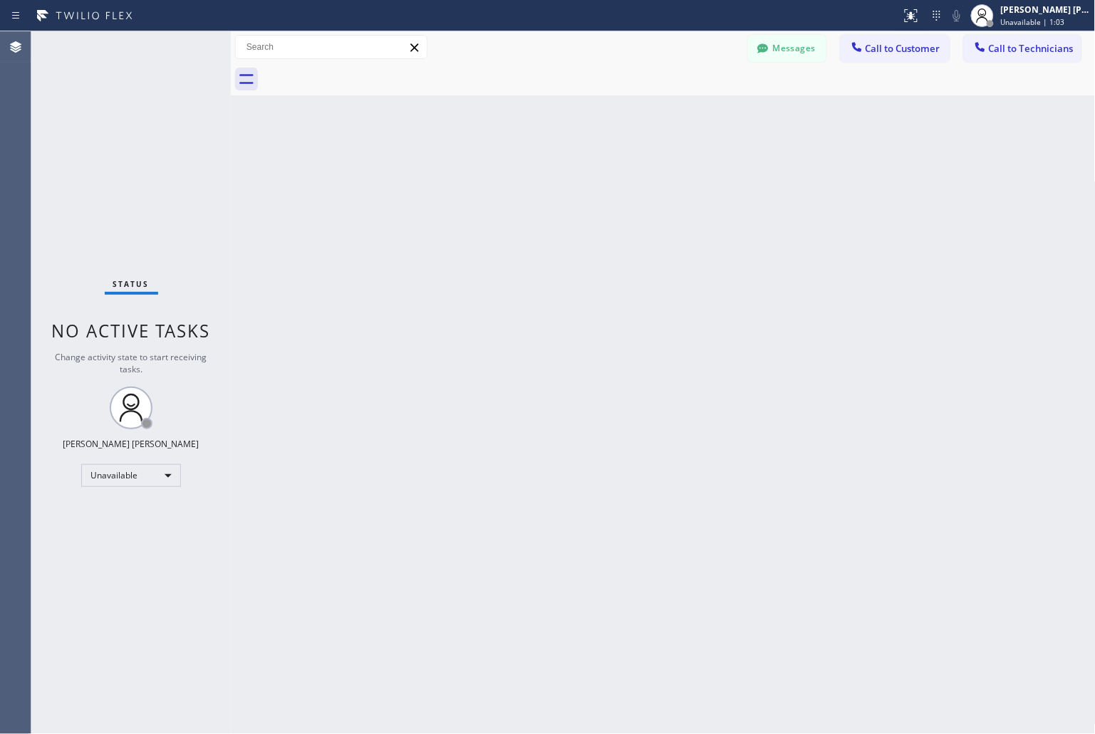
click at [523, 181] on div "Back to Dashboard Change Sender ID Customers Technicians KD Krissy Do 09/12 02:…" at bounding box center [663, 382] width 865 height 703
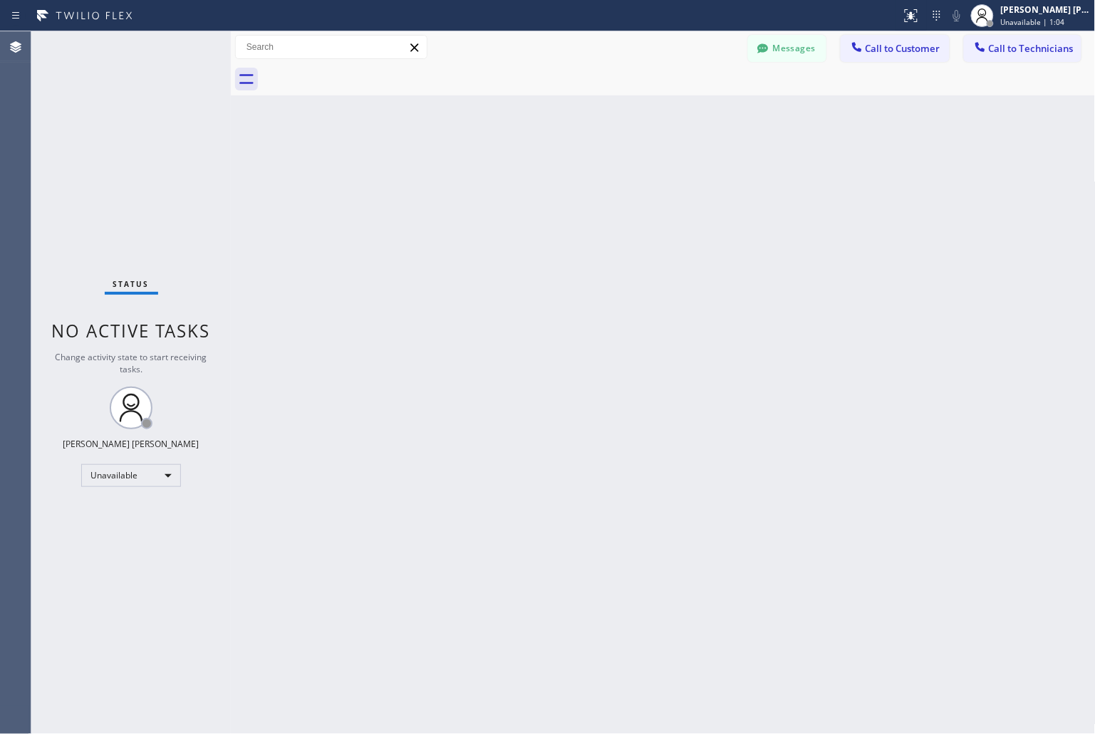
click at [523, 181] on div "Back to Dashboard Change Sender ID Customers Technicians KD Krissy Do 09/12 02:…" at bounding box center [663, 382] width 865 height 703
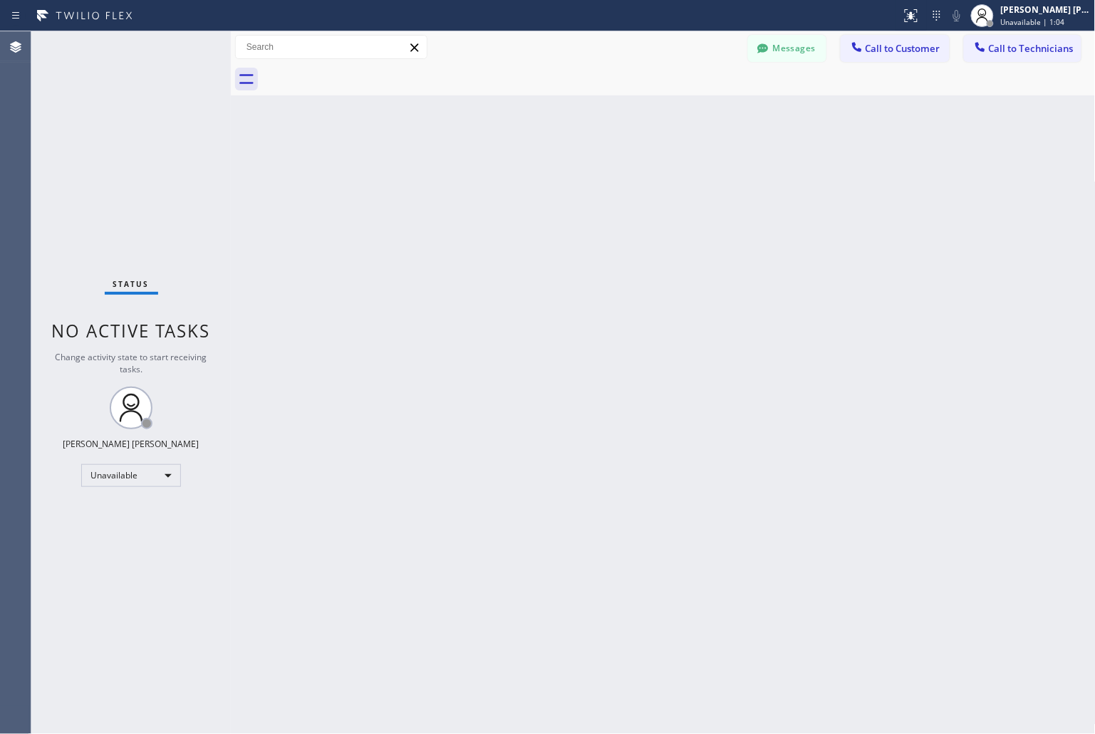
click at [523, 181] on div "Back to Dashboard Change Sender ID Customers Technicians KD Krissy Do 09/12 02:…" at bounding box center [663, 382] width 865 height 703
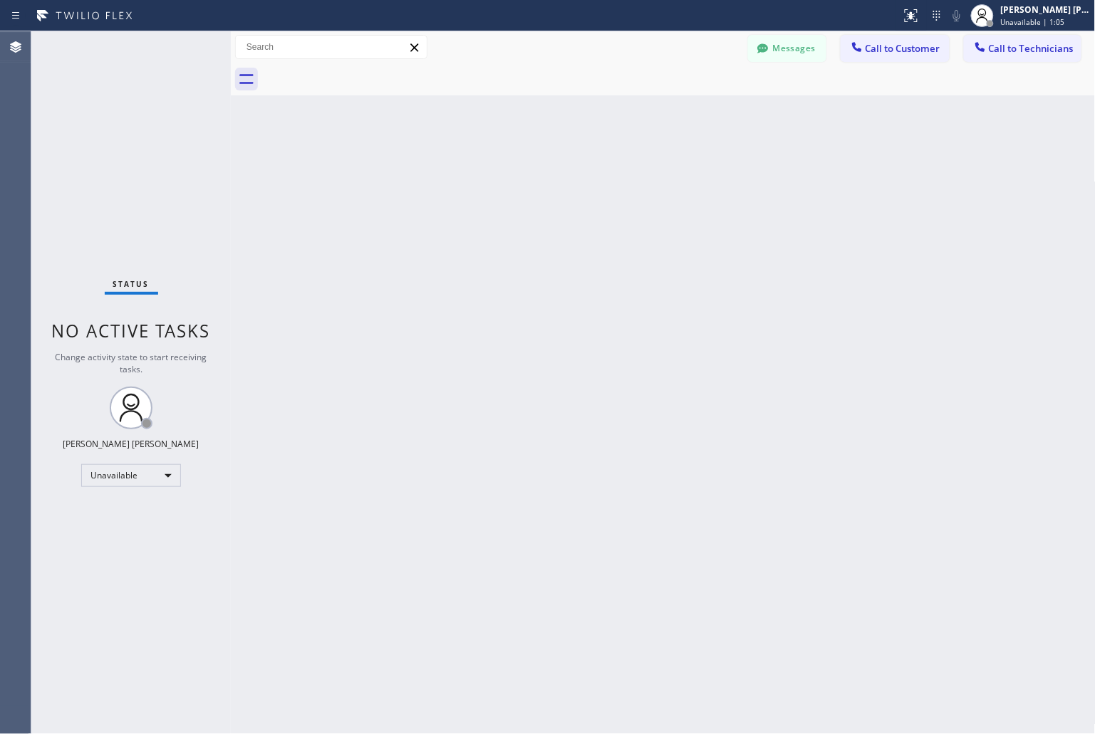
click at [523, 181] on div "Back to Dashboard Change Sender ID Customers Technicians KD Krissy Do 09/12 02:…" at bounding box center [663, 382] width 865 height 703
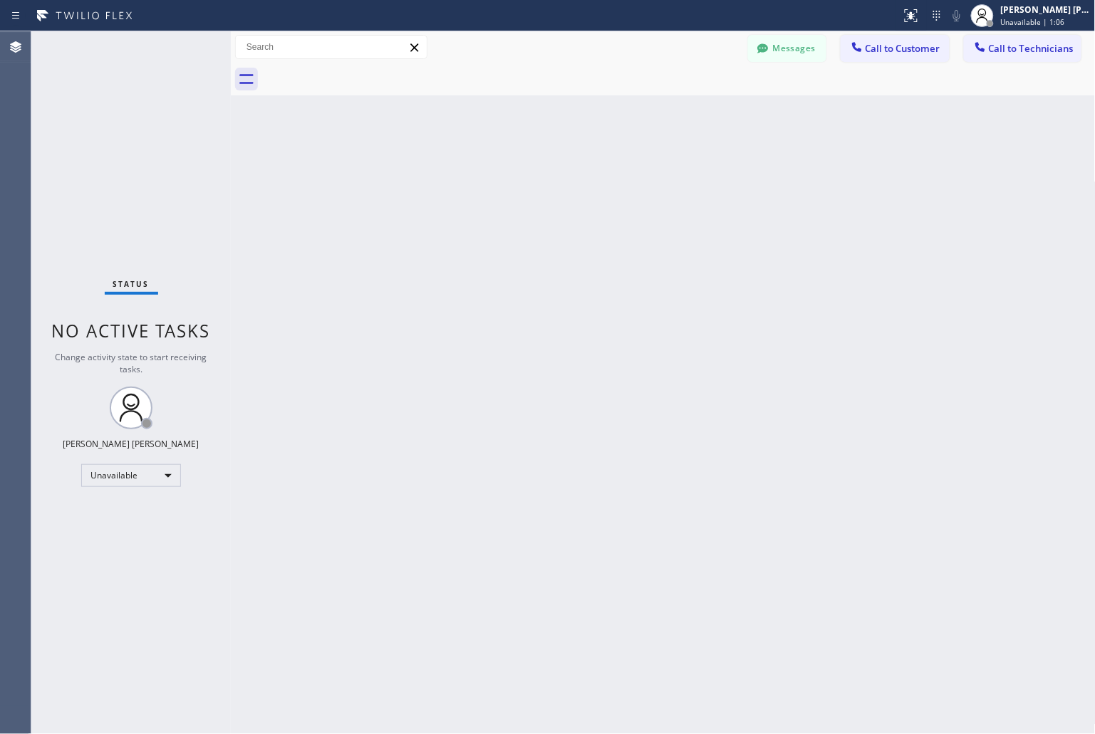
click at [523, 181] on div "Back to Dashboard Change Sender ID Customers Technicians KD Krissy Do 09/12 02:…" at bounding box center [663, 382] width 865 height 703
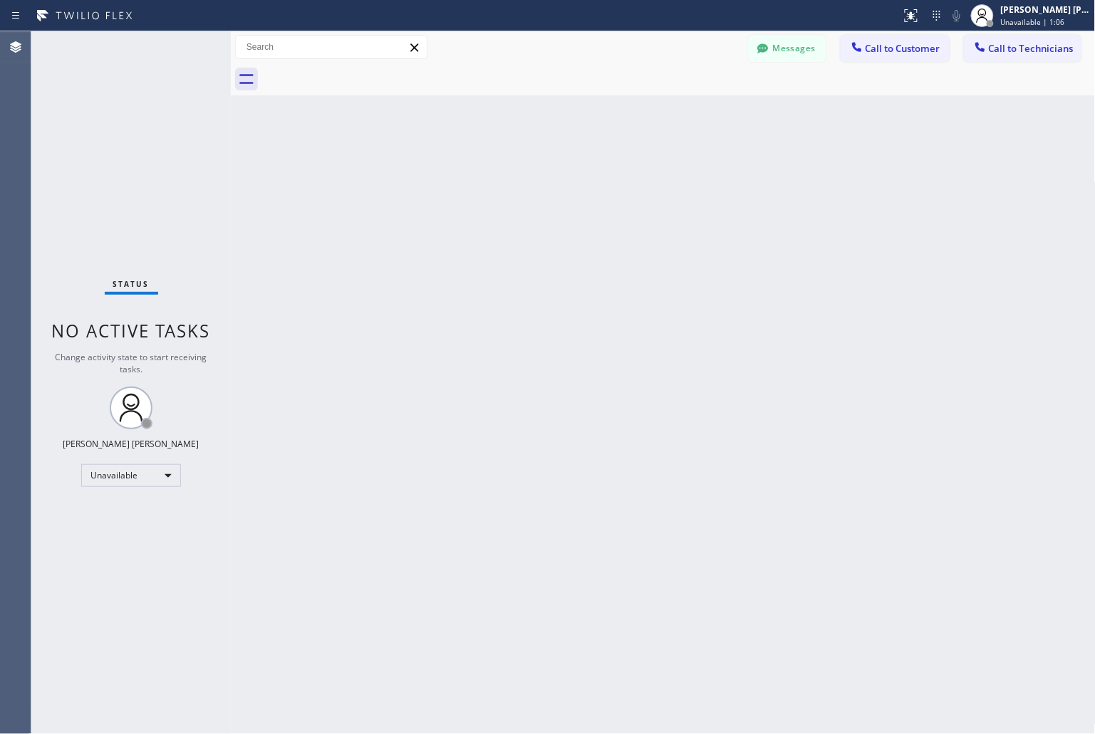
click at [523, 181] on div "Back to Dashboard Change Sender ID Customers Technicians KD Krissy Do 09/12 02:…" at bounding box center [663, 382] width 865 height 703
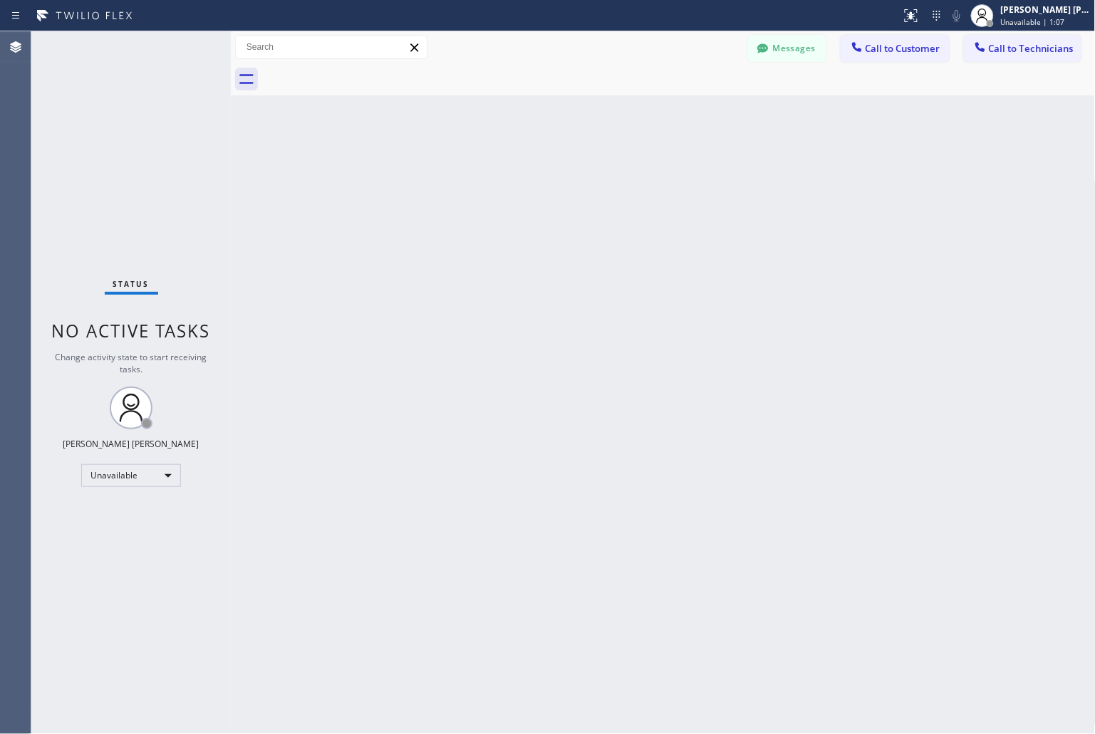
click at [523, 181] on div "Back to Dashboard Change Sender ID Customers Technicians KD Krissy Do 09/12 02:…" at bounding box center [663, 382] width 865 height 703
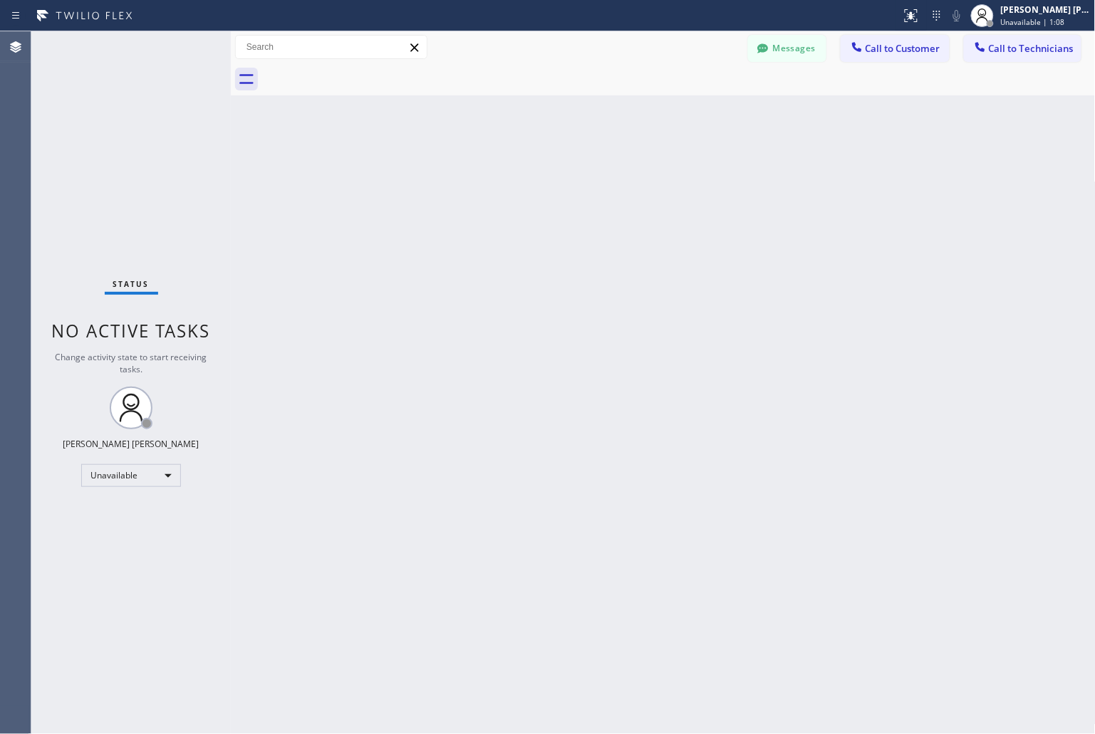
click at [523, 181] on div "Back to Dashboard Change Sender ID Customers Technicians KD Krissy Do 09/12 02:…" at bounding box center [663, 382] width 865 height 703
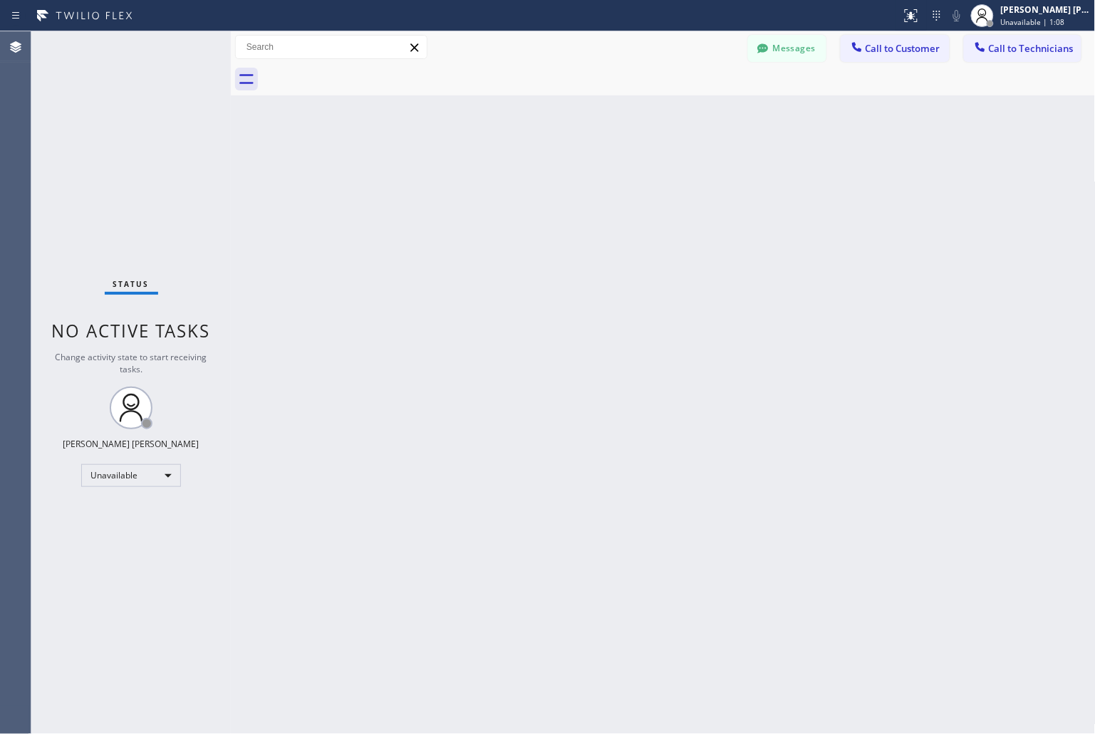
click at [523, 181] on div "Back to Dashboard Change Sender ID Customers Technicians KD Krissy Do 09/12 02:…" at bounding box center [663, 382] width 865 height 703
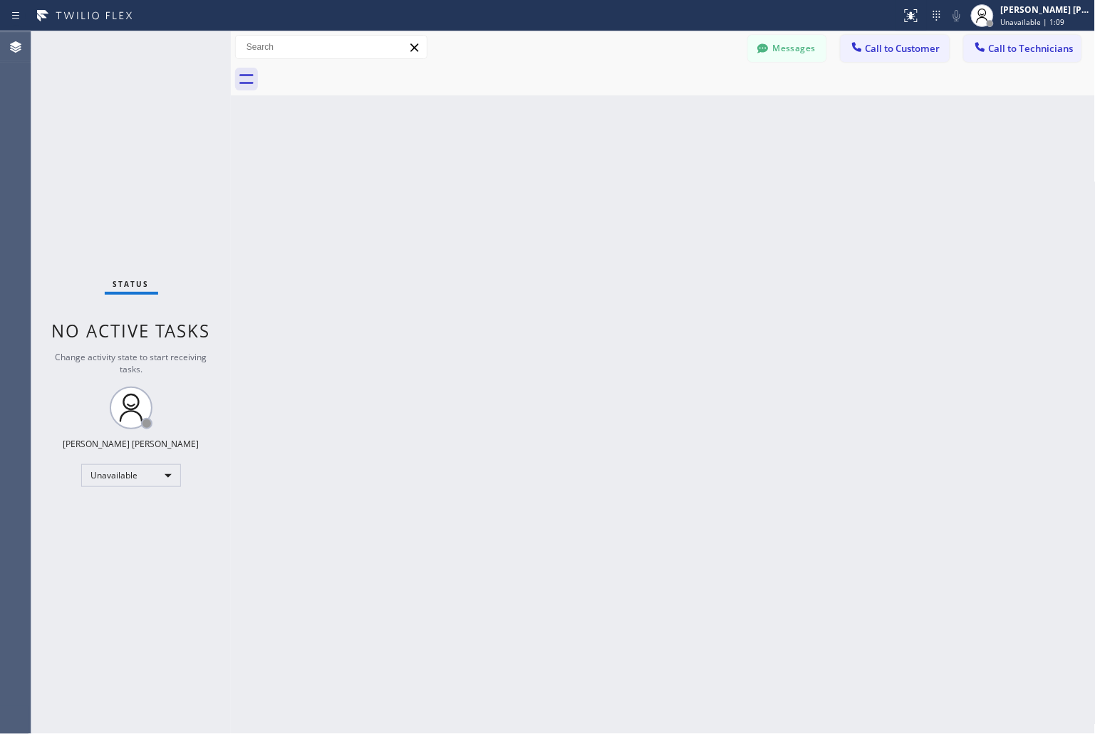
click at [523, 181] on div "Back to Dashboard Change Sender ID Customers Technicians KD Krissy Do 09/12 02:…" at bounding box center [663, 382] width 865 height 703
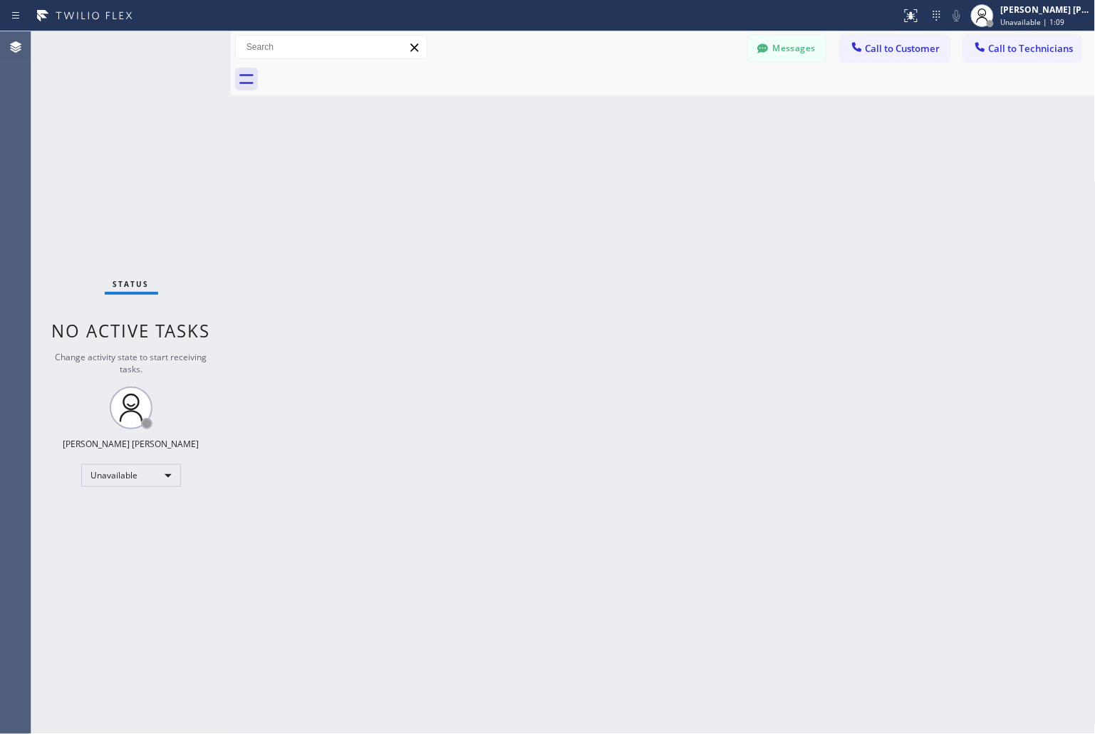
click at [523, 181] on div "Back to Dashboard Change Sender ID Customers Technicians KD Krissy Do 09/12 02:…" at bounding box center [663, 382] width 865 height 703
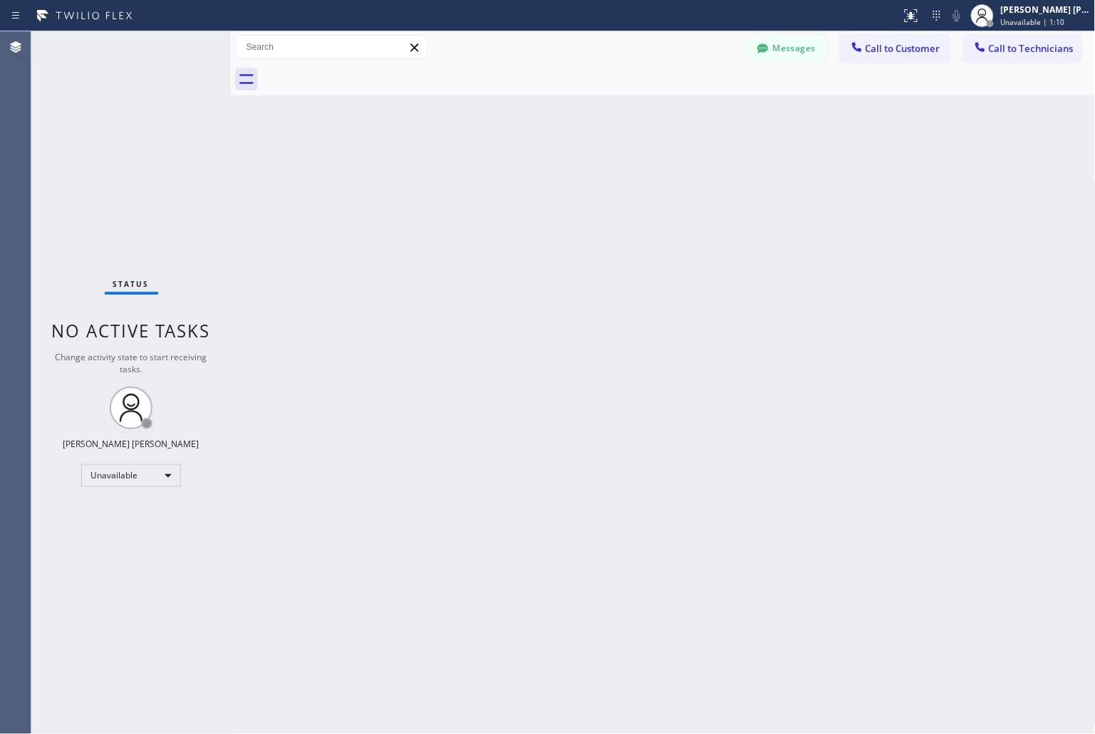
click at [523, 181] on div "Back to Dashboard Change Sender ID Customers Technicians KD Krissy Do 09/12 02:…" at bounding box center [663, 382] width 865 height 703
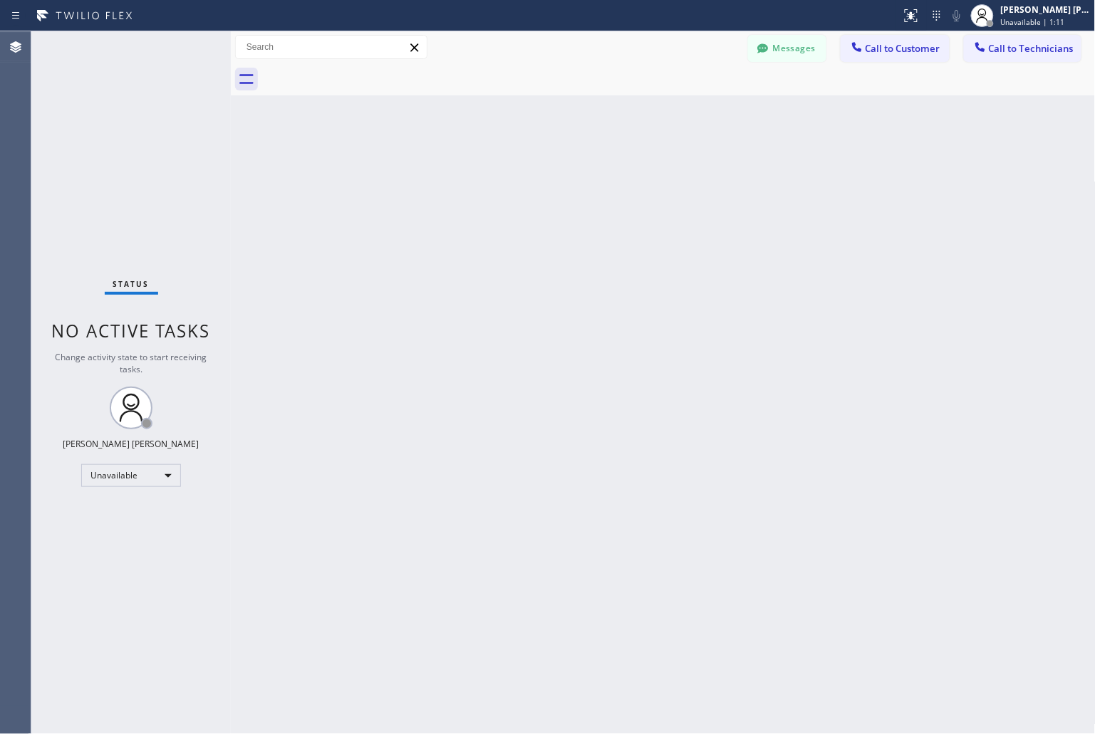
click at [523, 181] on div "Back to Dashboard Change Sender ID Customers Technicians KD Krissy Do 09/12 02:…" at bounding box center [663, 382] width 865 height 703
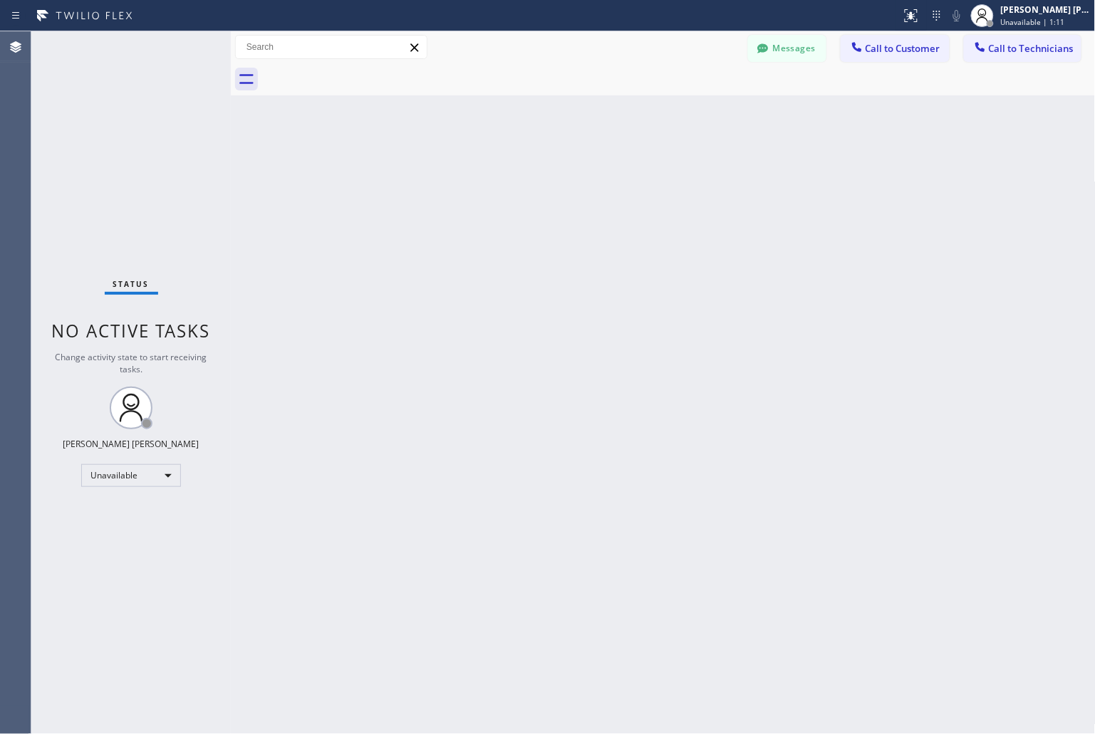
click at [523, 181] on div "Back to Dashboard Change Sender ID Customers Technicians KD Krissy Do 09/12 02:…" at bounding box center [663, 382] width 865 height 703
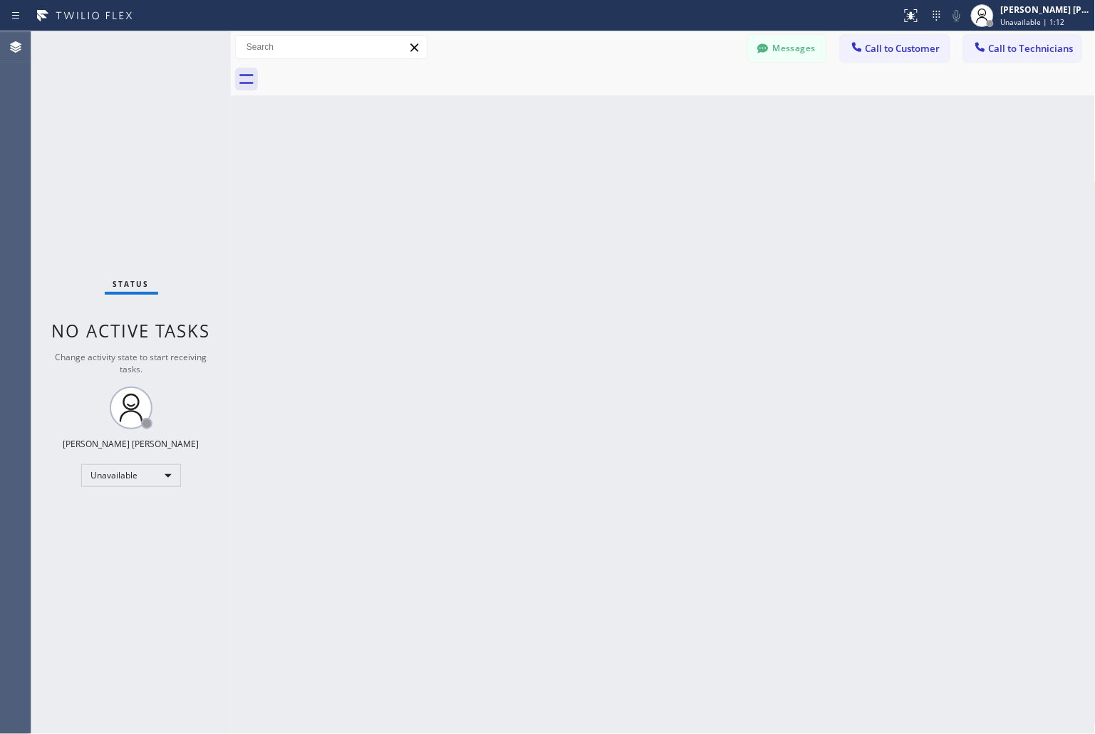
click at [523, 181] on div "Back to Dashboard Change Sender ID Customers Technicians KD Krissy Do 09/12 02:…" at bounding box center [663, 382] width 865 height 703
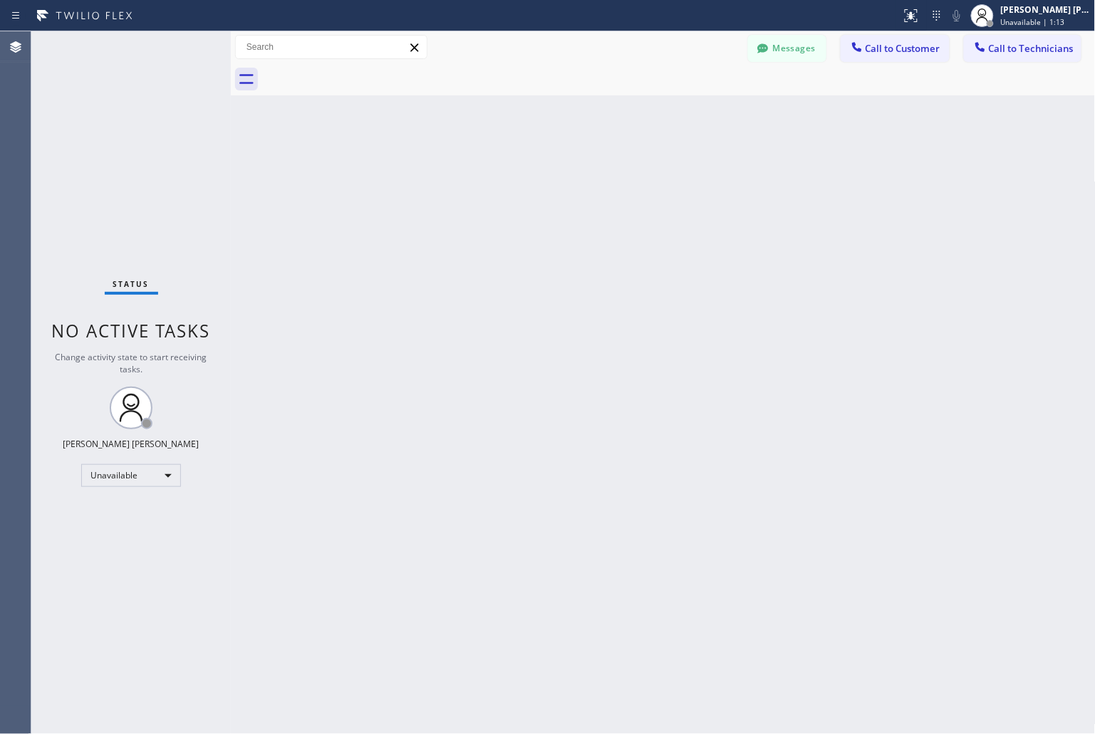
click at [523, 181] on div "Back to Dashboard Change Sender ID Customers Technicians KD Krissy Do 09/12 02:…" at bounding box center [663, 382] width 865 height 703
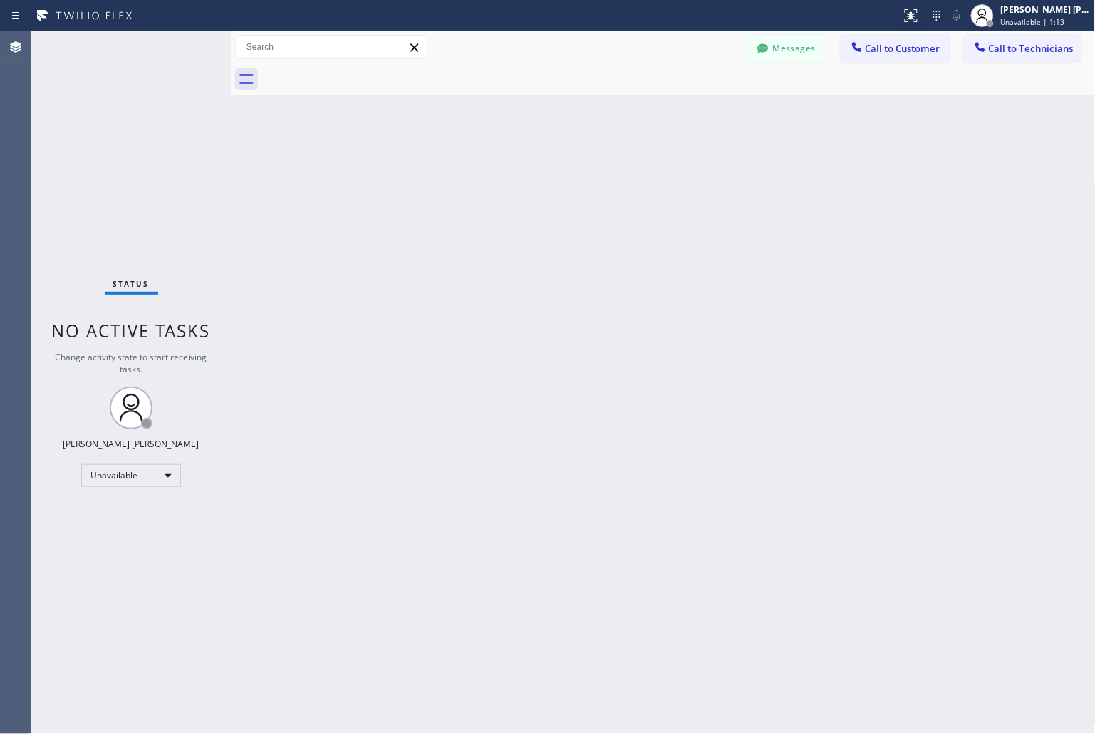
click at [523, 181] on div "Back to Dashboard Change Sender ID Customers Technicians KD Krissy Do 09/12 02:…" at bounding box center [663, 382] width 865 height 703
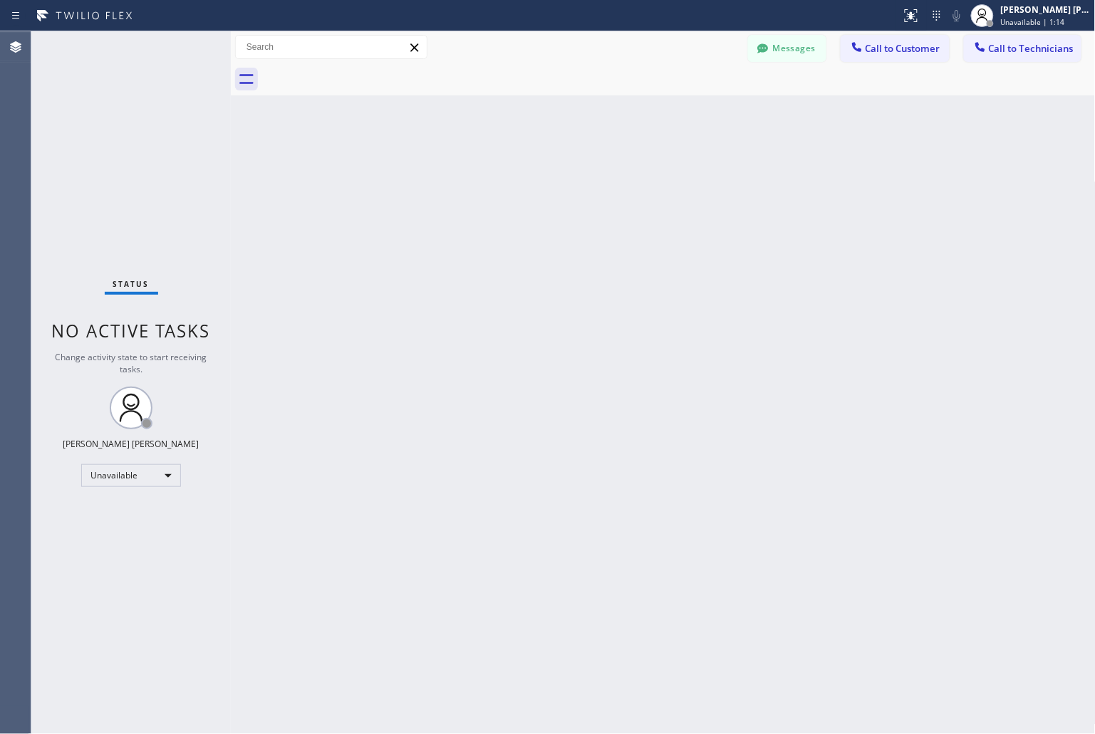
click at [523, 181] on div "Back to Dashboard Change Sender ID Customers Technicians KD Krissy Do 09/12 02:…" at bounding box center [663, 382] width 865 height 703
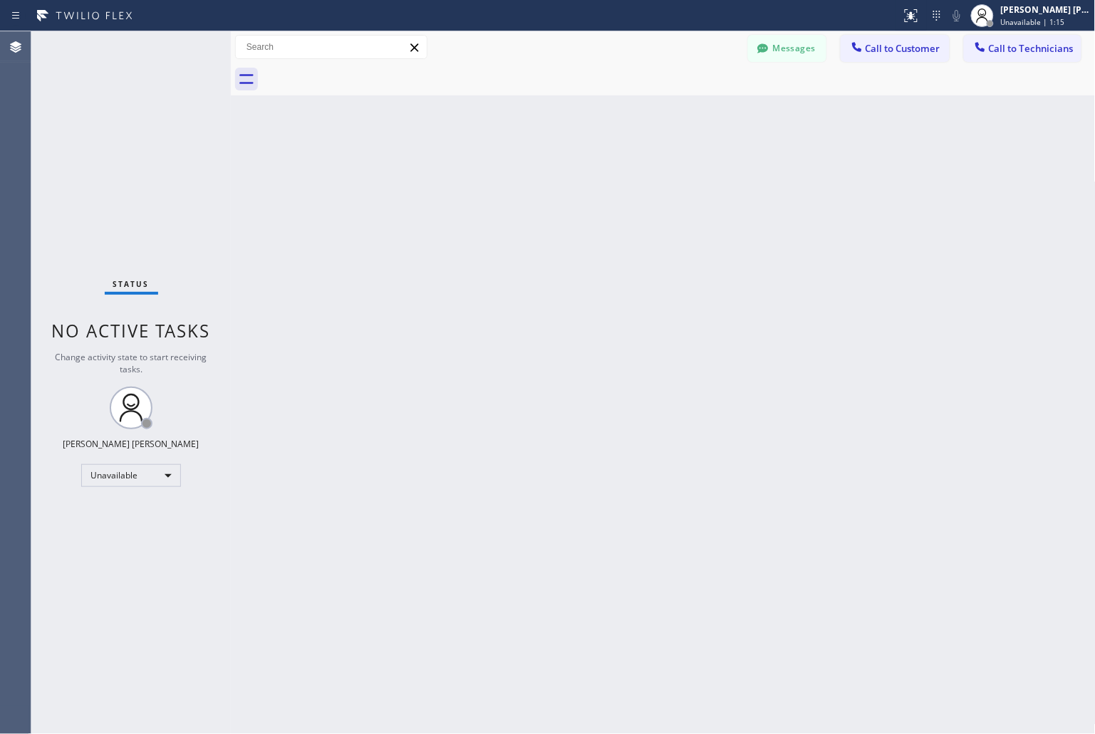
click at [523, 181] on div "Back to Dashboard Change Sender ID Customers Technicians KD Krissy Do 09/12 02:…" at bounding box center [663, 382] width 865 height 703
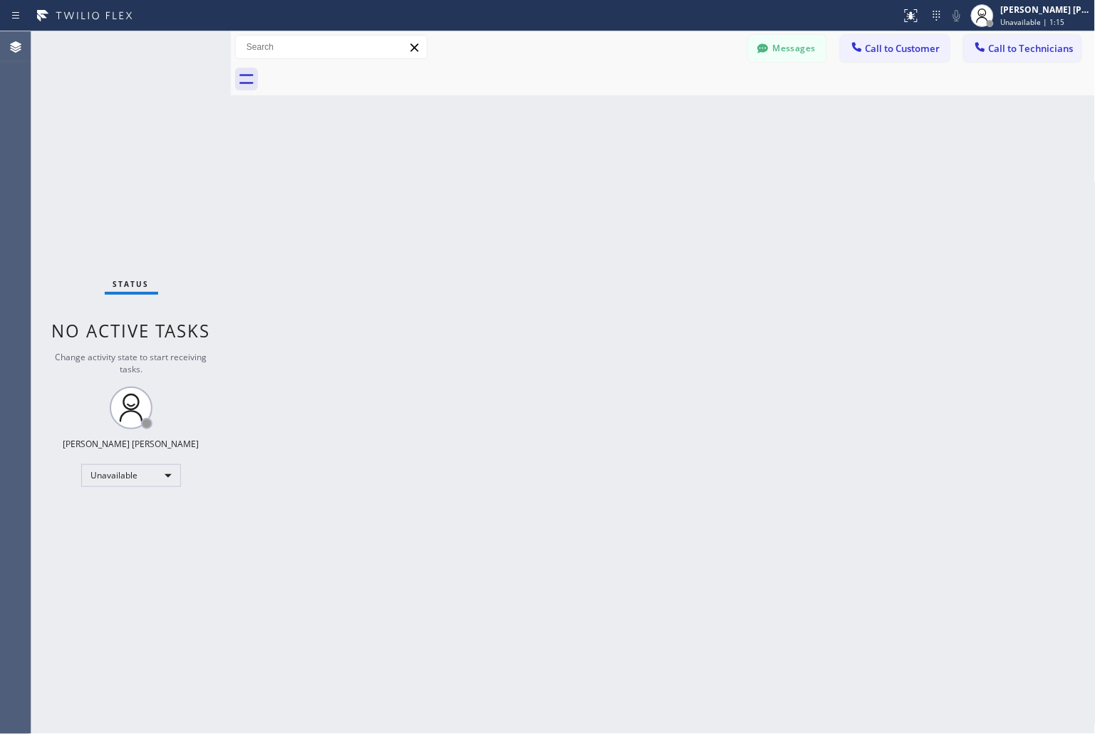
click at [523, 181] on div "Back to Dashboard Change Sender ID Customers Technicians KD Krissy Do 09/12 02:…" at bounding box center [663, 382] width 865 height 703
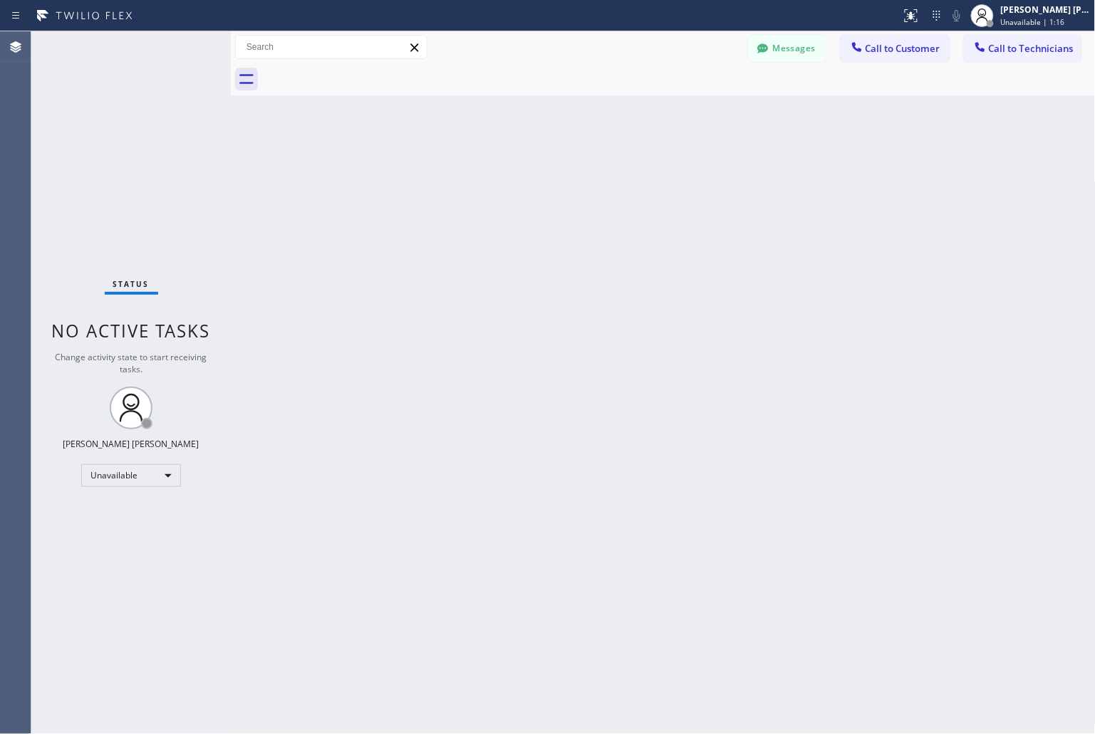
click at [523, 181] on div "Back to Dashboard Change Sender ID Customers Technicians KD Krissy Do 09/12 02:…" at bounding box center [663, 382] width 865 height 703
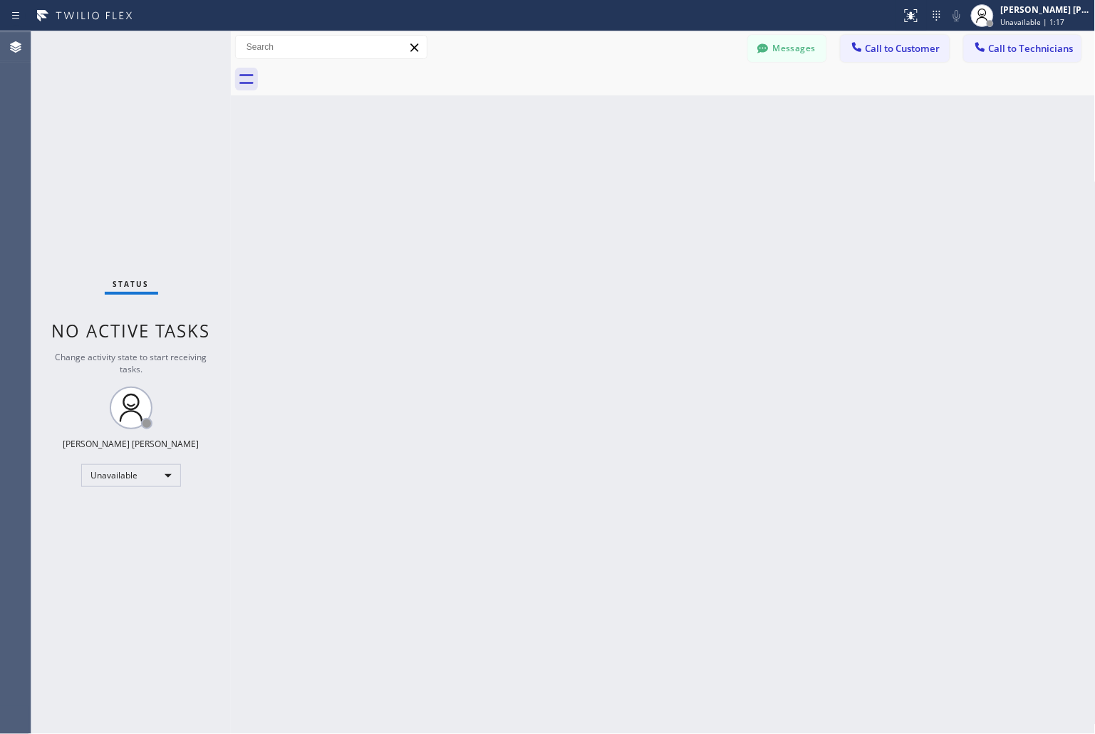
click at [523, 181] on div "Back to Dashboard Change Sender ID Customers Technicians KD Krissy Do 09/12 02:…" at bounding box center [663, 382] width 865 height 703
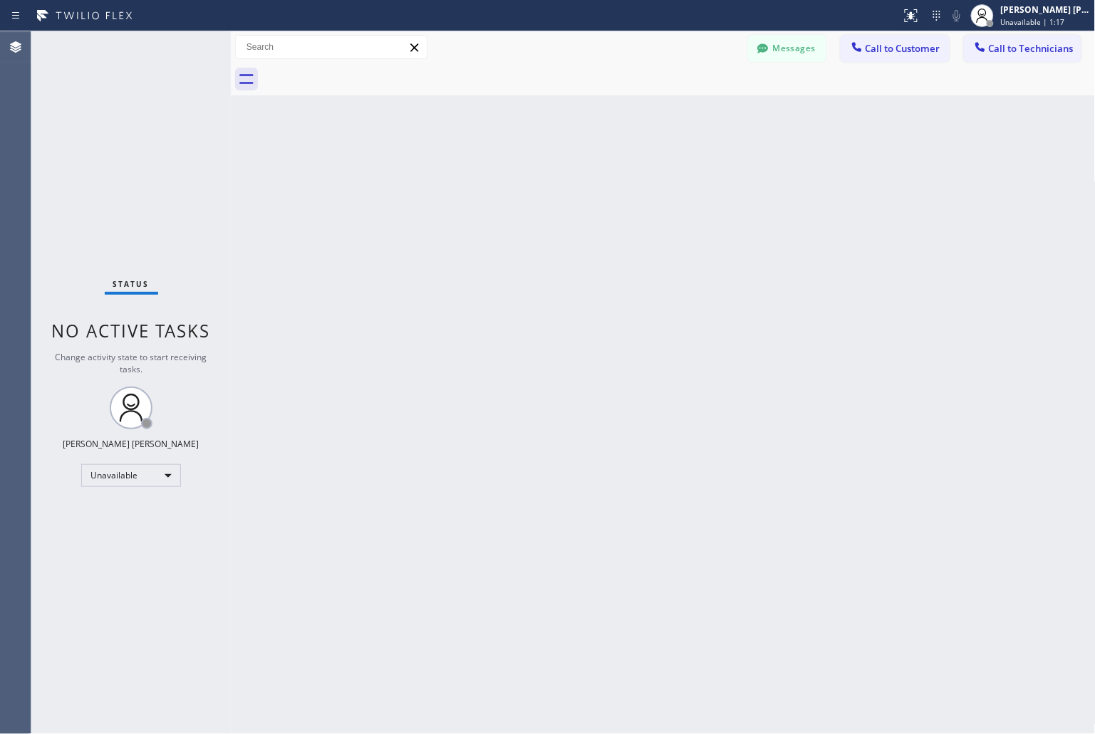
click at [523, 181] on div "Back to Dashboard Change Sender ID Customers Technicians KD Krissy Do 09/12 02:…" at bounding box center [663, 382] width 865 height 703
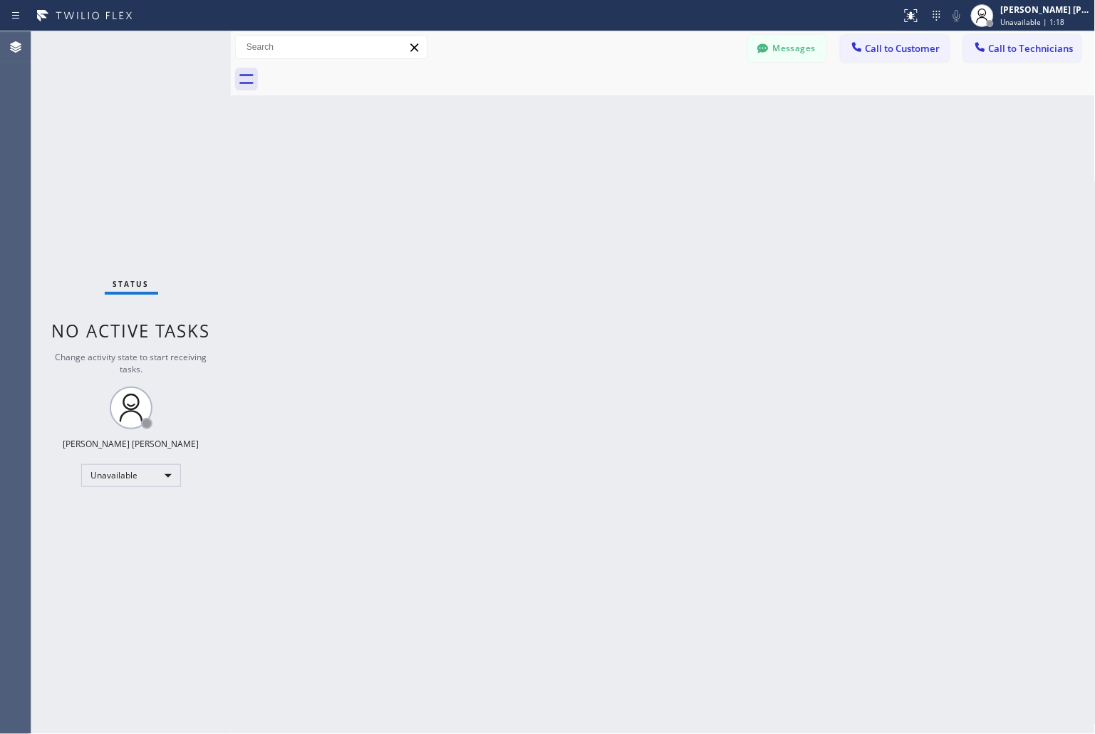
click at [523, 181] on div "Back to Dashboard Change Sender ID Customers Technicians KD Krissy Do 09/12 02:…" at bounding box center [663, 382] width 865 height 703
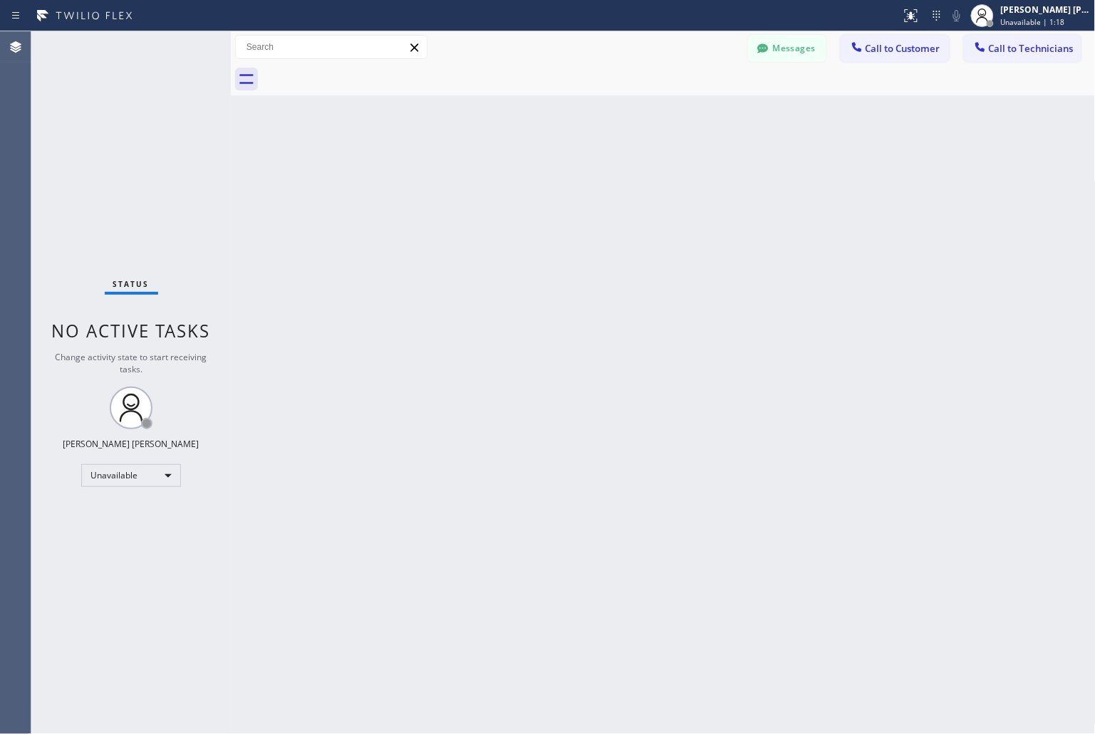
click at [523, 181] on div "Back to Dashboard Change Sender ID Customers Technicians KD Krissy Do 09/12 02:…" at bounding box center [663, 382] width 865 height 703
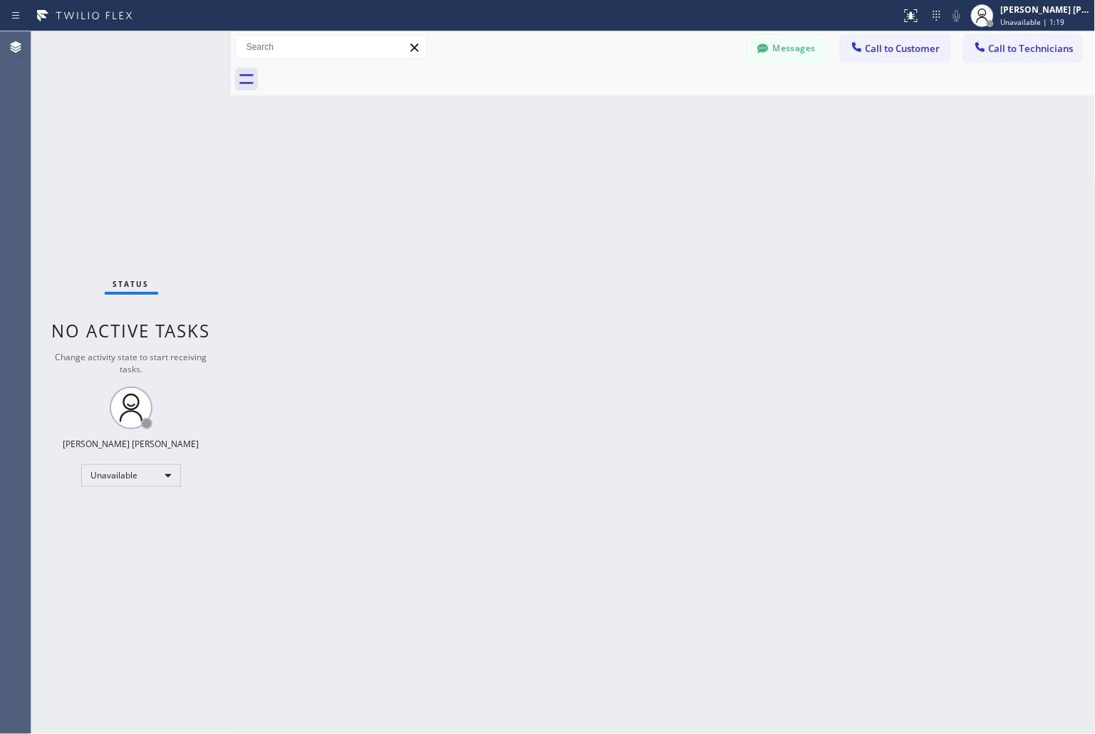
click at [523, 181] on div "Back to Dashboard Change Sender ID Customers Technicians KD Krissy Do 09/12 02:…" at bounding box center [663, 382] width 865 height 703
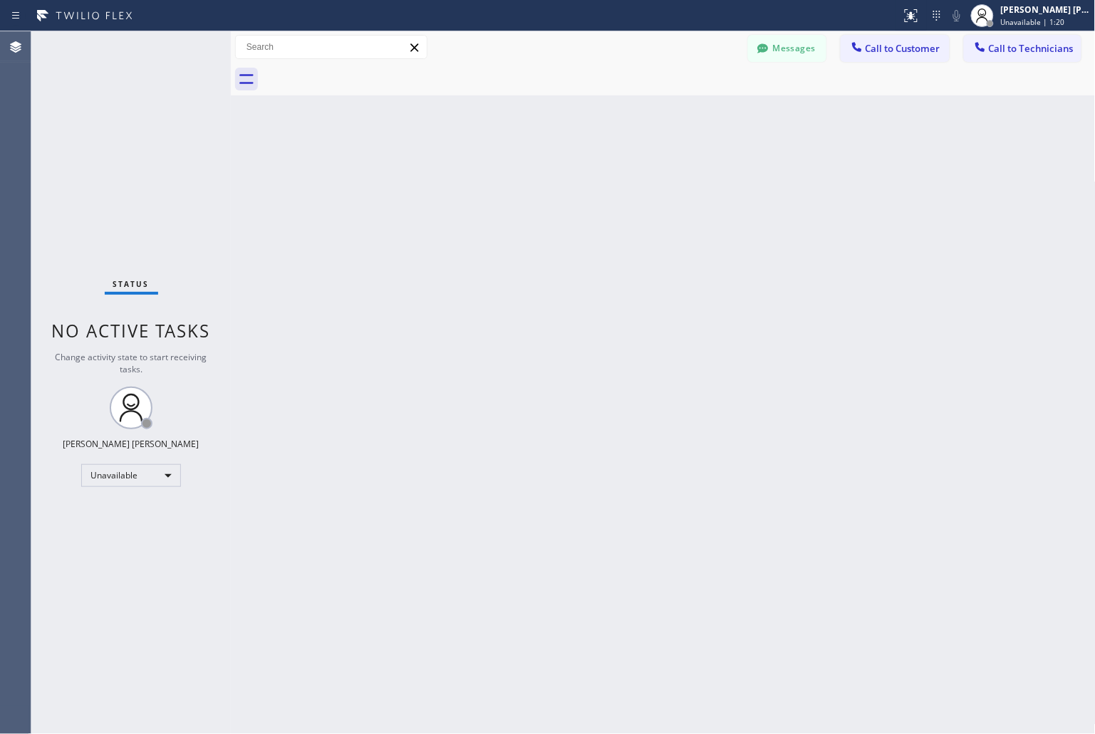
click at [523, 181] on div "Back to Dashboard Change Sender ID Customers Technicians KD Krissy Do 09/12 02:…" at bounding box center [663, 382] width 865 height 703
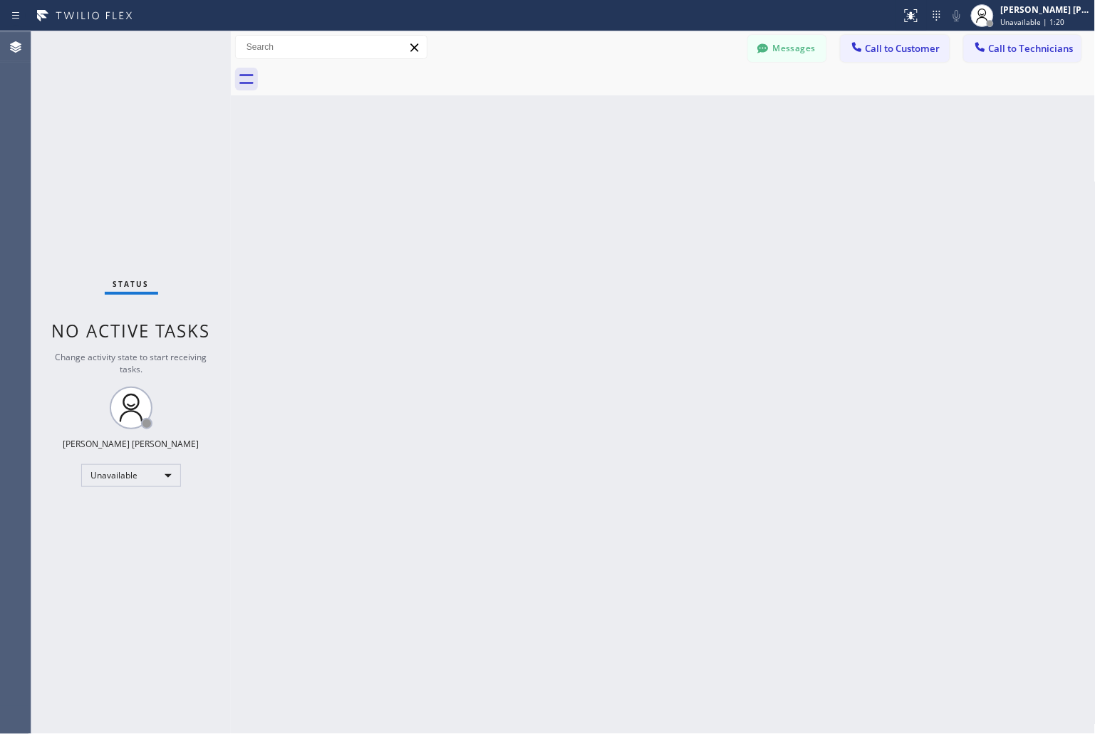
click at [523, 181] on div "Back to Dashboard Change Sender ID Customers Technicians KD Krissy Do 09/12 02:…" at bounding box center [663, 382] width 865 height 703
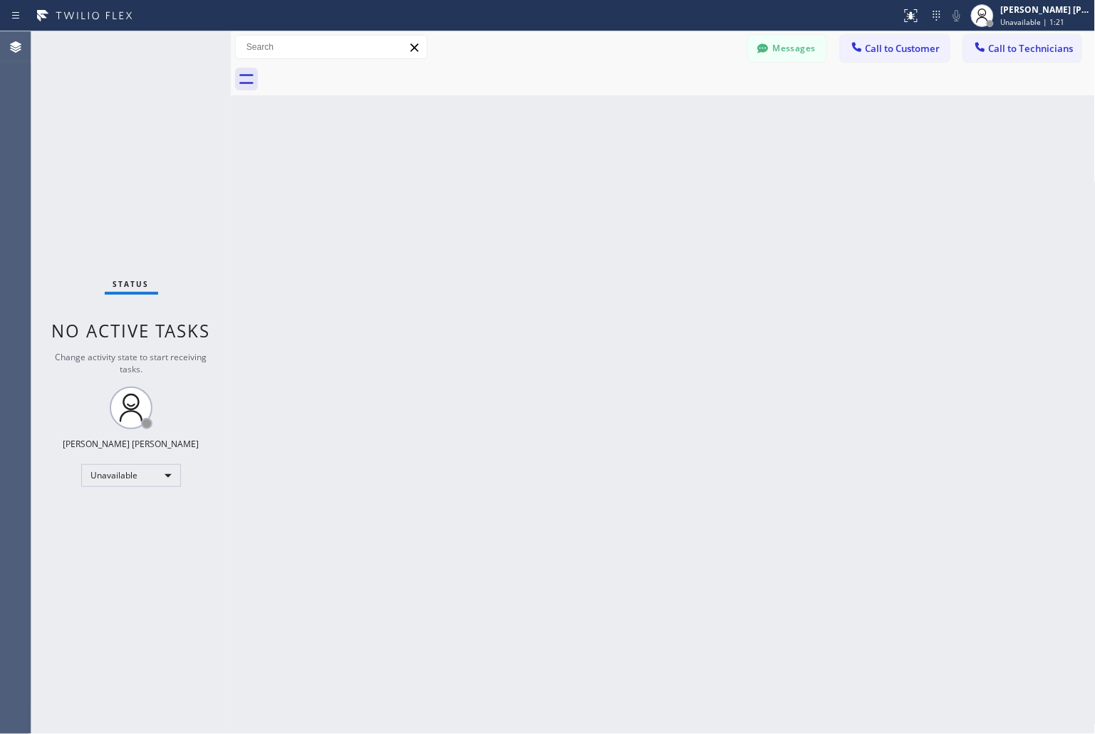
click at [523, 181] on div "Back to Dashboard Change Sender ID Customers Technicians KD Krissy Do 09/12 02:…" at bounding box center [663, 382] width 865 height 703
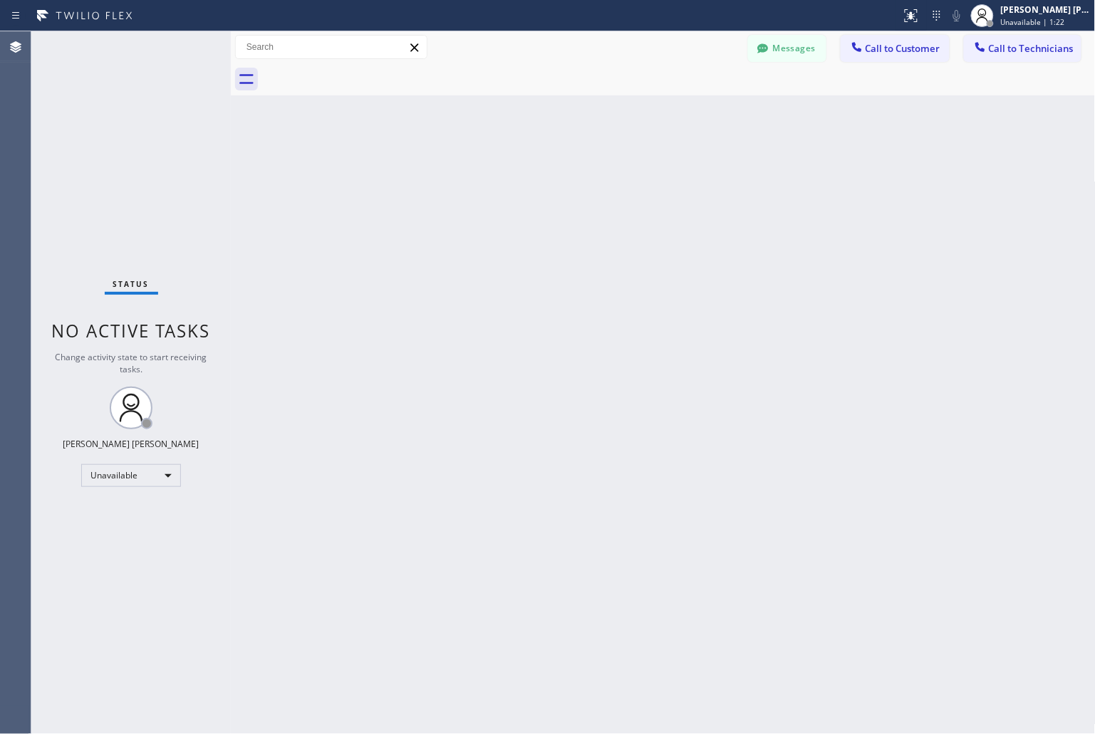
click at [523, 181] on div "Back to Dashboard Change Sender ID Customers Technicians KD Krissy Do 09/12 02:…" at bounding box center [663, 382] width 865 height 703
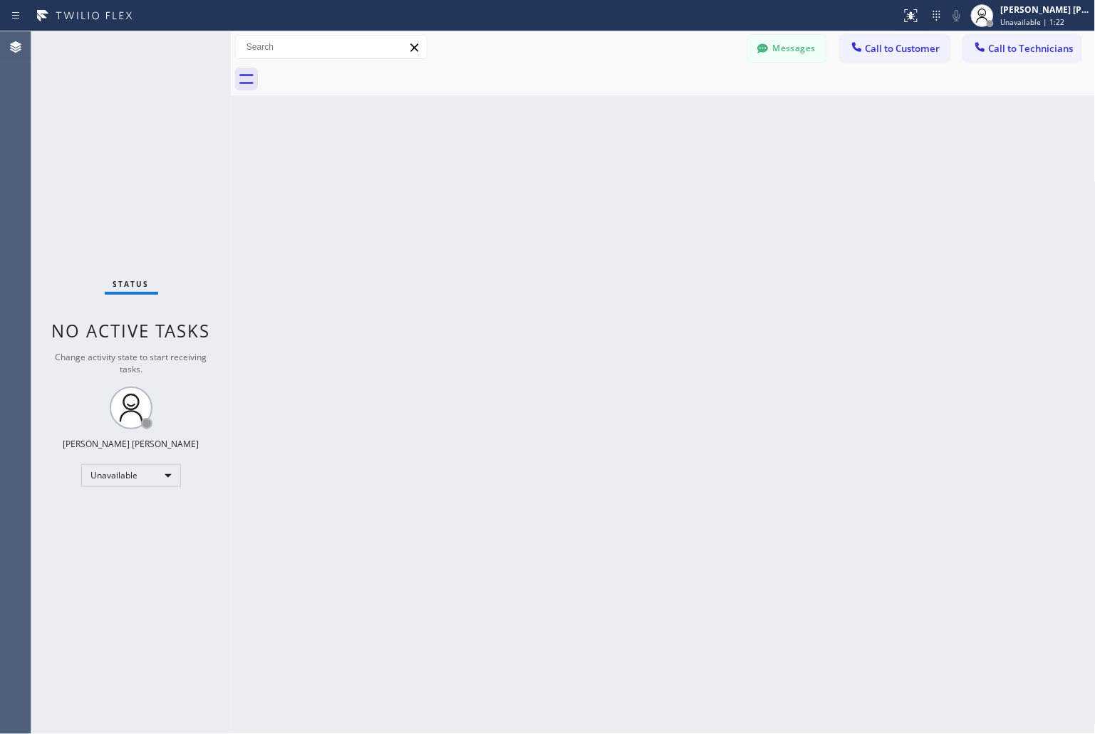
click at [523, 181] on div "Back to Dashboard Change Sender ID Customers Technicians KD Krissy Do 09/12 02:…" at bounding box center [663, 382] width 865 height 703
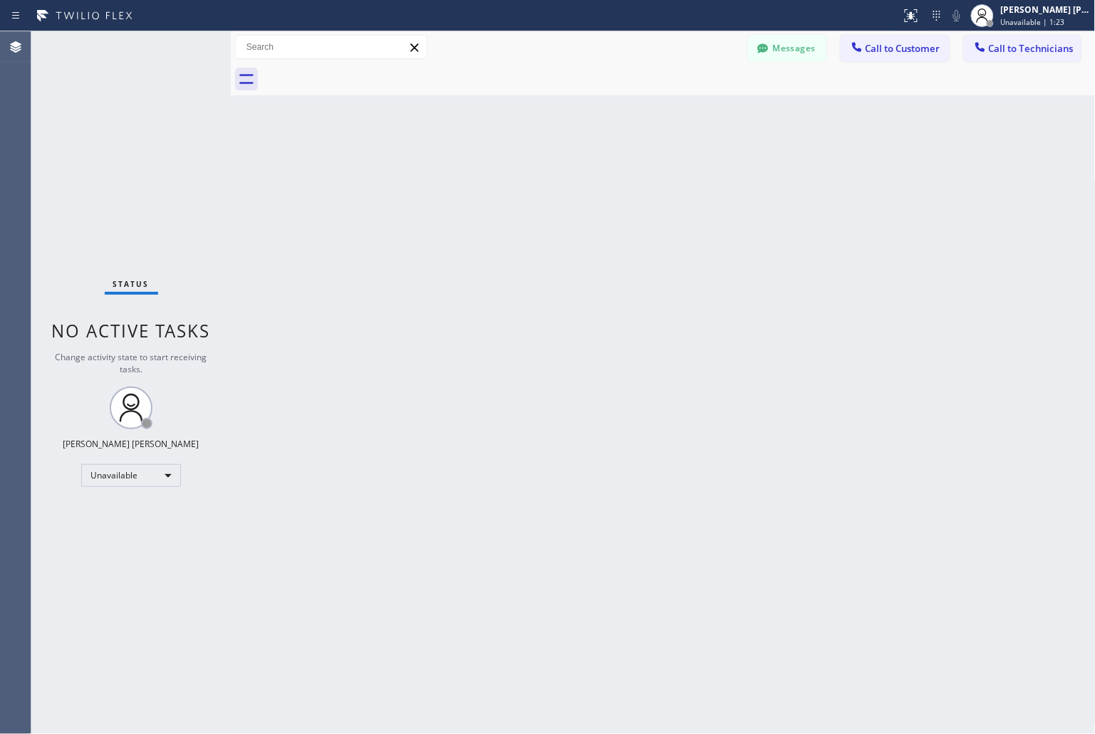
click at [523, 181] on div "Back to Dashboard Change Sender ID Customers Technicians KD Krissy Do 09/12 02:…" at bounding box center [663, 382] width 865 height 703
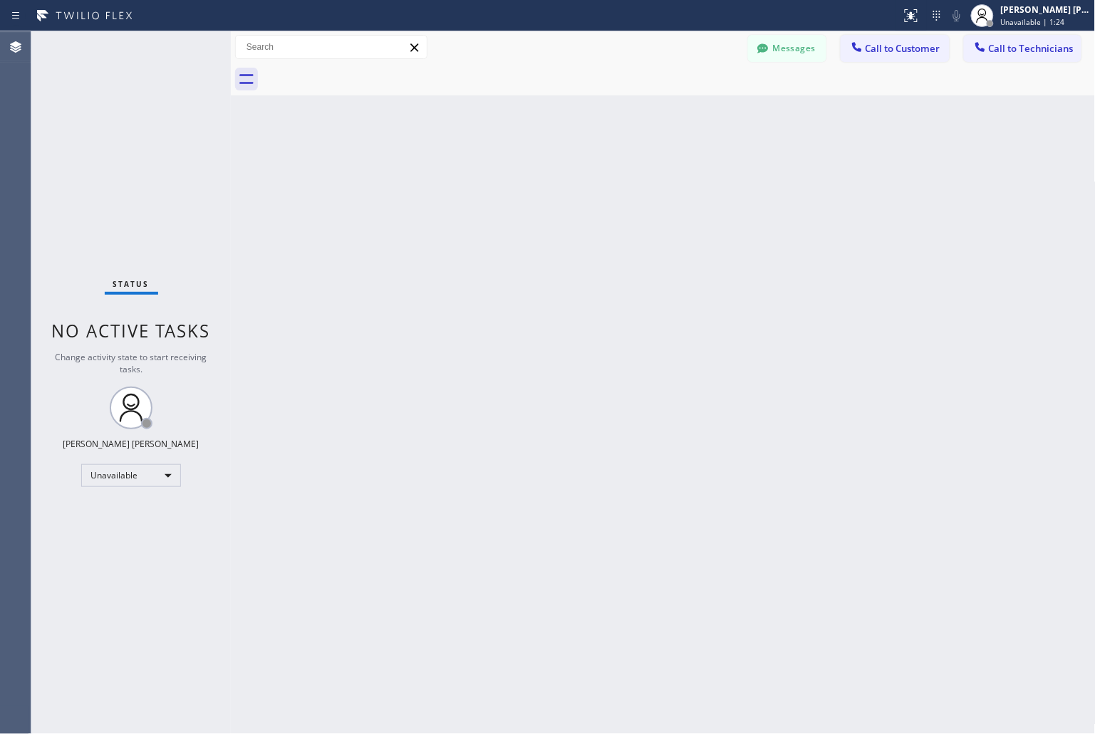
click at [523, 181] on div "Back to Dashboard Change Sender ID Customers Technicians KD Krissy Do 09/12 02:…" at bounding box center [663, 382] width 865 height 703
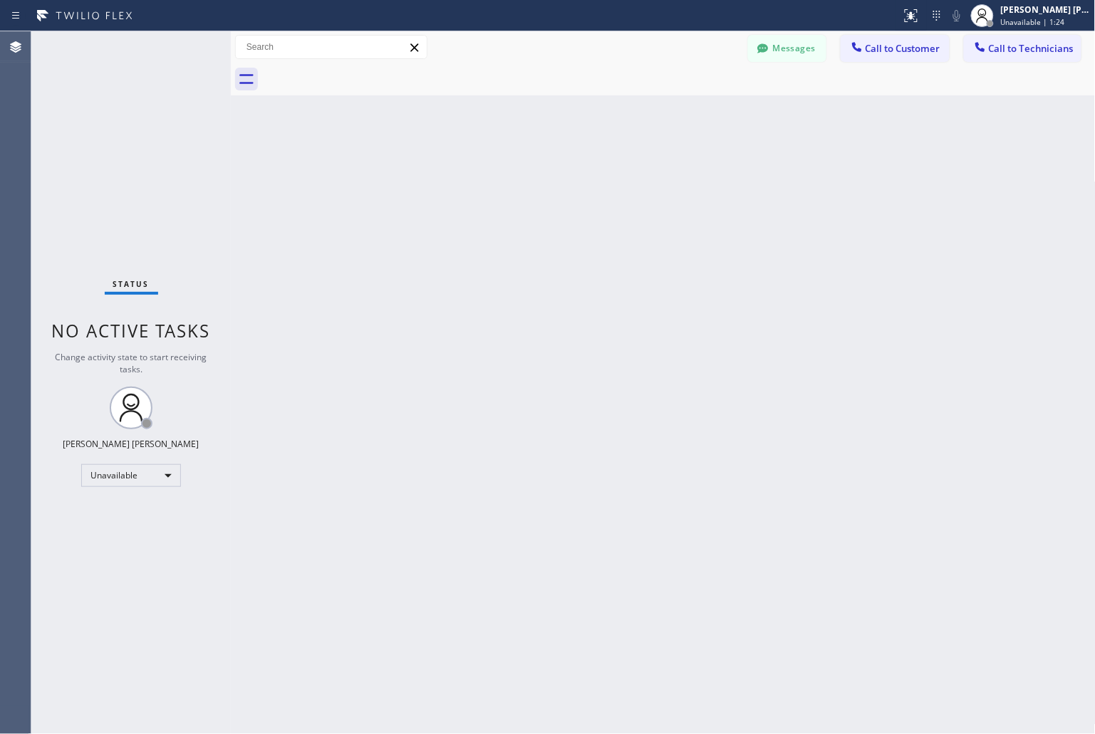
click at [523, 181] on div "Back to Dashboard Change Sender ID Customers Technicians KD Krissy Do 09/12 02:…" at bounding box center [663, 382] width 865 height 703
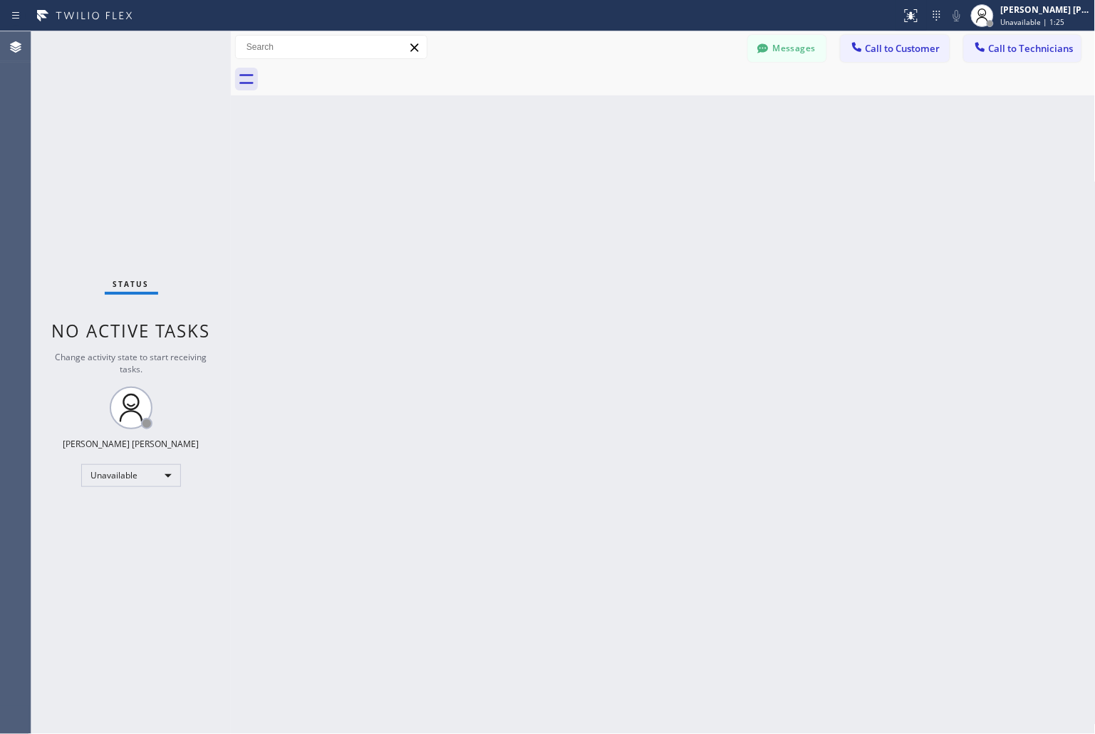
click at [523, 181] on div "Back to Dashboard Change Sender ID Customers Technicians KD Krissy Do 09/12 02:…" at bounding box center [663, 382] width 865 height 703
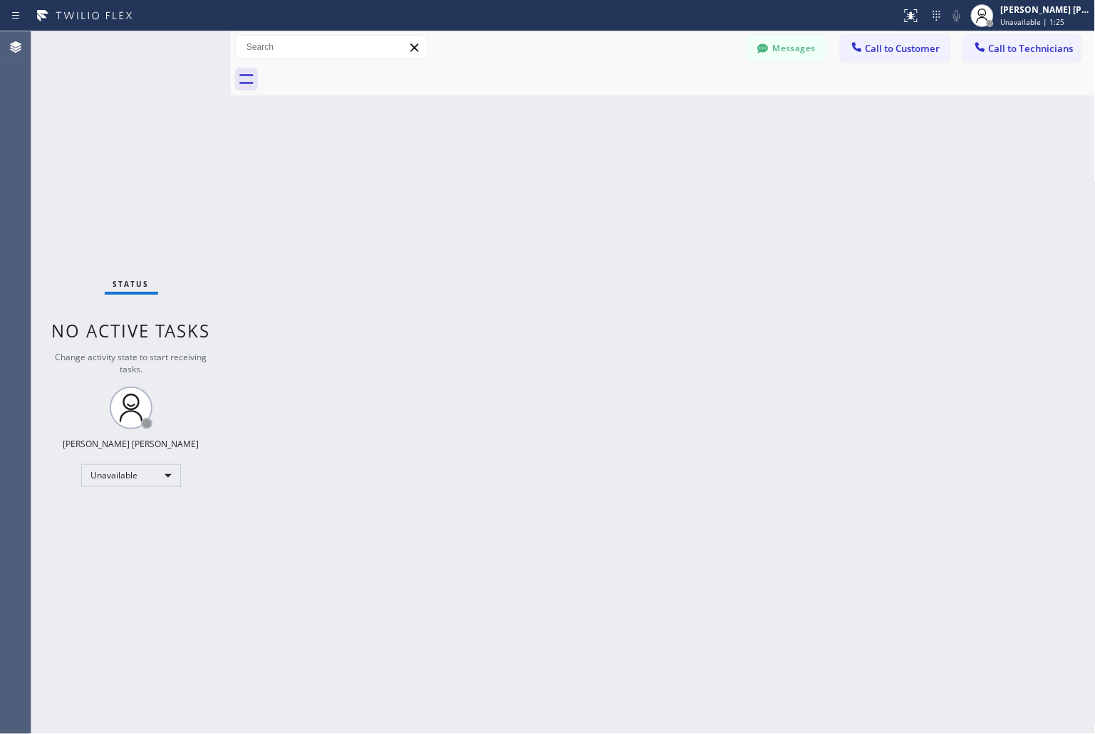
click at [523, 181] on div "Back to Dashboard Change Sender ID Customers Technicians KD Krissy Do 09/12 02:…" at bounding box center [663, 382] width 865 height 703
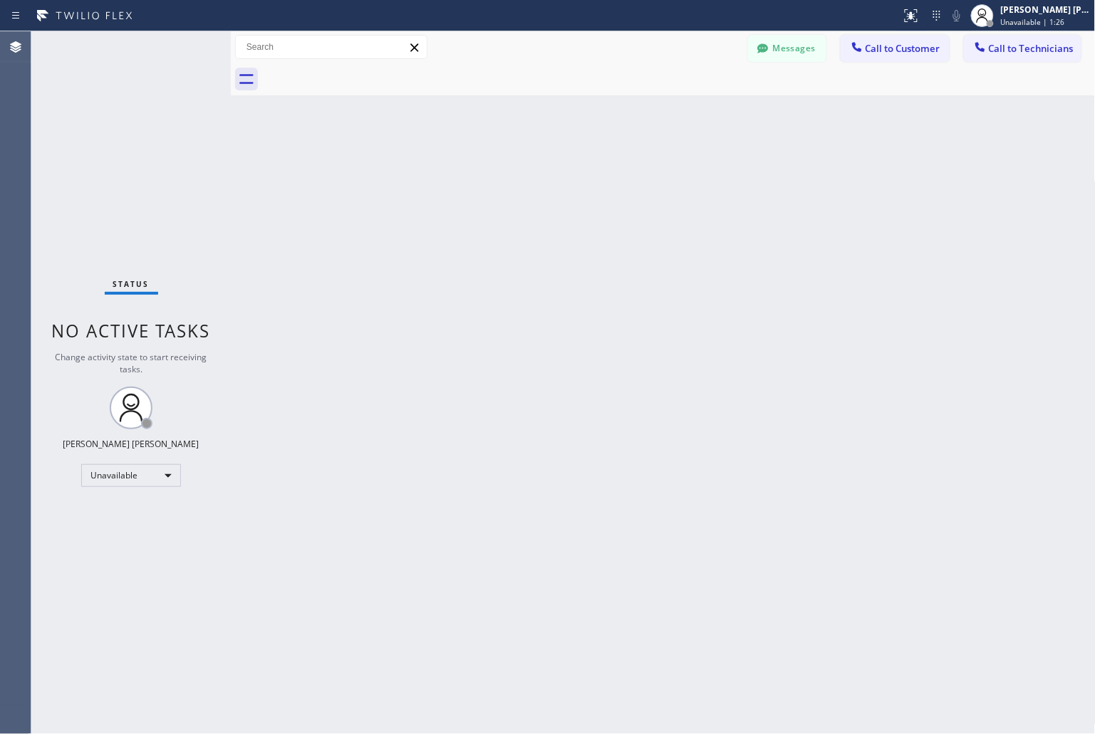
click at [523, 181] on div "Back to Dashboard Change Sender ID Customers Technicians KD Krissy Do 09/12 02:…" at bounding box center [663, 382] width 865 height 703
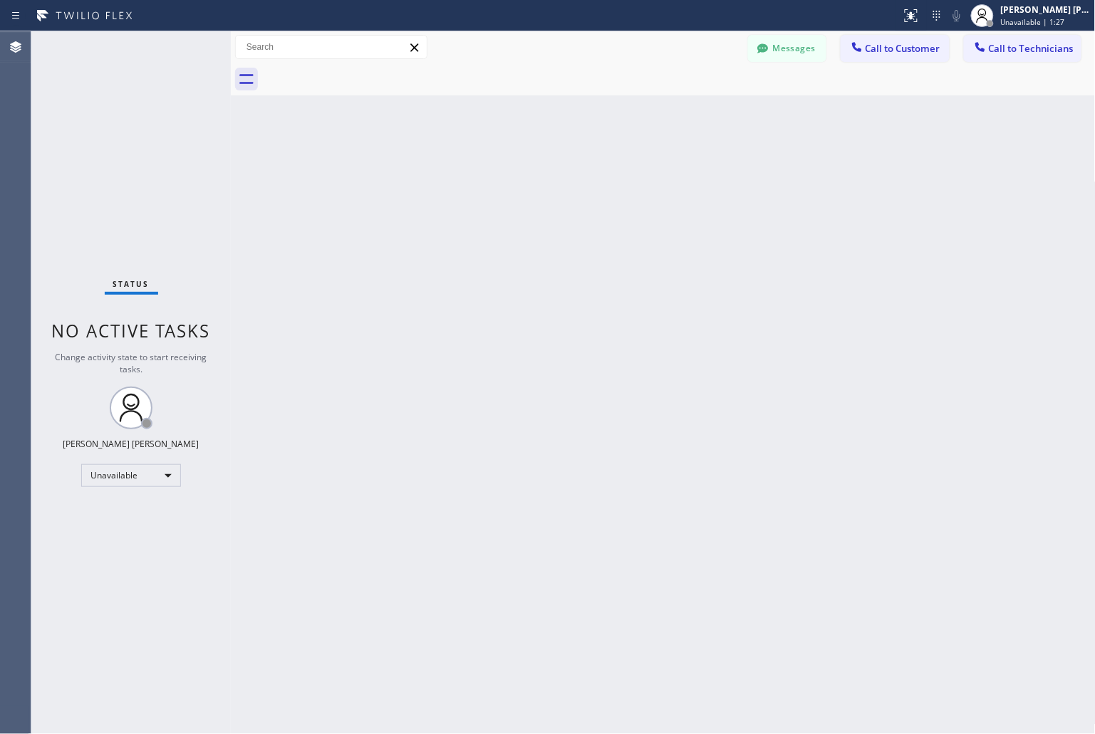
click at [523, 181] on div "Back to Dashboard Change Sender ID Customers Technicians KD Krissy Do 09/12 02:…" at bounding box center [663, 382] width 865 height 703
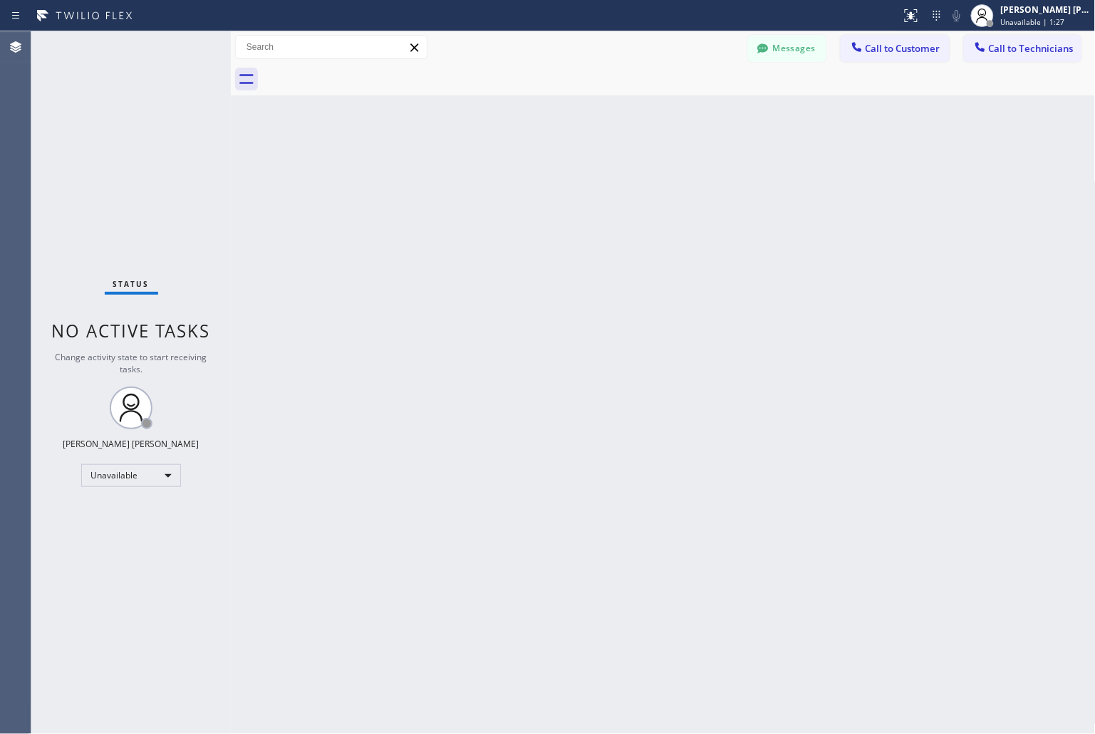
click at [523, 181] on div "Back to Dashboard Change Sender ID Customers Technicians KD Krissy Do 09/12 02:…" at bounding box center [663, 382] width 865 height 703
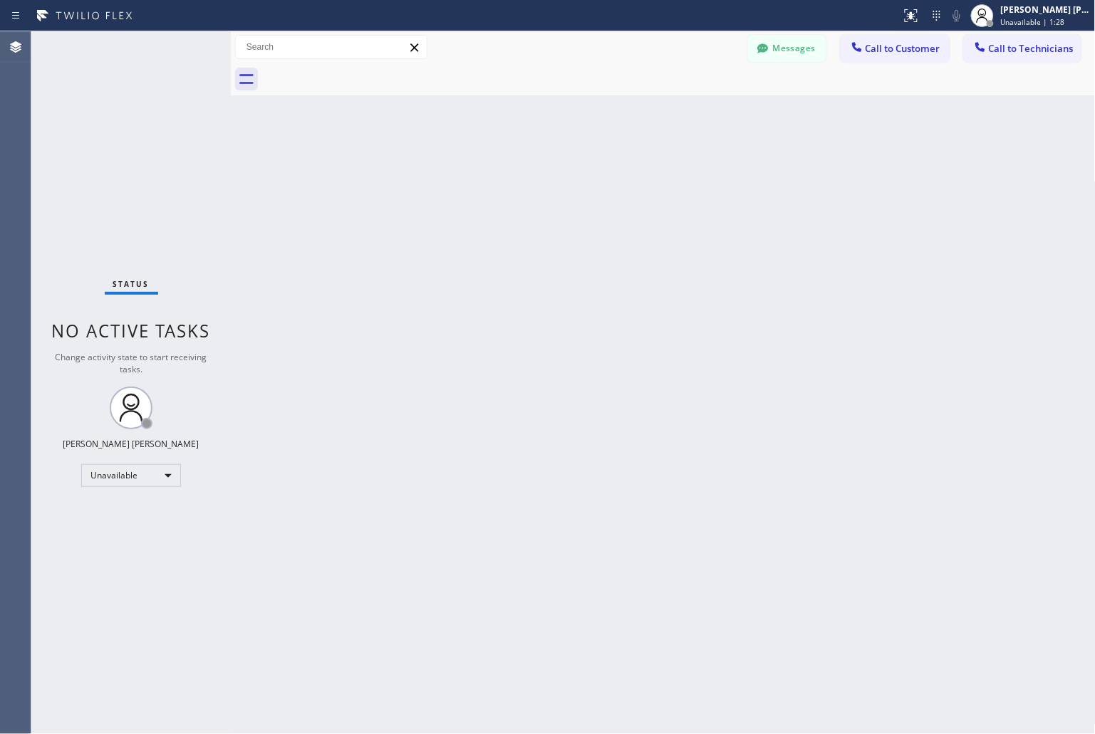
click at [523, 181] on div "Back to Dashboard Change Sender ID Customers Technicians KD Krissy Do 09/12 02:…" at bounding box center [663, 382] width 865 height 703
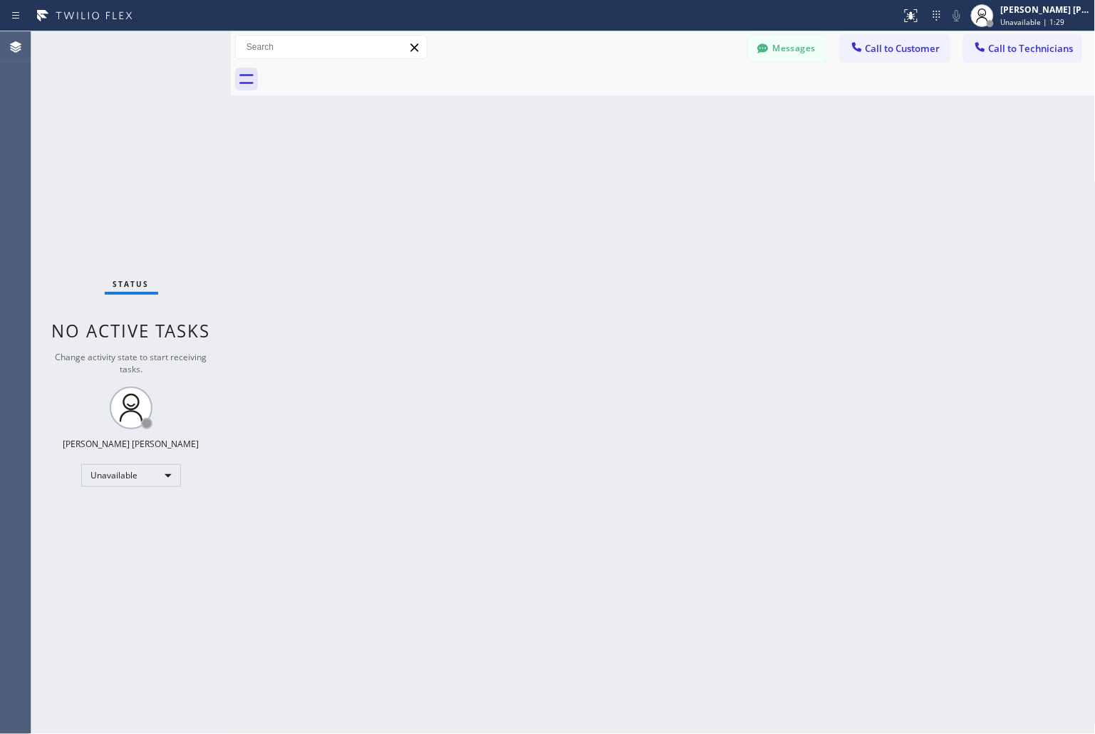
click at [523, 181] on div "Back to Dashboard Change Sender ID Customers Technicians KD Krissy Do 09/12 02:…" at bounding box center [663, 382] width 865 height 703
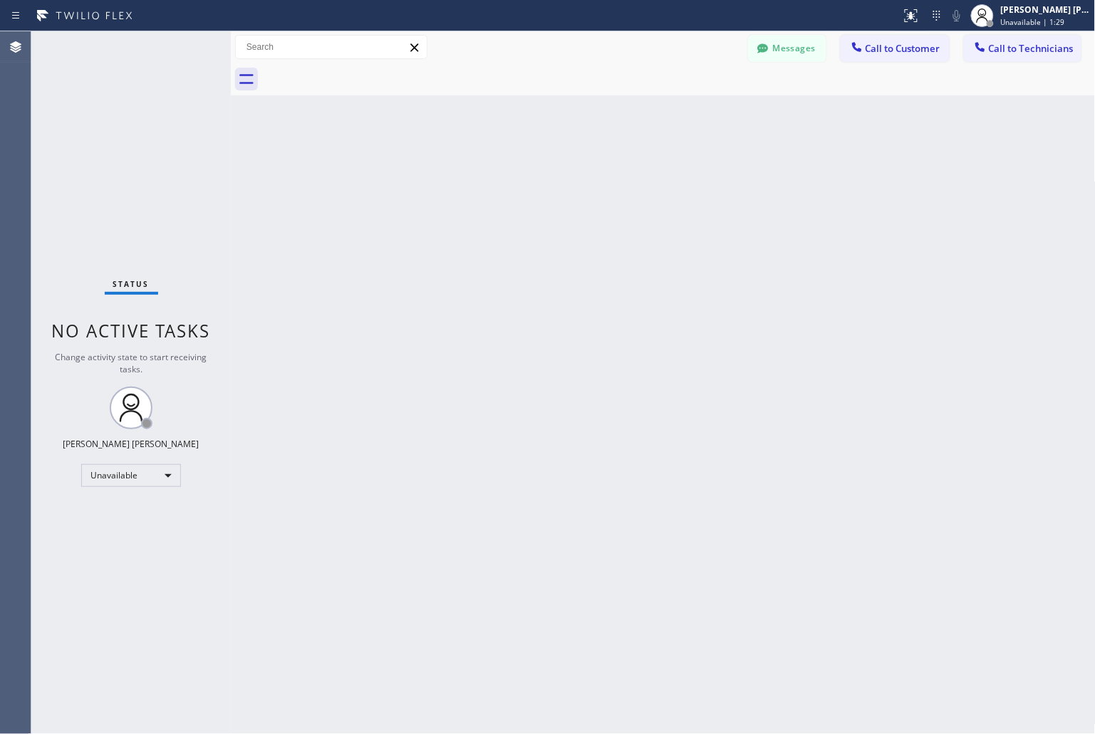
click at [523, 181] on div "Back to Dashboard Change Sender ID Customers Technicians KD Krissy Do 09/12 02:…" at bounding box center [663, 382] width 865 height 703
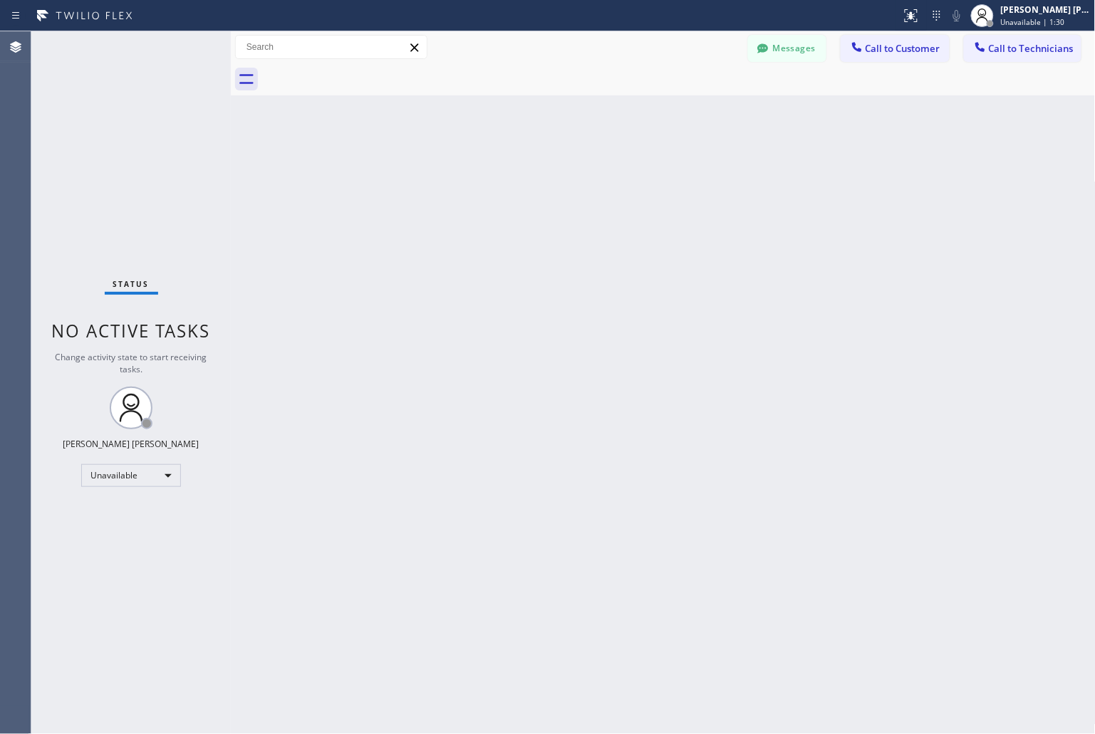
click at [523, 181] on div "Back to Dashboard Change Sender ID Customers Technicians KD Krissy Do 09/12 02:…" at bounding box center [663, 382] width 865 height 703
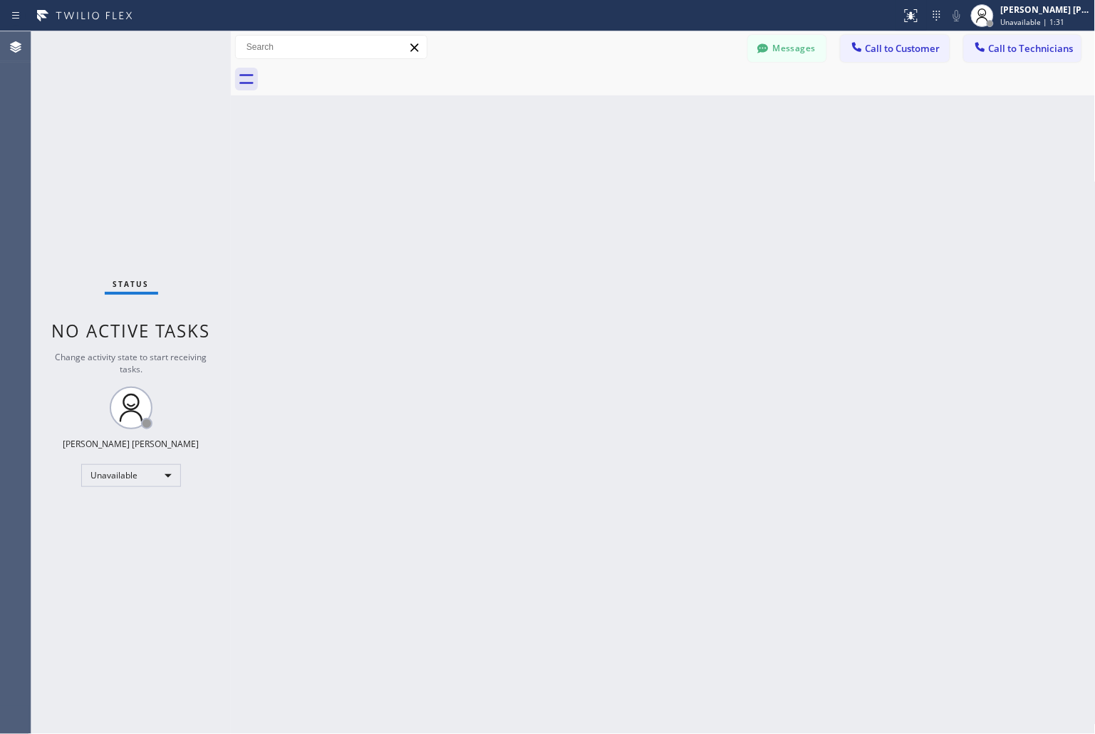
click at [523, 181] on div "Back to Dashboard Change Sender ID Customers Technicians KD Krissy Do 09/12 02:…" at bounding box center [663, 382] width 865 height 703
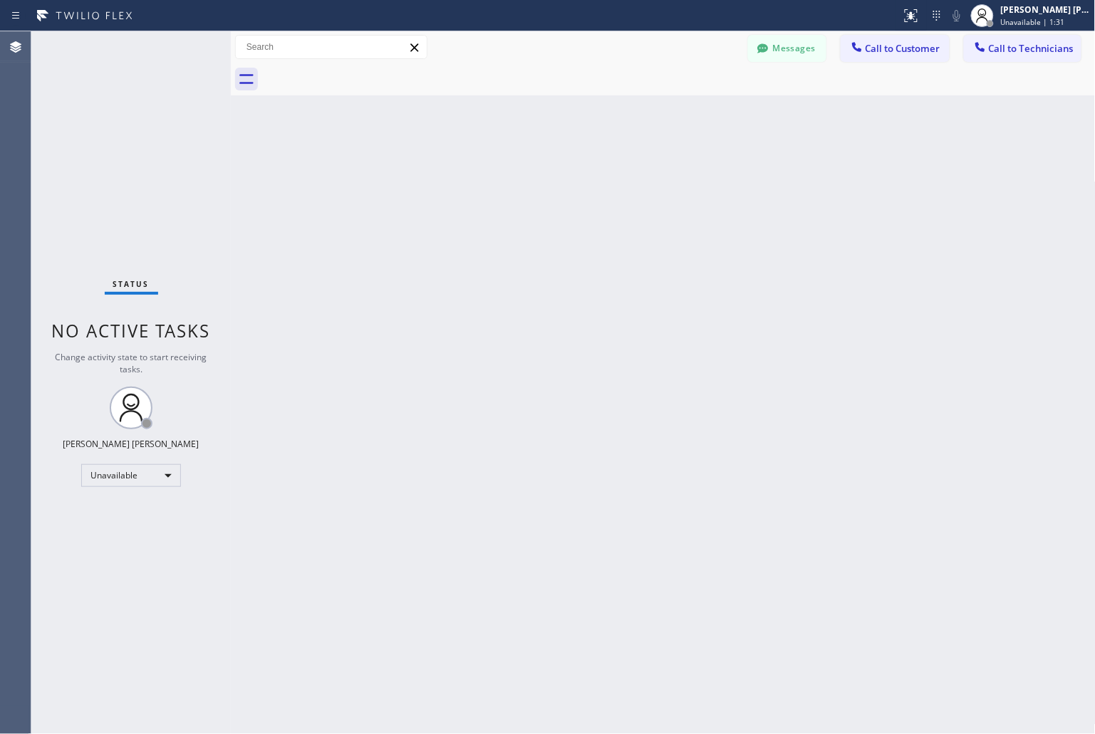
click at [523, 181] on div "Back to Dashboard Change Sender ID Customers Technicians KD Krissy Do 09/12 02:…" at bounding box center [663, 382] width 865 height 703
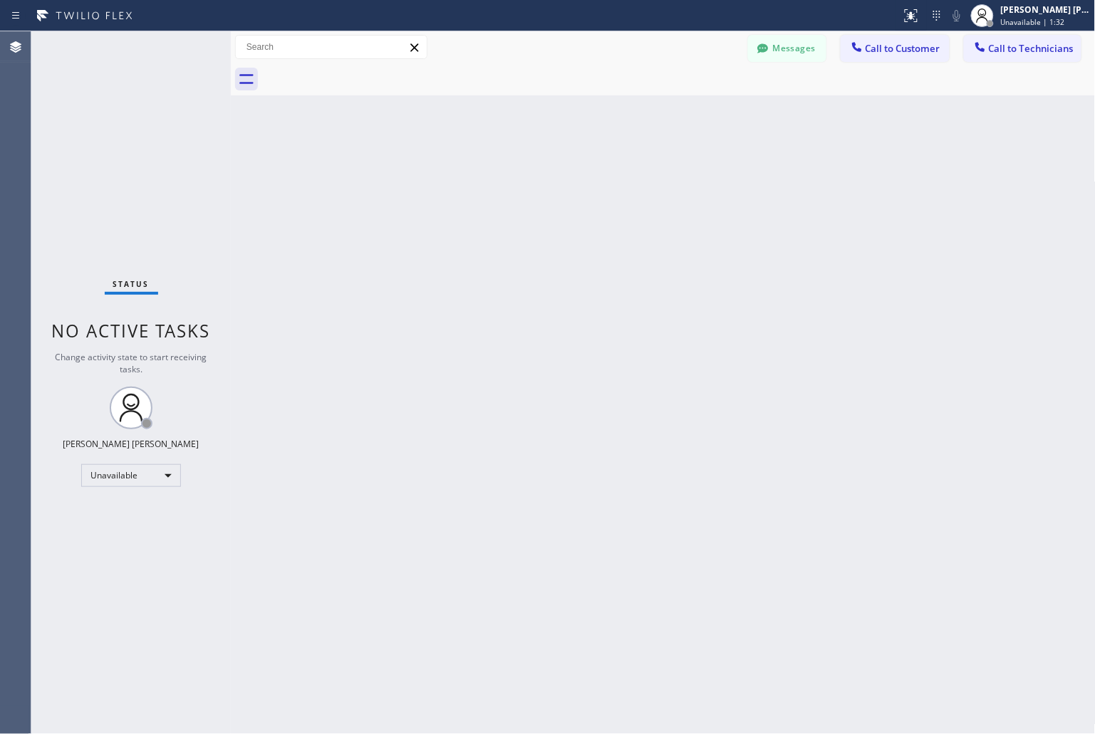
click at [523, 181] on div "Back to Dashboard Change Sender ID Customers Technicians KD Krissy Do 09/12 02:…" at bounding box center [663, 382] width 865 height 703
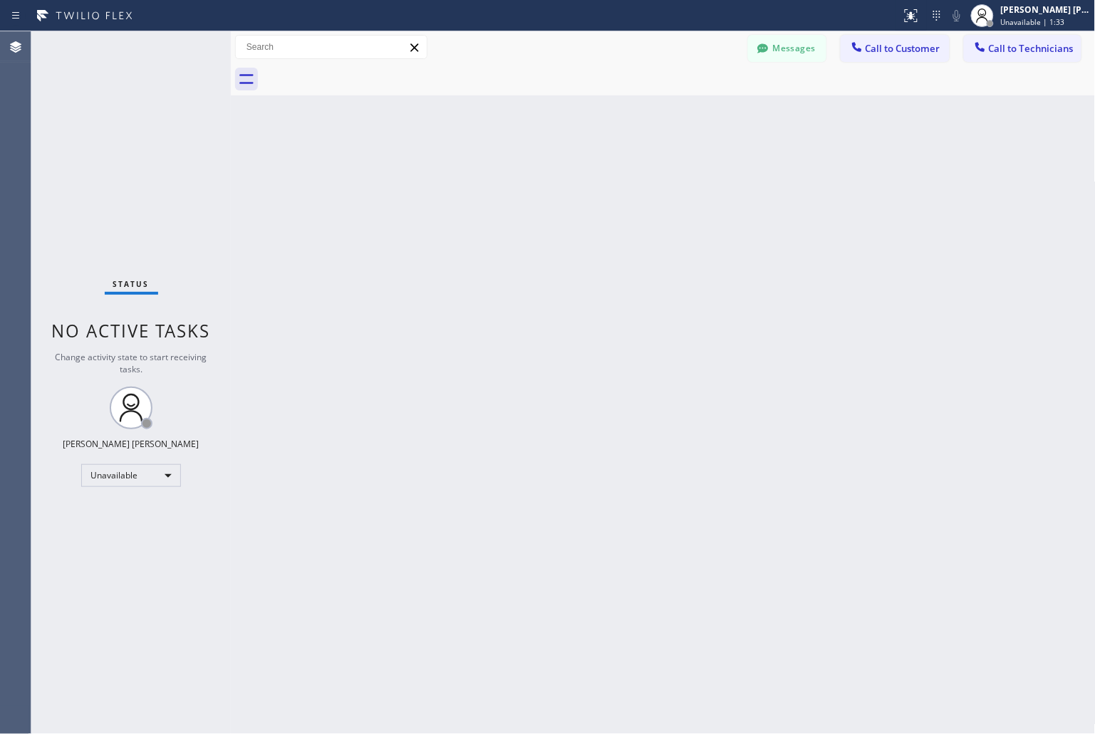
click at [523, 181] on div "Back to Dashboard Change Sender ID Customers Technicians KD Krissy Do 09/12 02:…" at bounding box center [663, 382] width 865 height 703
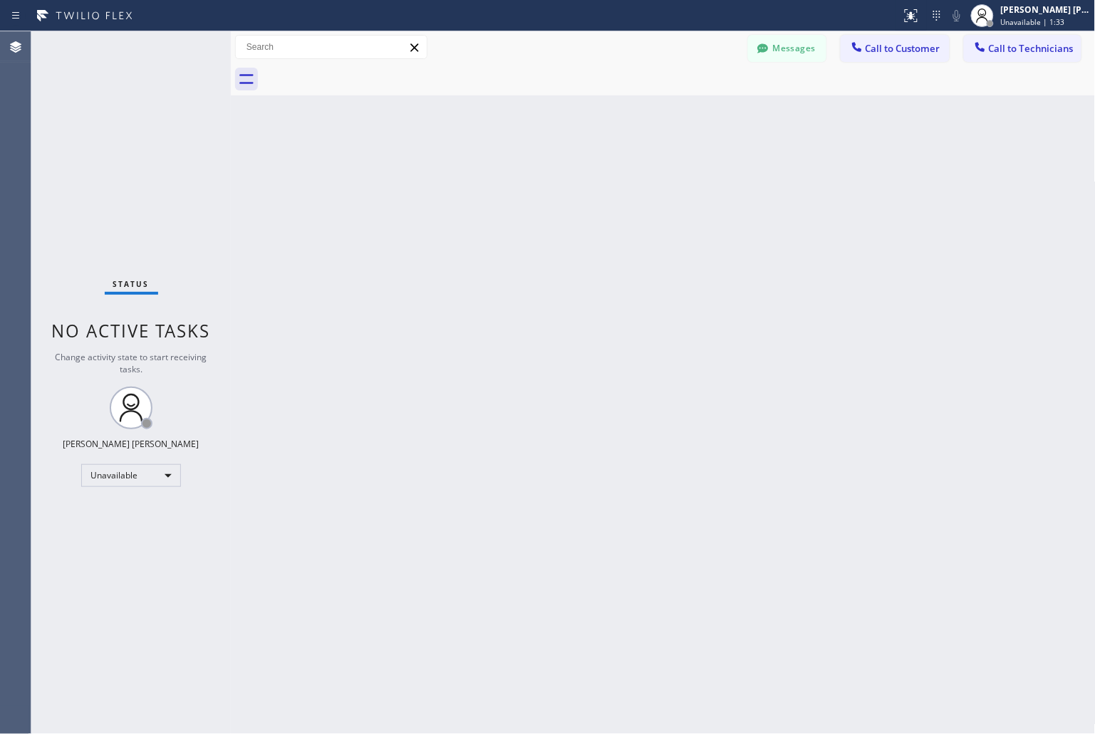
click at [523, 181] on div "Back to Dashboard Change Sender ID Customers Technicians KD Krissy Do 09/12 02:…" at bounding box center [663, 382] width 865 height 703
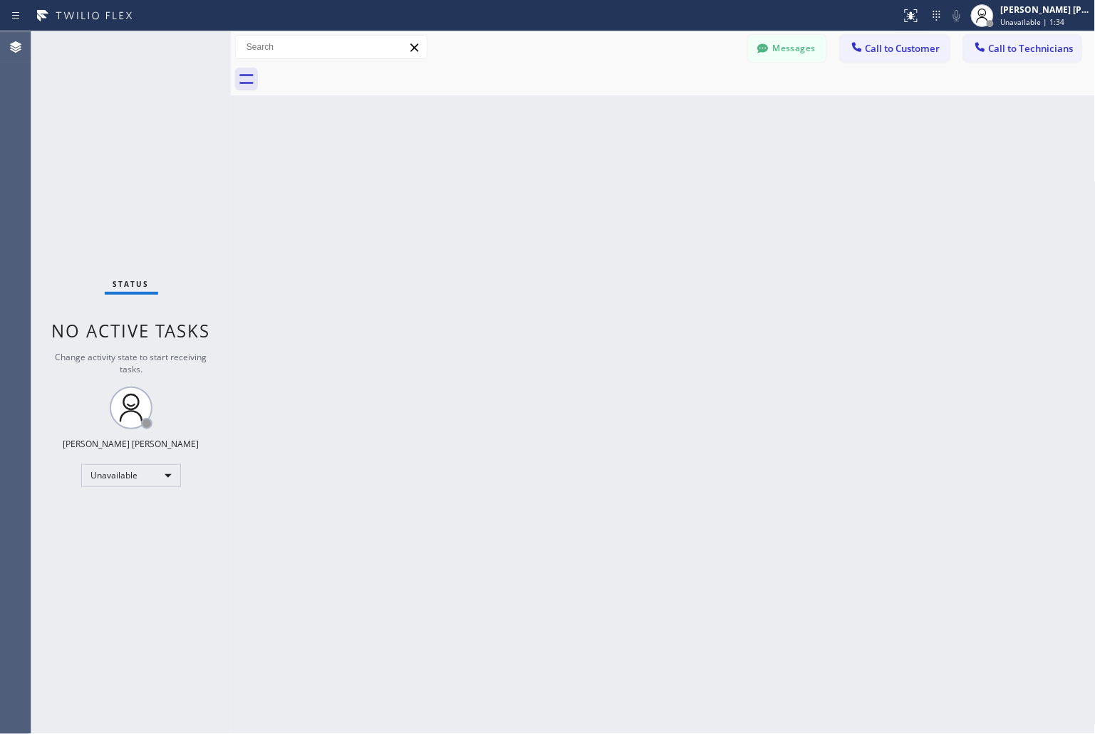
click at [523, 181] on div "Back to Dashboard Change Sender ID Customers Technicians KD Krissy Do 09/12 02:…" at bounding box center [663, 382] width 865 height 703
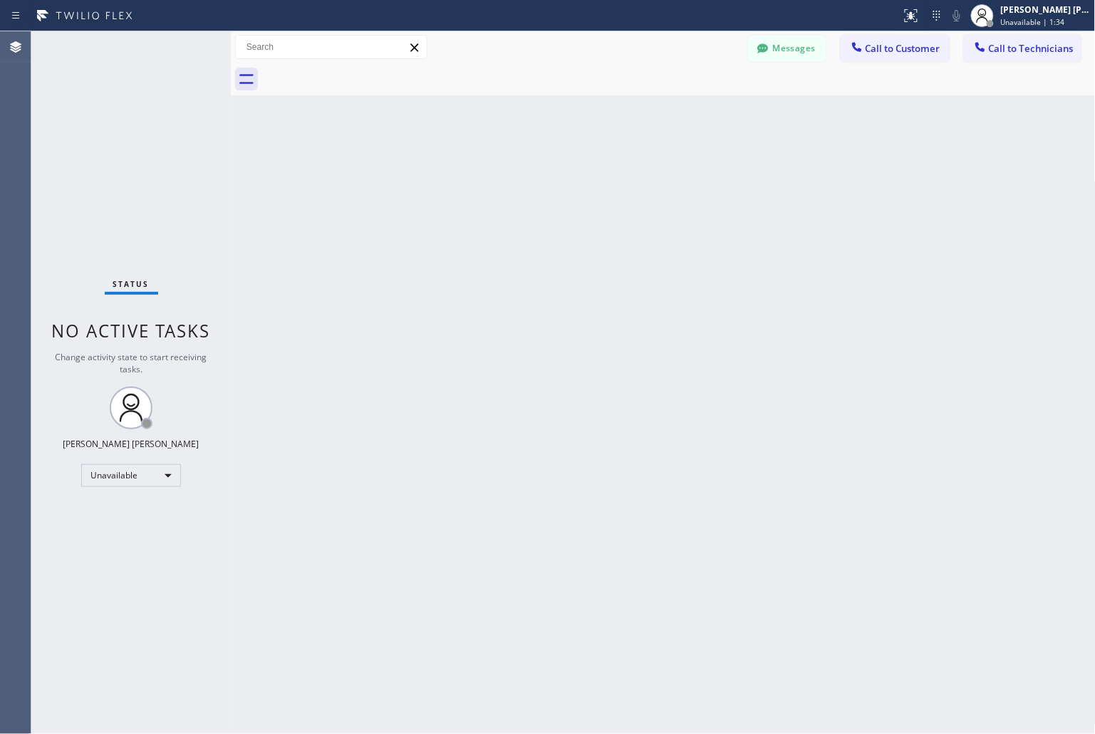
click at [523, 181] on div "Back to Dashboard Change Sender ID Customers Technicians KD Krissy Do 09/12 02:…" at bounding box center [663, 382] width 865 height 703
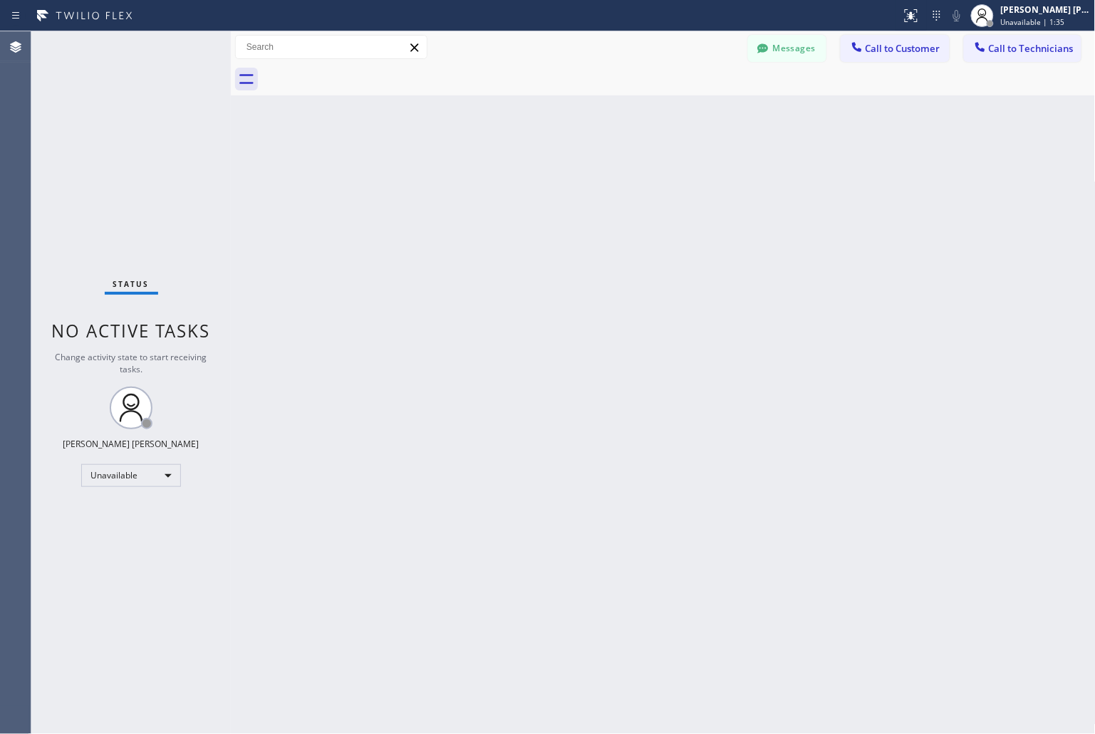
click at [523, 181] on div "Back to Dashboard Change Sender ID Customers Technicians KD Krissy Do 09/12 02:…" at bounding box center [663, 382] width 865 height 703
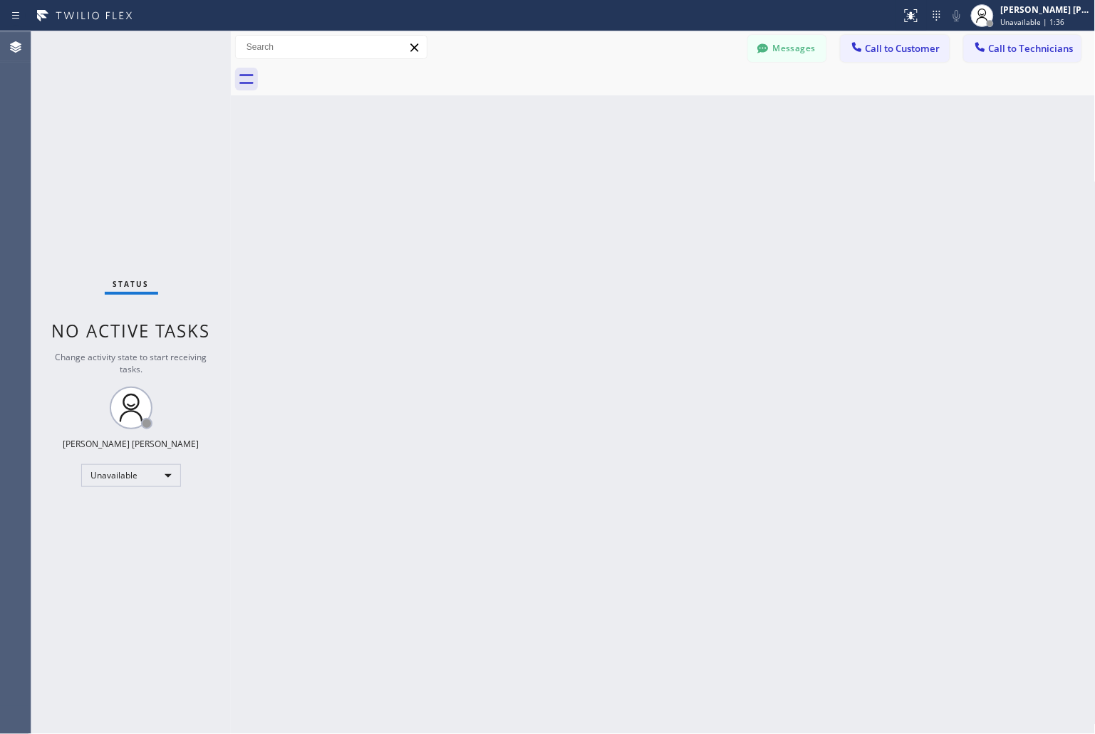
click at [523, 181] on div "Back to Dashboard Change Sender ID Customers Technicians KD Krissy Do 09/12 02:…" at bounding box center [663, 382] width 865 height 703
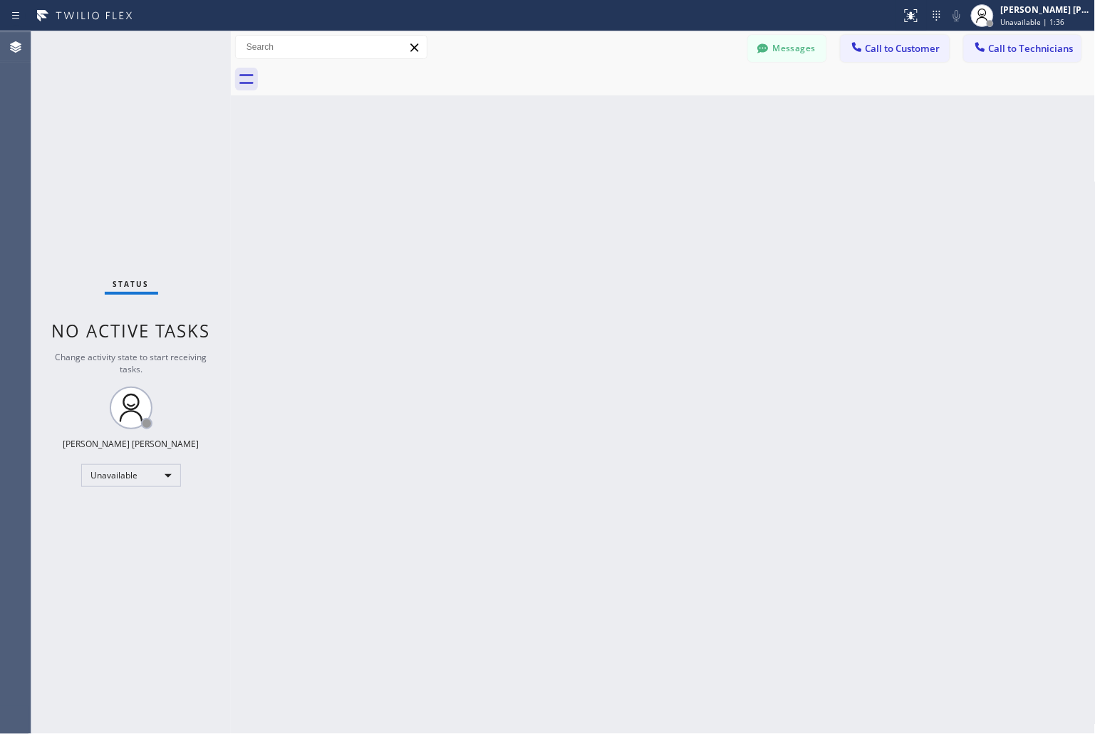
click at [523, 181] on div "Back to Dashboard Change Sender ID Customers Technicians KD Krissy Do 09/12 02:…" at bounding box center [663, 382] width 865 height 703
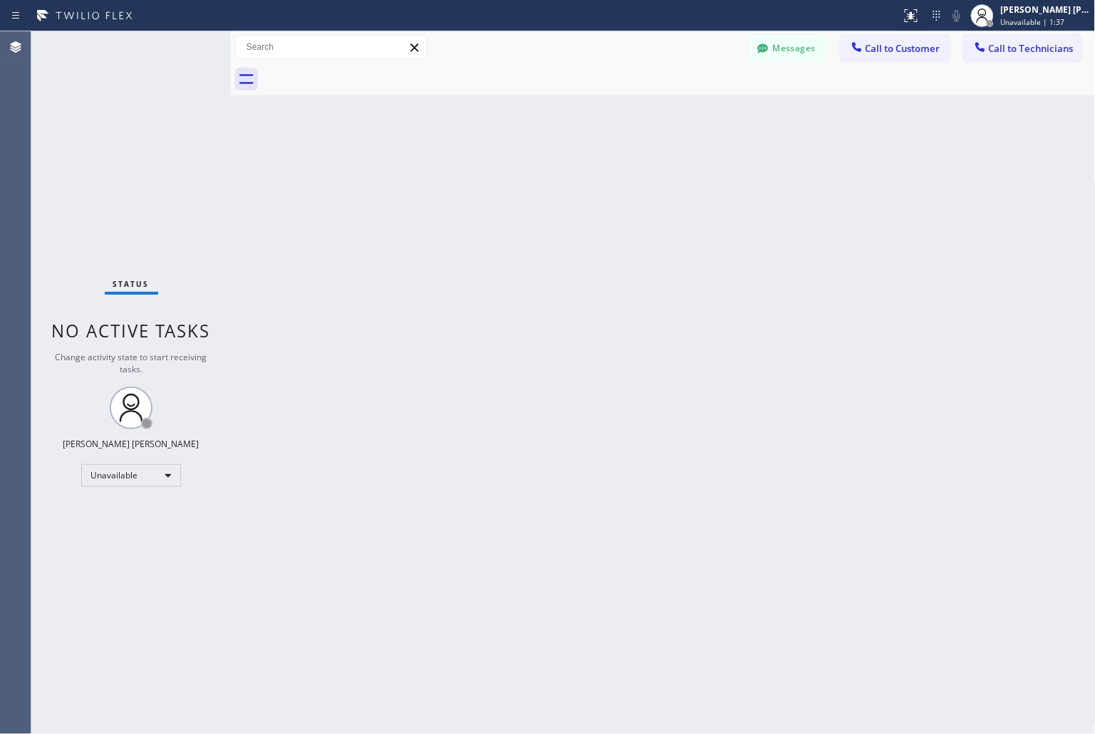
click at [524, 180] on div "Back to Dashboard Change Sender ID Customers Technicians KD Krissy Do 09/12 02:…" at bounding box center [663, 382] width 865 height 703
click at [652, 179] on div "Back to Dashboard Change Sender ID Customers Technicians KD Krissy Do 09/12 02:…" at bounding box center [663, 382] width 865 height 703
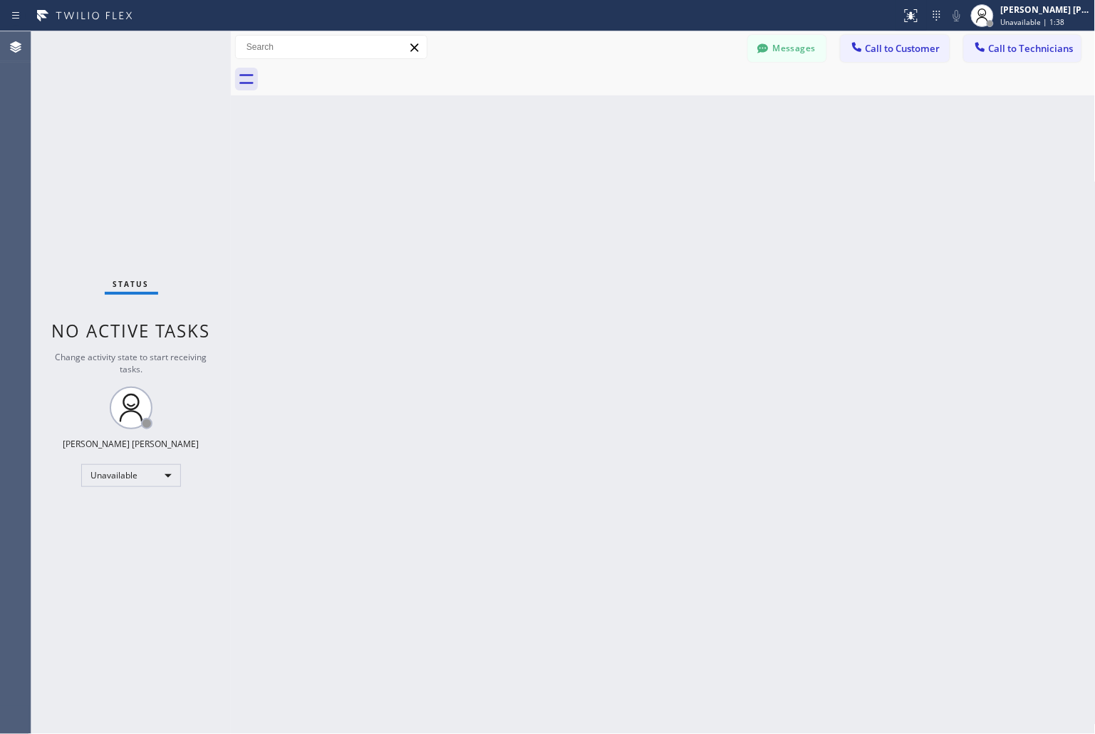
click at [652, 179] on div "Back to Dashboard Change Sender ID Customers Technicians KD Krissy Do 09/12 02:…" at bounding box center [663, 382] width 865 height 703
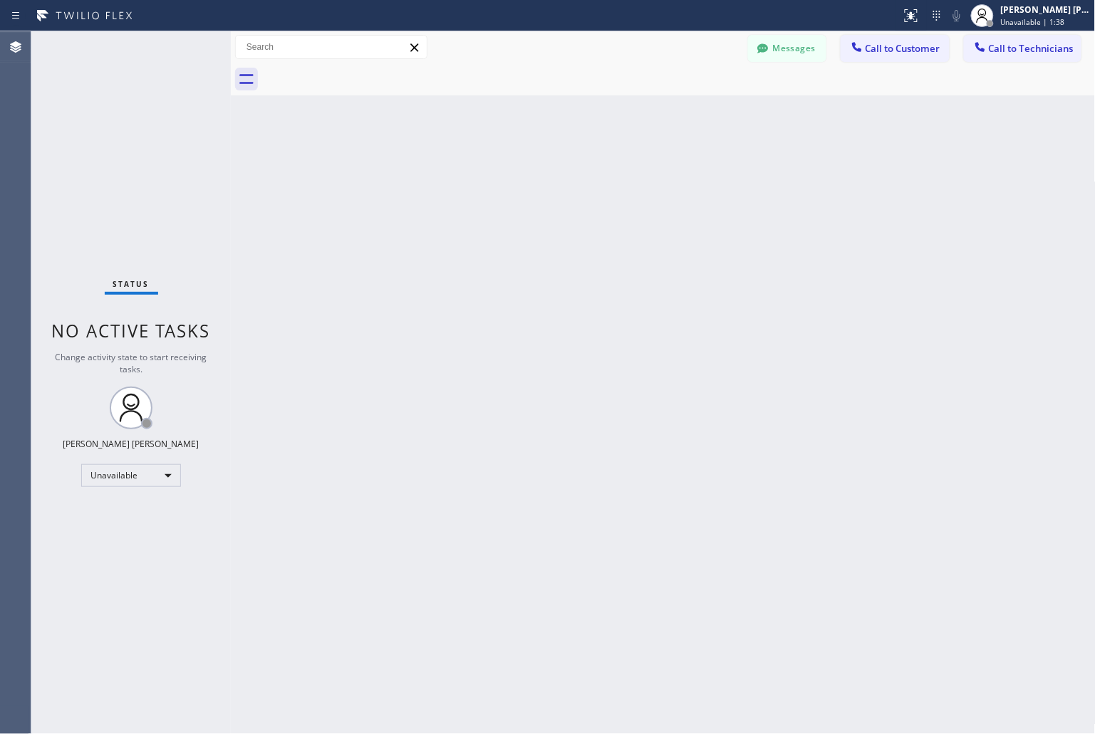
click at [652, 179] on div "Back to Dashboard Change Sender ID Customers Technicians KD Krissy Do 09/12 02:…" at bounding box center [663, 382] width 865 height 703
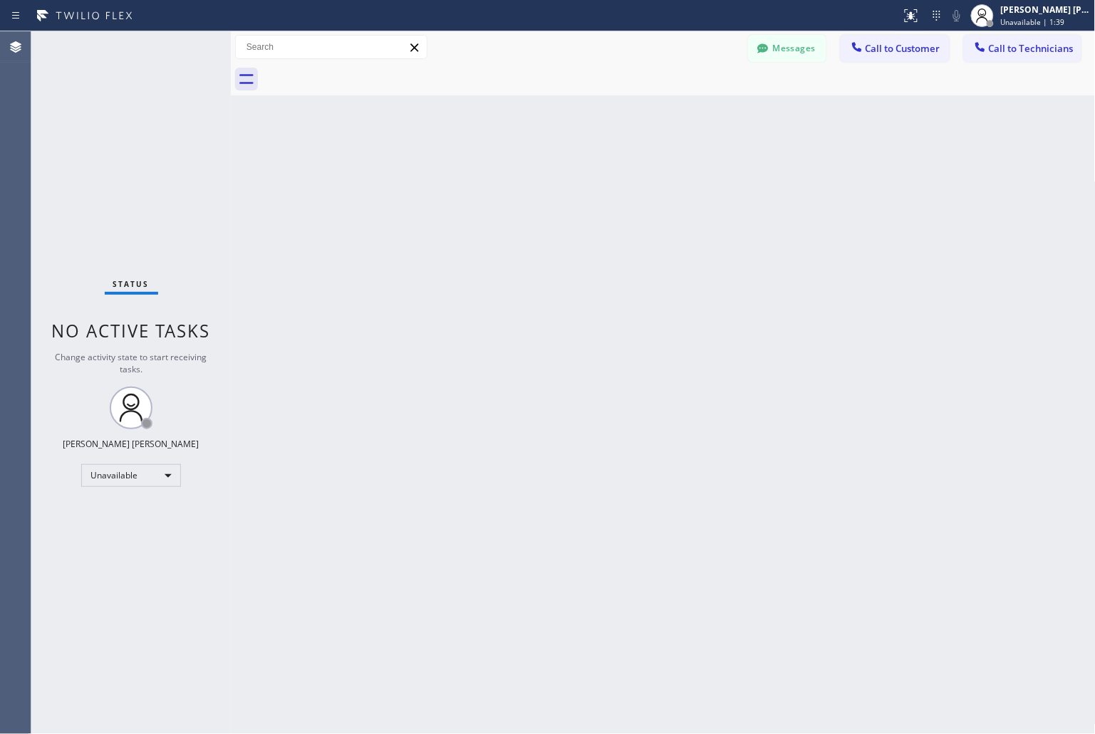
click at [652, 179] on div "Back to Dashboard Change Sender ID Customers Technicians KD Krissy Do 09/12 02:…" at bounding box center [663, 382] width 865 height 703
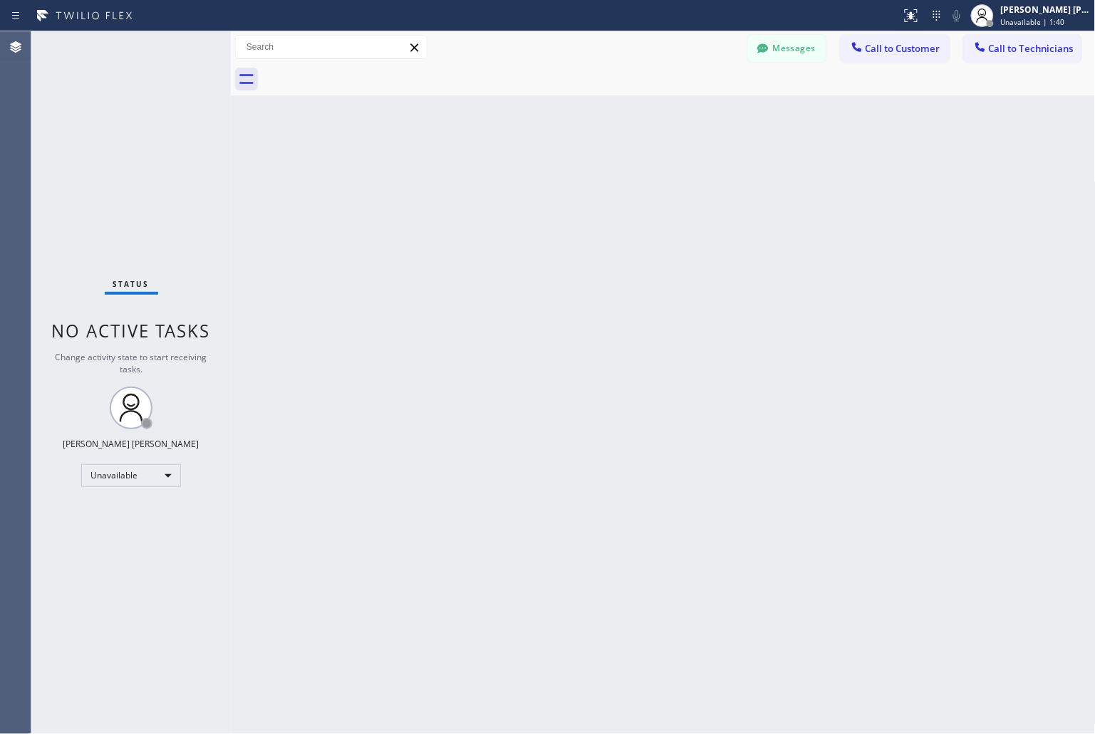
click at [652, 179] on div "Back to Dashboard Change Sender ID Customers Technicians KD Krissy Do 09/12 02:…" at bounding box center [663, 382] width 865 height 703
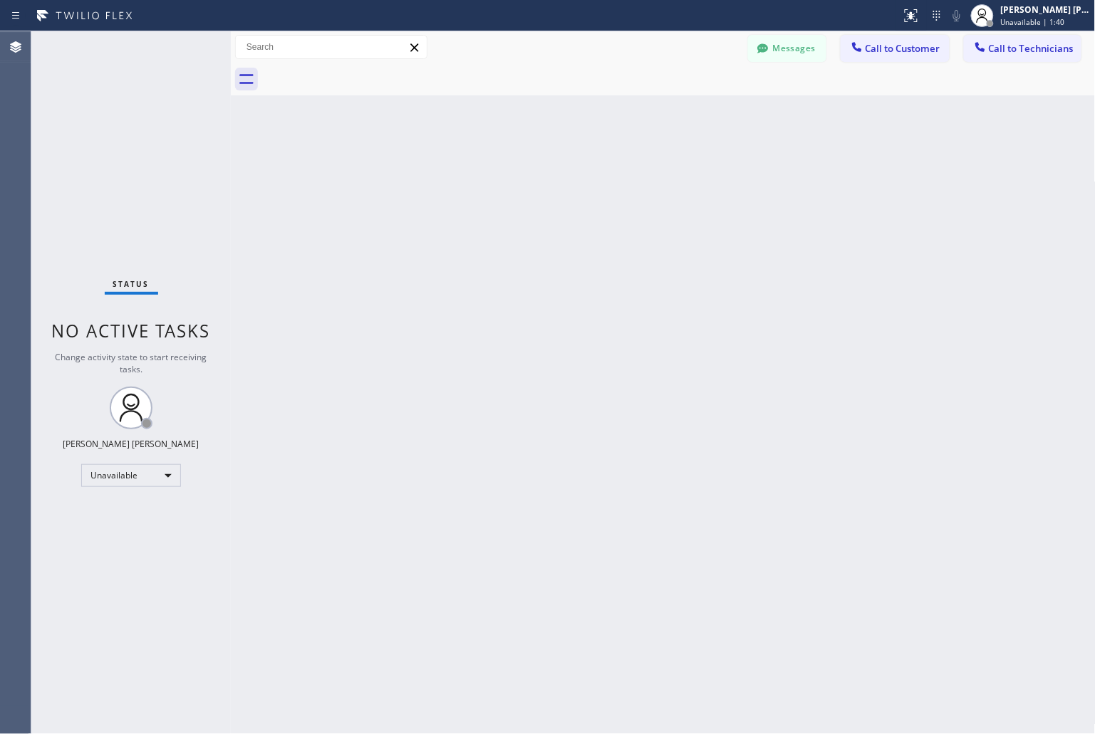
click at [652, 179] on div "Back to Dashboard Change Sender ID Customers Technicians KD Krissy Do 09/12 02:…" at bounding box center [663, 382] width 865 height 703
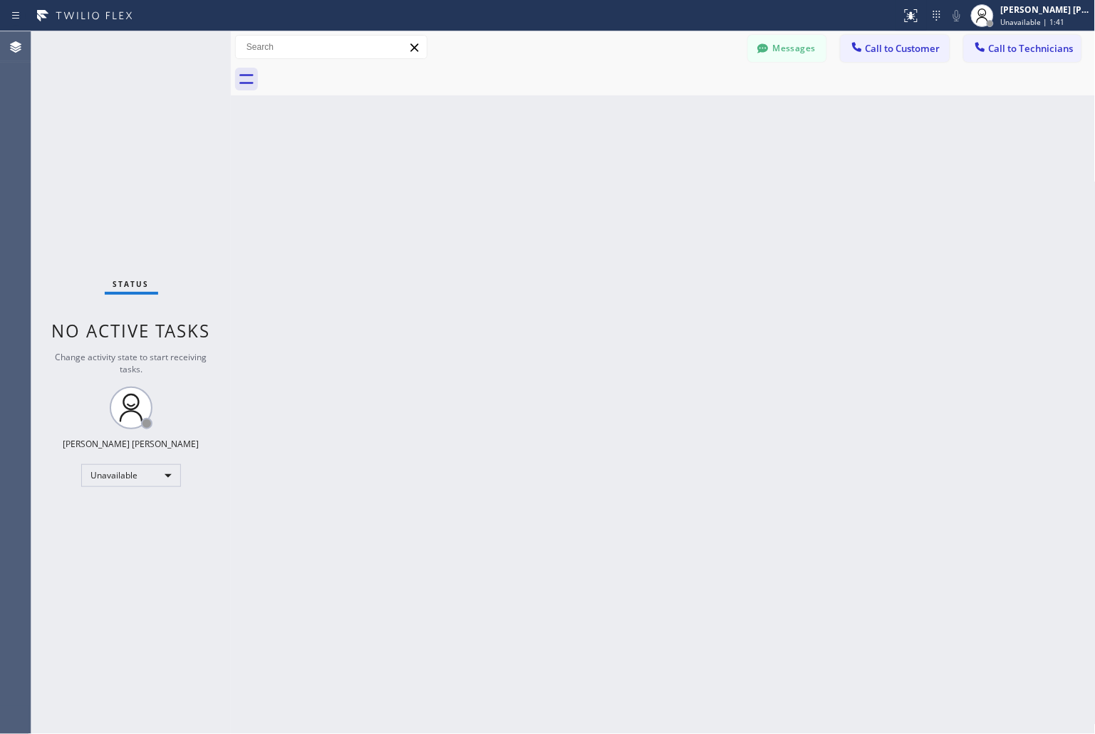
click at [652, 179] on div "Back to Dashboard Change Sender ID Customers Technicians KD Krissy Do 09/12 02:…" at bounding box center [663, 382] width 865 height 703
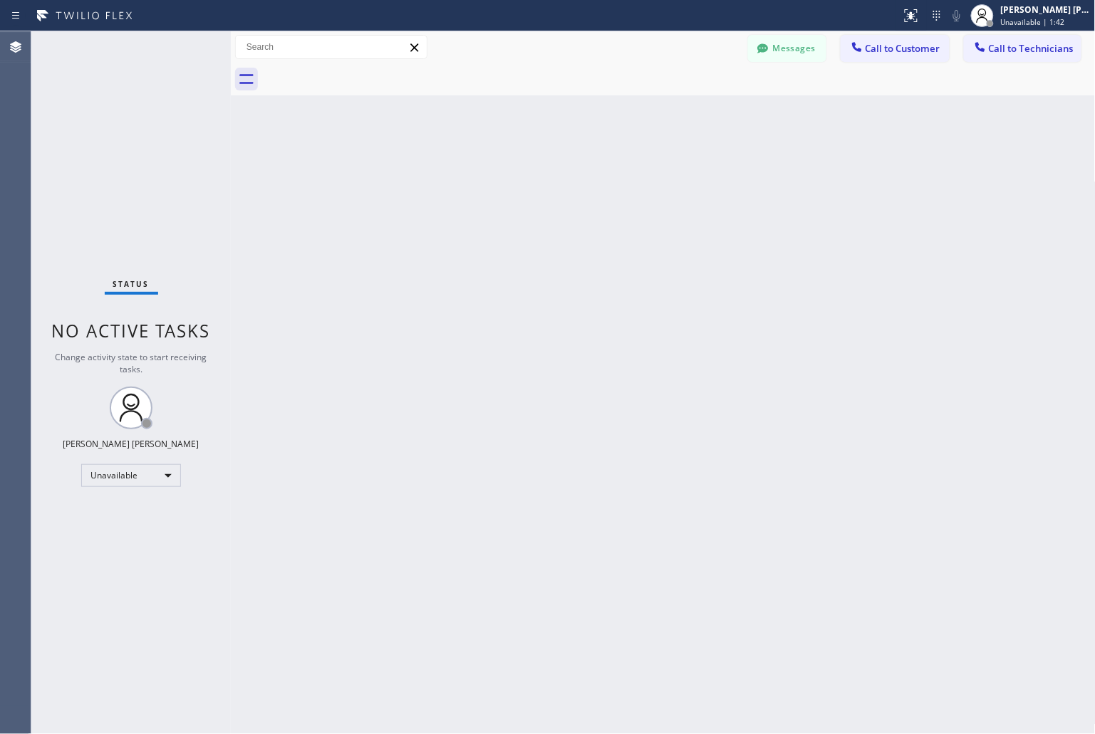
click at [652, 179] on div "Back to Dashboard Change Sender ID Customers Technicians KD Krissy Do 09/12 02:…" at bounding box center [663, 382] width 865 height 703
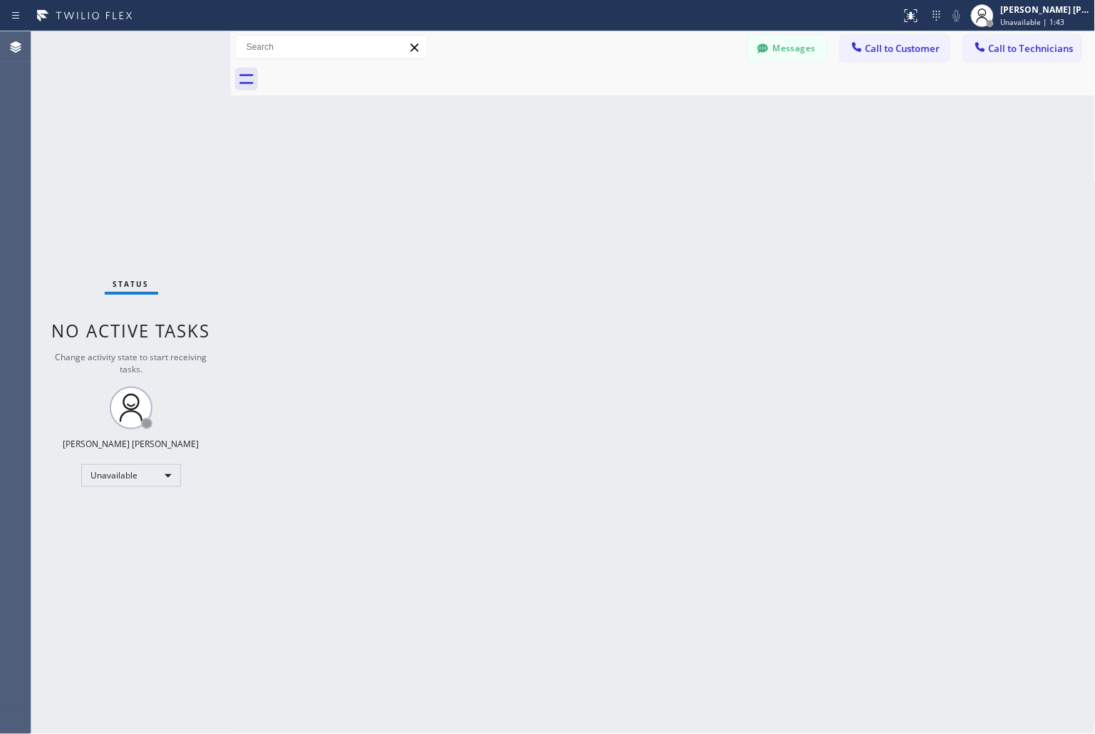
click at [652, 179] on div "Back to Dashboard Change Sender ID Customers Technicians KD Krissy Do 09/12 02:…" at bounding box center [663, 382] width 865 height 703
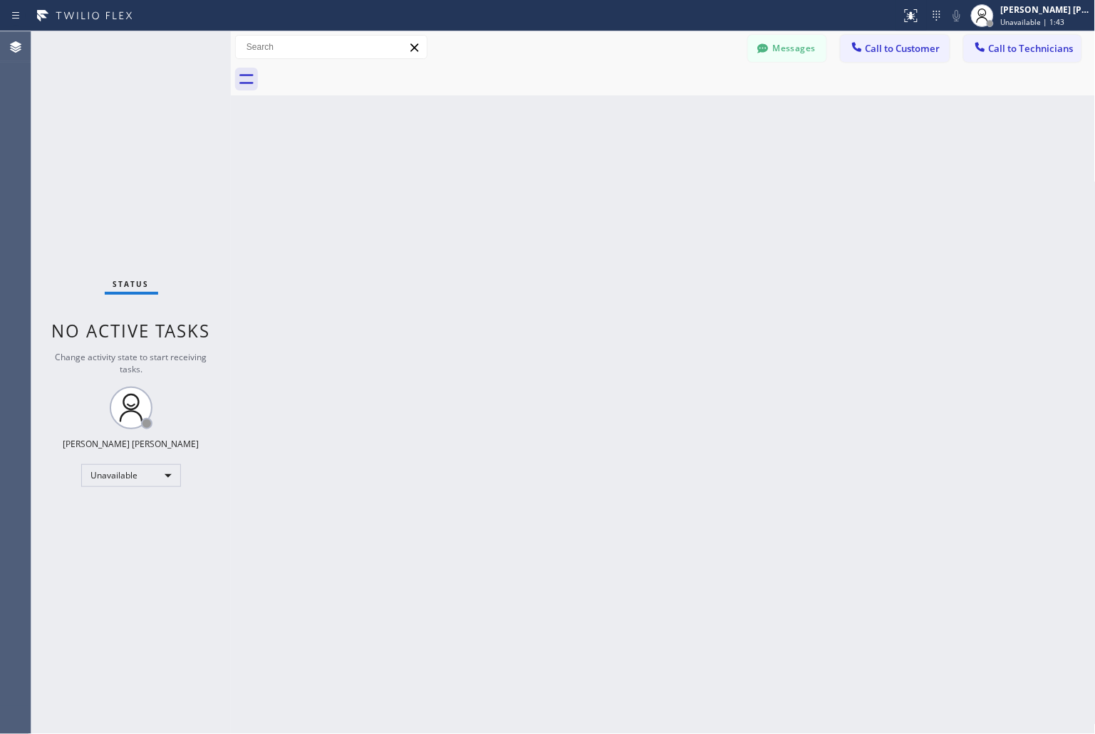
click at [652, 179] on div "Back to Dashboard Change Sender ID Customers Technicians KD Krissy Do 09/12 02:…" at bounding box center [663, 382] width 865 height 703
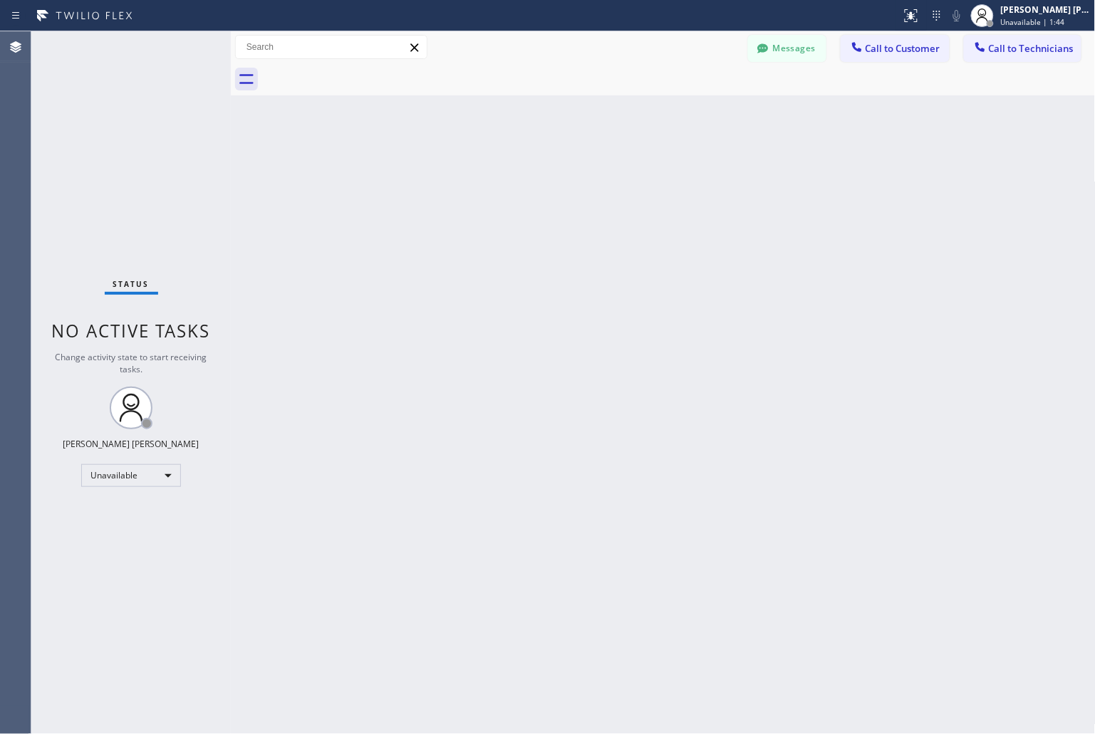
click at [652, 179] on div "Back to Dashboard Change Sender ID Customers Technicians KD Krissy Do 09/12 02:…" at bounding box center [663, 382] width 865 height 703
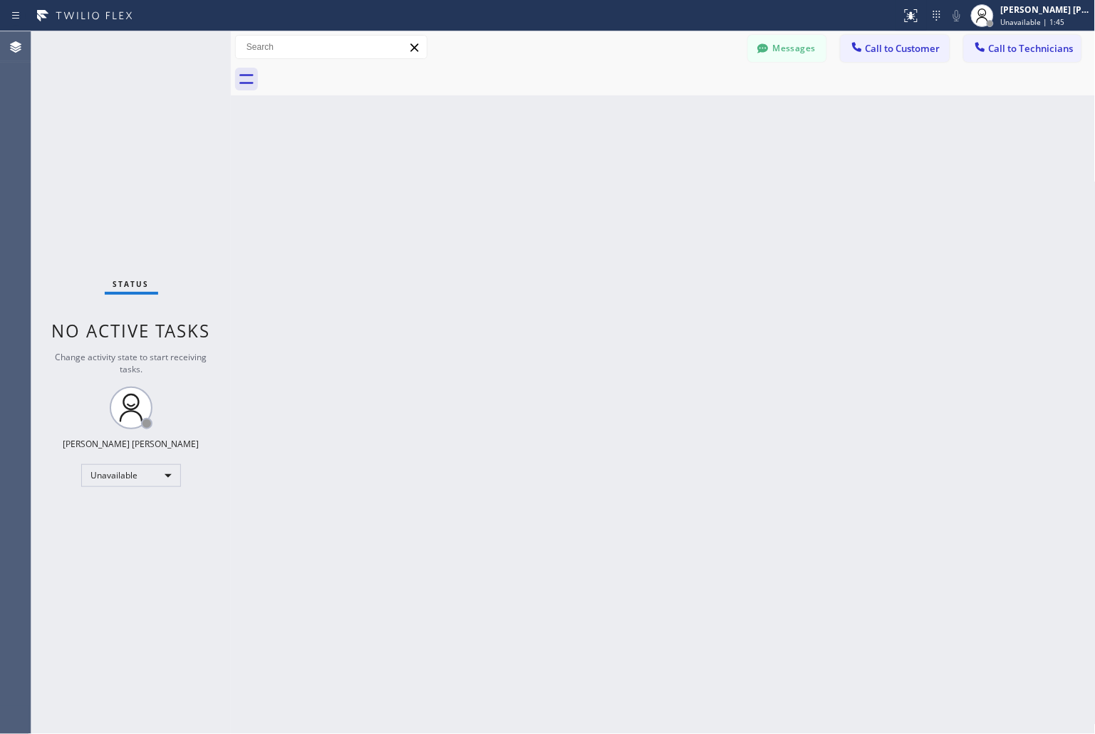
click at [652, 179] on div "Back to Dashboard Change Sender ID Customers Technicians KD Krissy Do 09/12 02:…" at bounding box center [663, 382] width 865 height 703
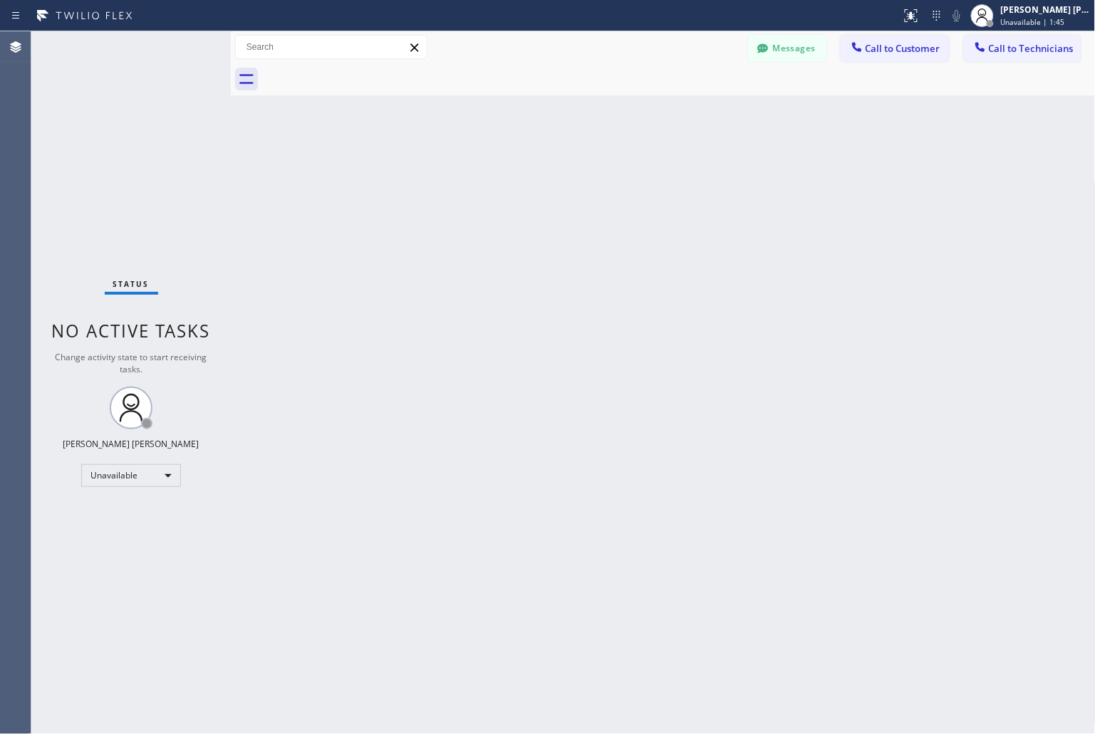
click at [652, 179] on div "Back to Dashboard Change Sender ID Customers Technicians KD Krissy Do 09/12 02:…" at bounding box center [663, 382] width 865 height 703
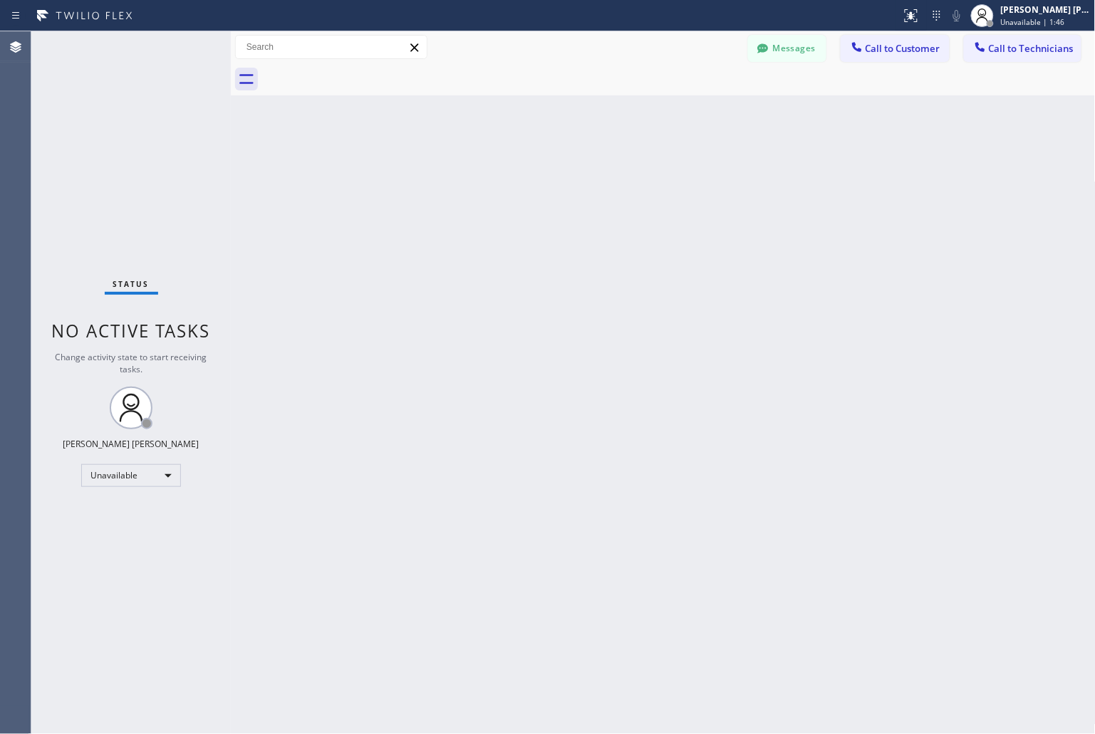
click at [652, 179] on div "Back to Dashboard Change Sender ID Customers Technicians KD Krissy Do 09/12 02:…" at bounding box center [663, 382] width 865 height 703
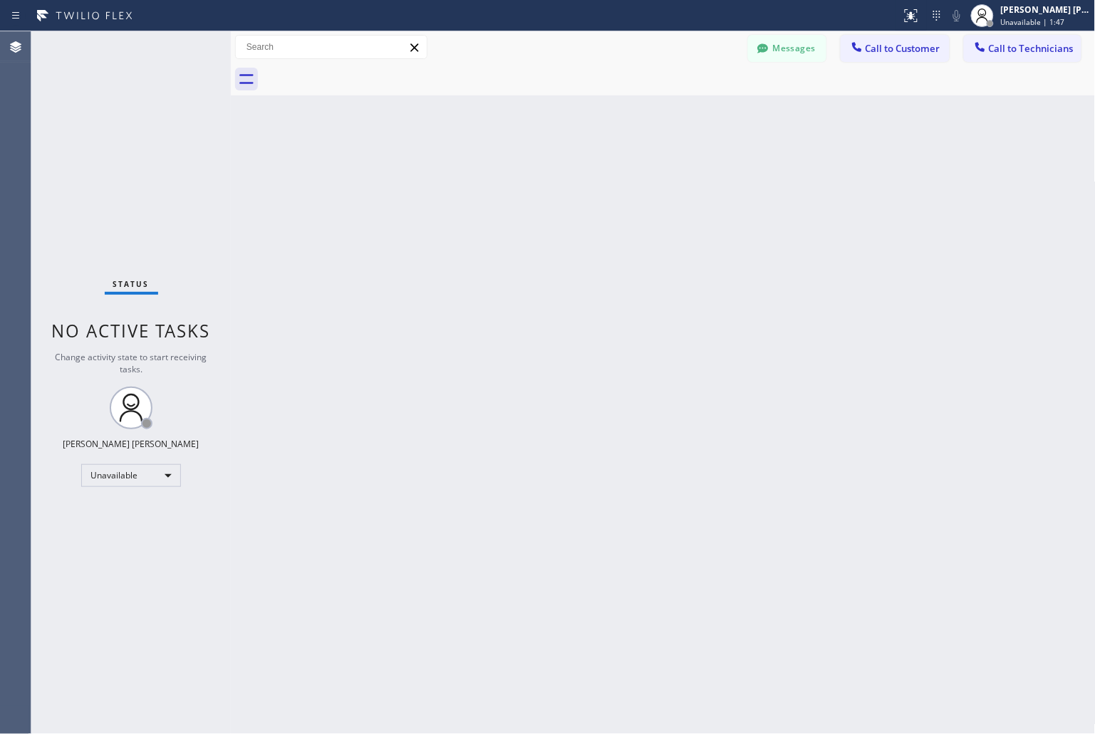
click at [652, 179] on div "Back to Dashboard Change Sender ID Customers Technicians KD Krissy Do 09/12 02:…" at bounding box center [663, 382] width 865 height 703
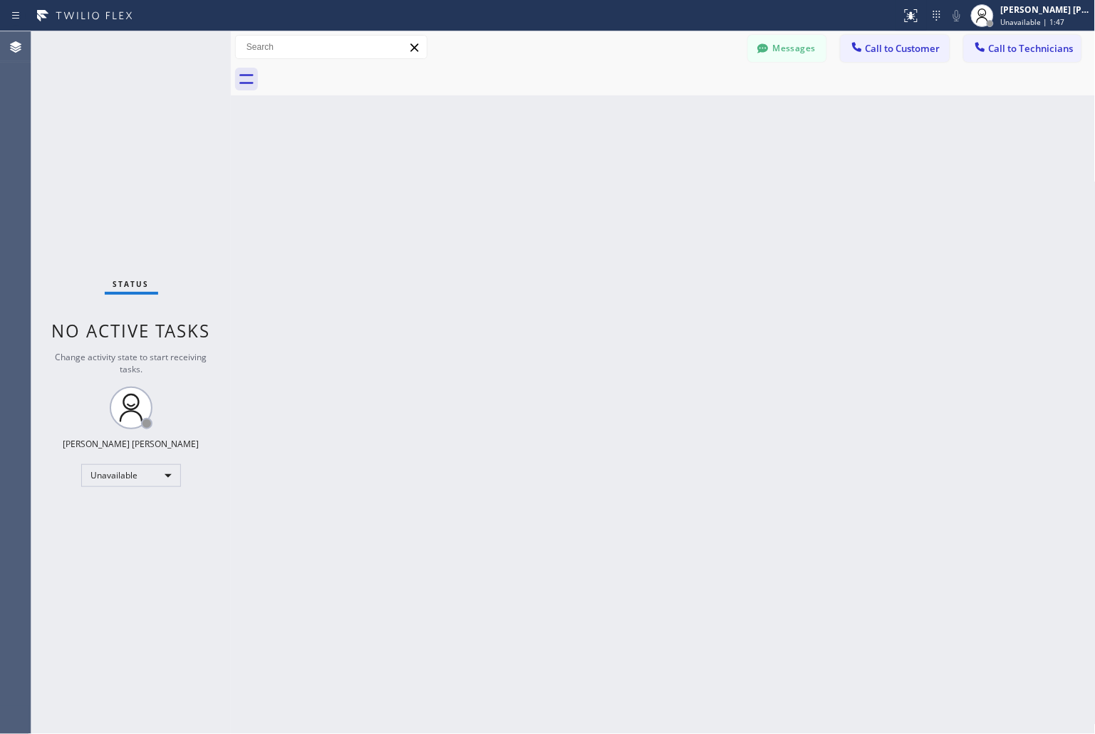
click at [652, 179] on div "Back to Dashboard Change Sender ID Customers Technicians KD Krissy Do 09/12 02:…" at bounding box center [663, 382] width 865 height 703
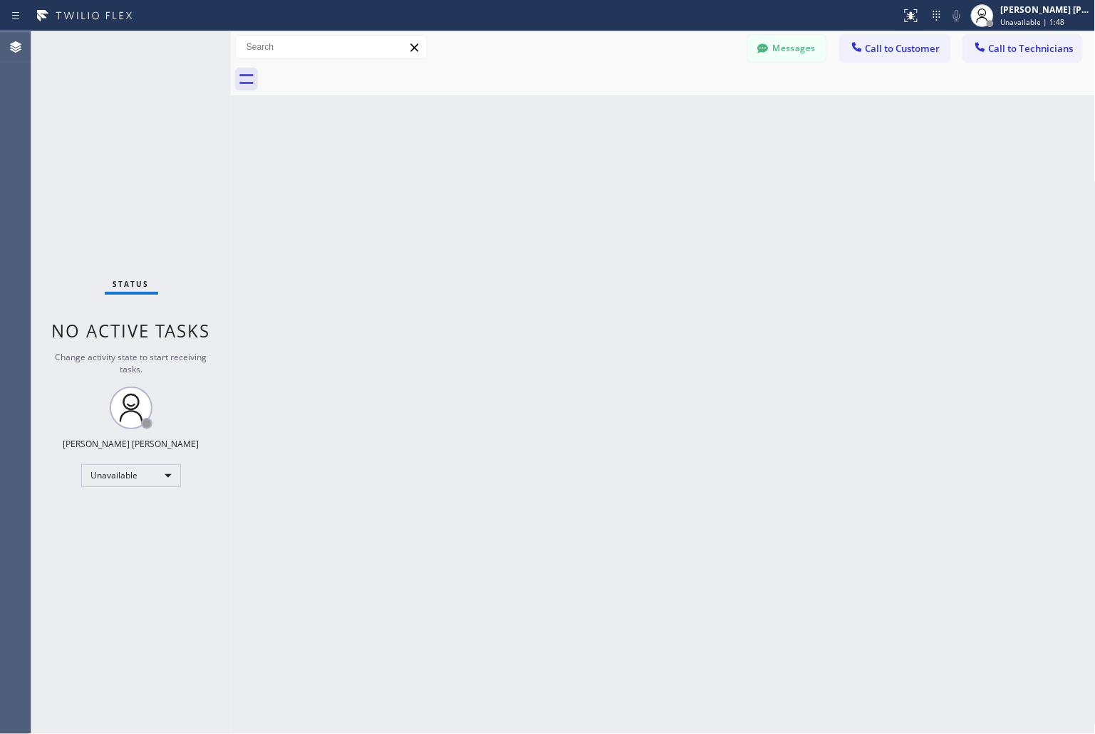
click at [652, 179] on div "Back to Dashboard Change Sender ID Customers Technicians KD Krissy Do 09/12 02:…" at bounding box center [663, 382] width 865 height 703
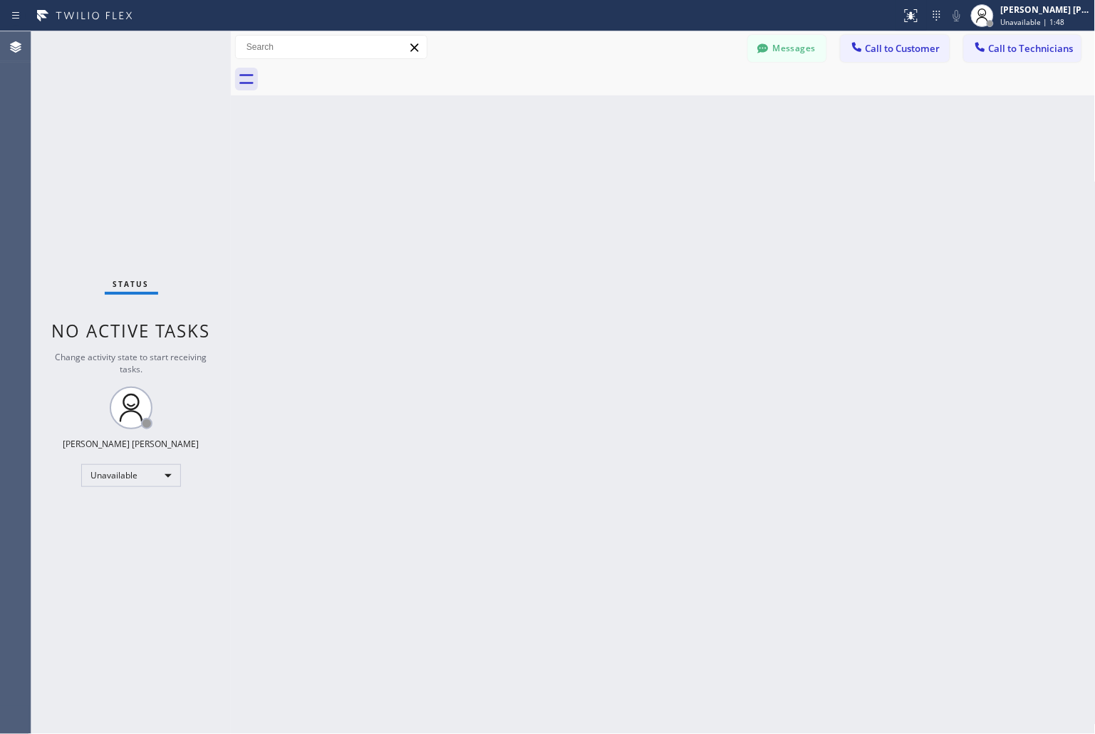
click at [652, 179] on div "Back to Dashboard Change Sender ID Customers Technicians KD Krissy Do 09/12 02:…" at bounding box center [663, 382] width 865 height 703
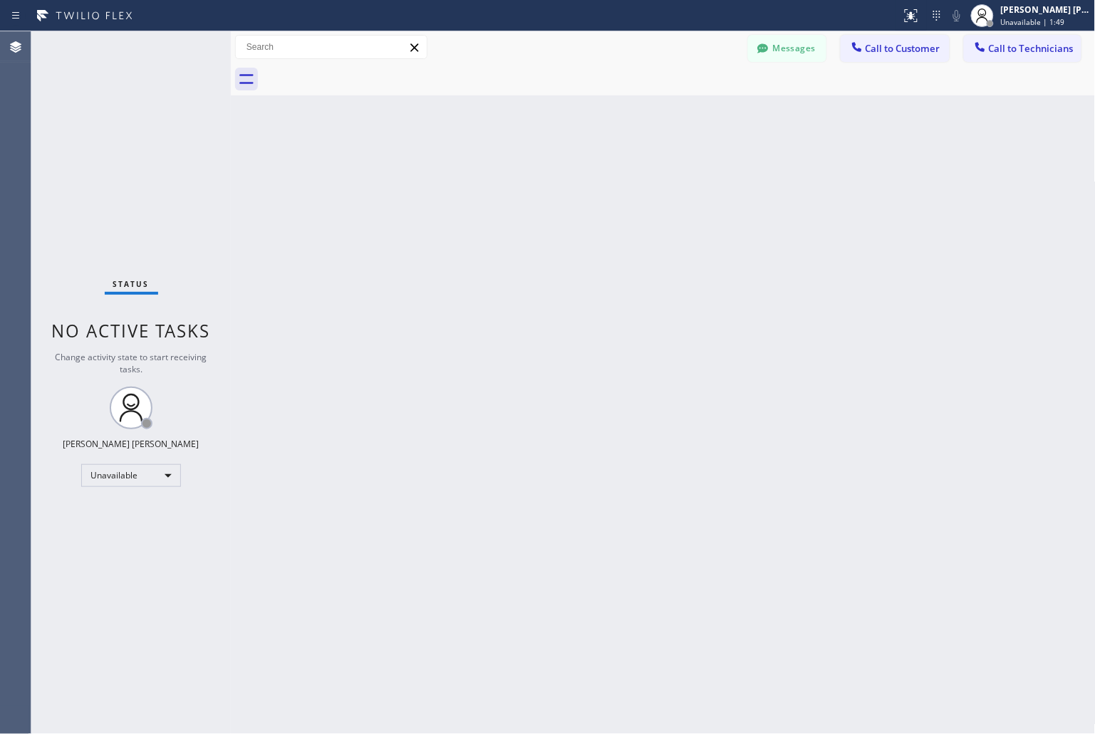
click at [652, 179] on div "Back to Dashboard Change Sender ID Customers Technicians KD Krissy Do 09/12 02:…" at bounding box center [663, 382] width 865 height 703
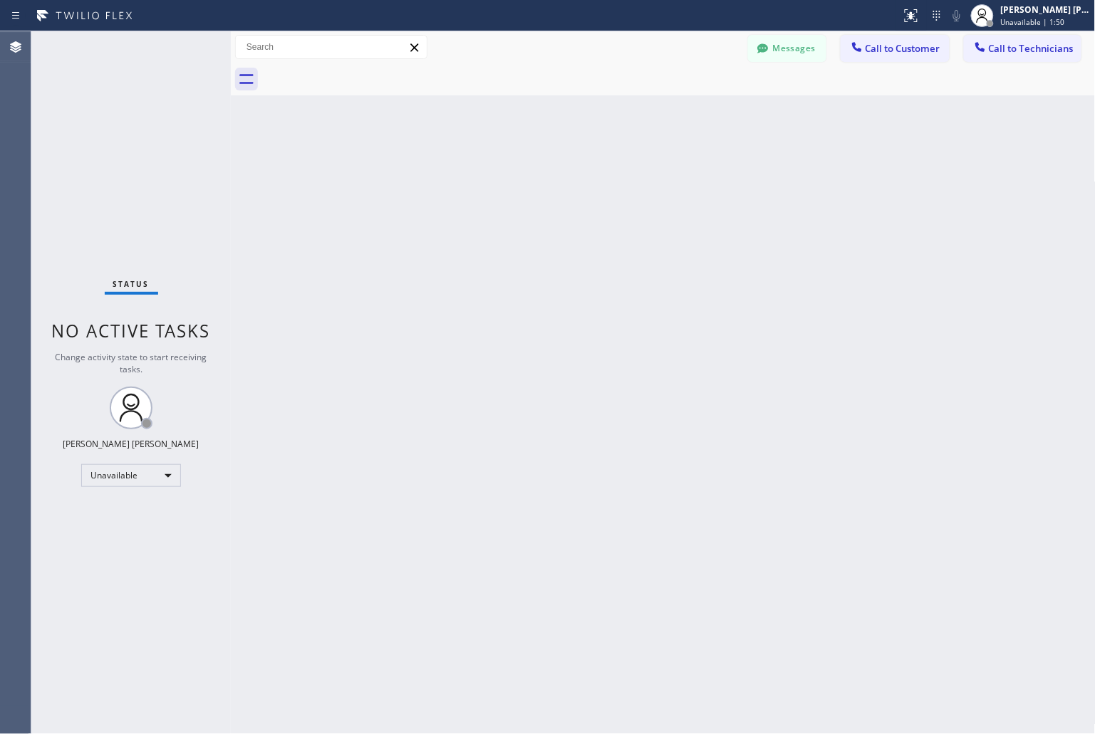
click at [652, 179] on div "Back to Dashboard Change Sender ID Customers Technicians KD Krissy Do 09/12 02:…" at bounding box center [663, 382] width 865 height 703
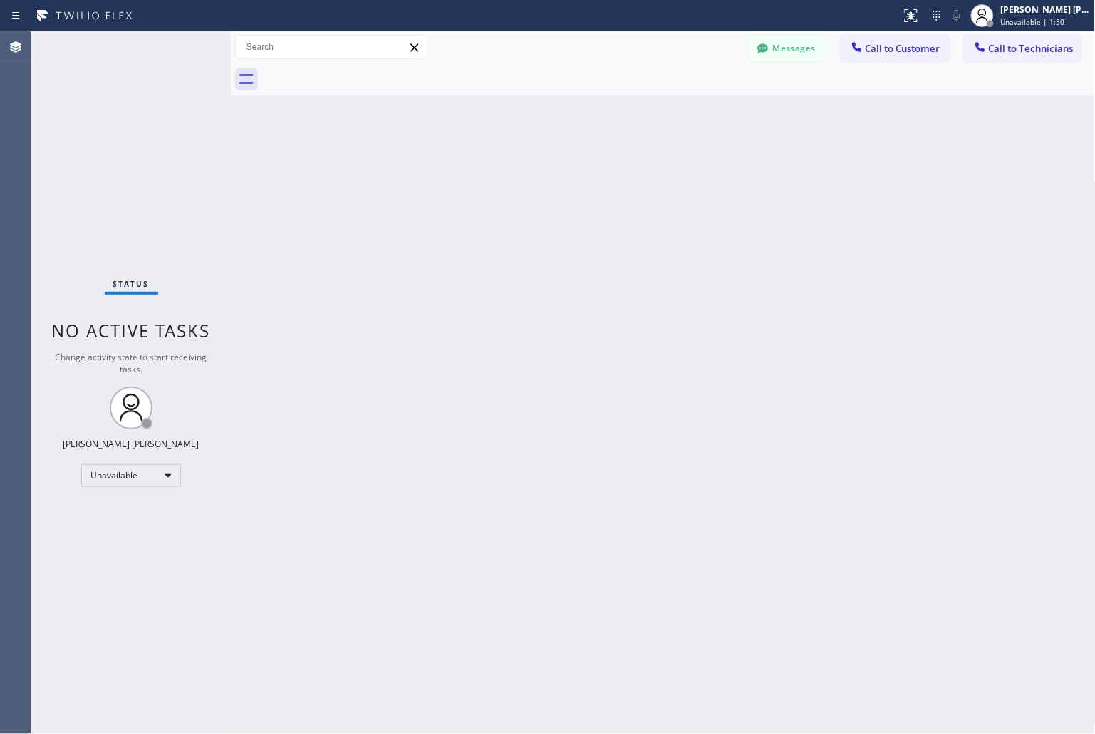
click at [652, 179] on div "Back to Dashboard Change Sender ID Customers Technicians KD Krissy Do 09/12 02:…" at bounding box center [663, 382] width 865 height 703
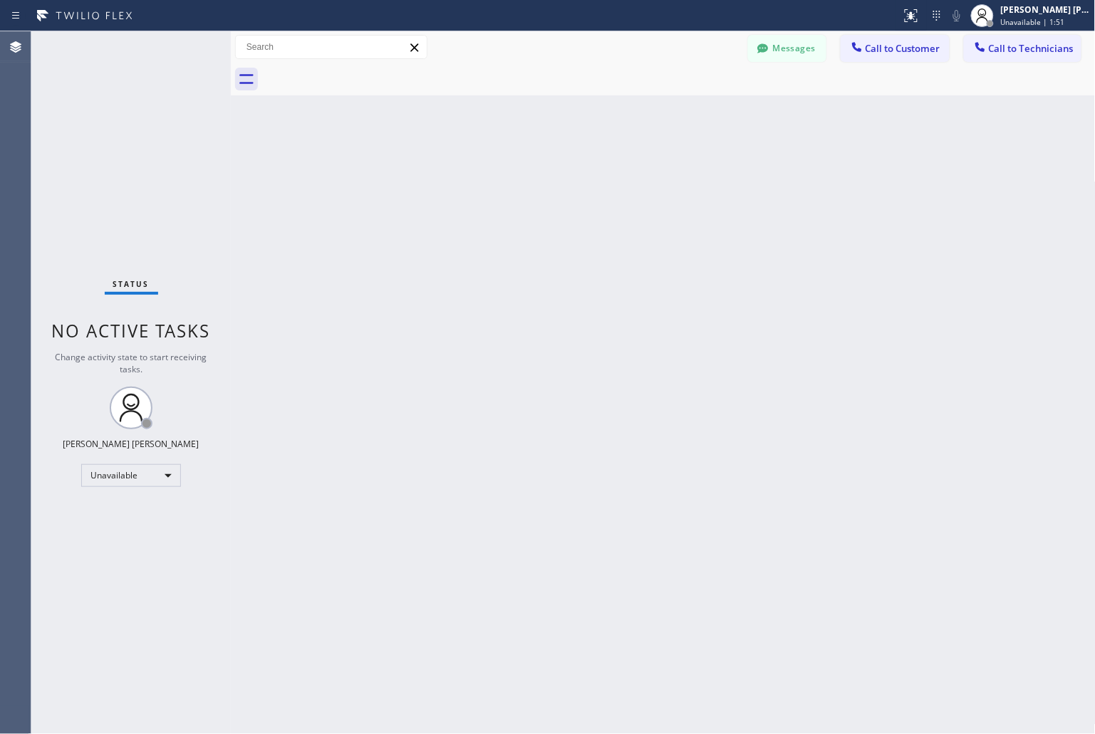
click at [652, 179] on div "Back to Dashboard Change Sender ID Customers Technicians KD Krissy Do 09/12 02:…" at bounding box center [663, 382] width 865 height 703
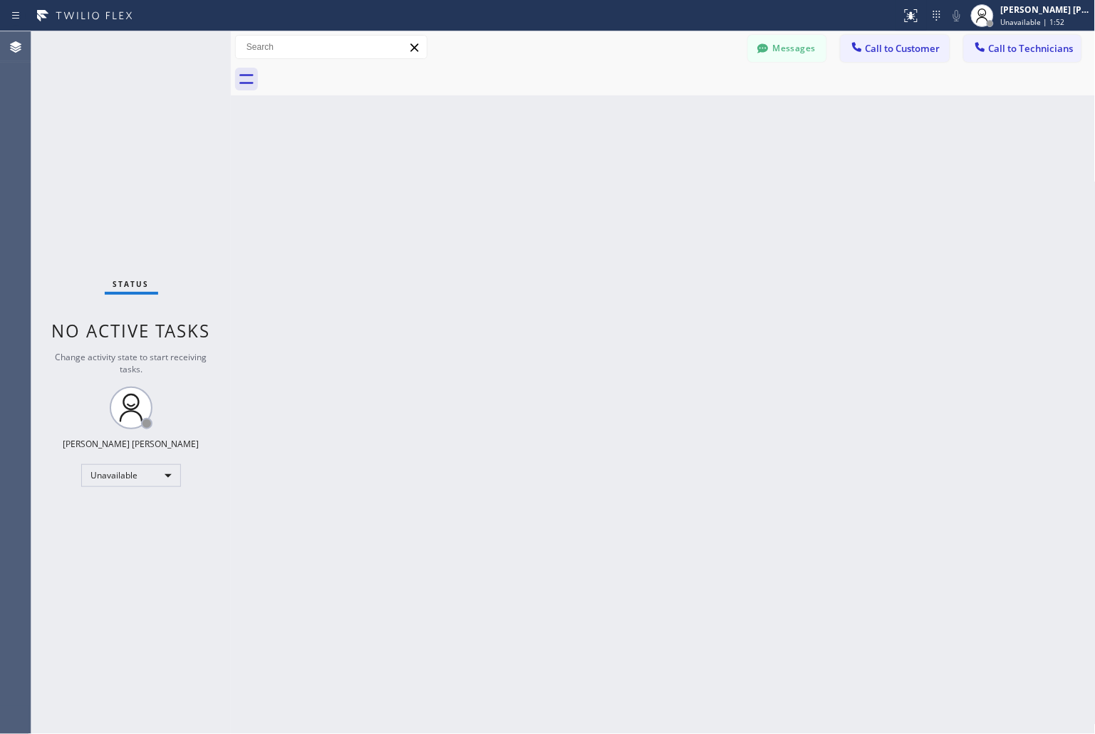
click at [652, 179] on div "Back to Dashboard Change Sender ID Customers Technicians KD Krissy Do 09/12 02:…" at bounding box center [663, 382] width 865 height 703
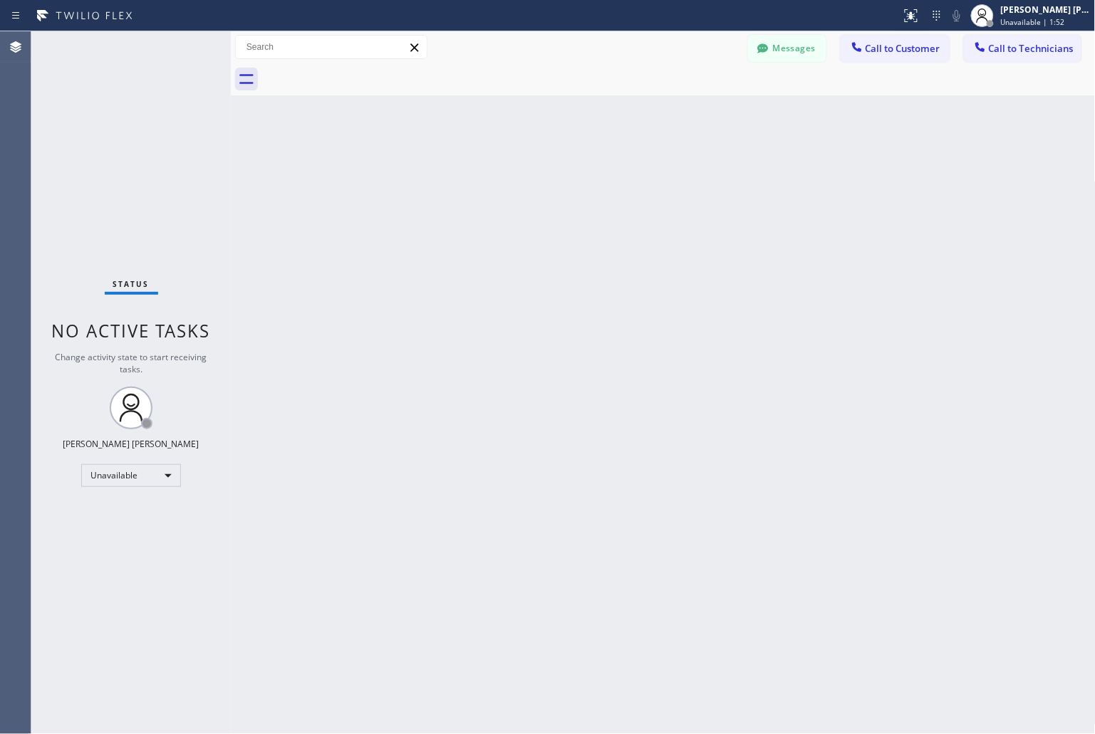
click at [652, 179] on div "Back to Dashboard Change Sender ID Customers Technicians KD Krissy Do 09/12 02:…" at bounding box center [663, 382] width 865 height 703
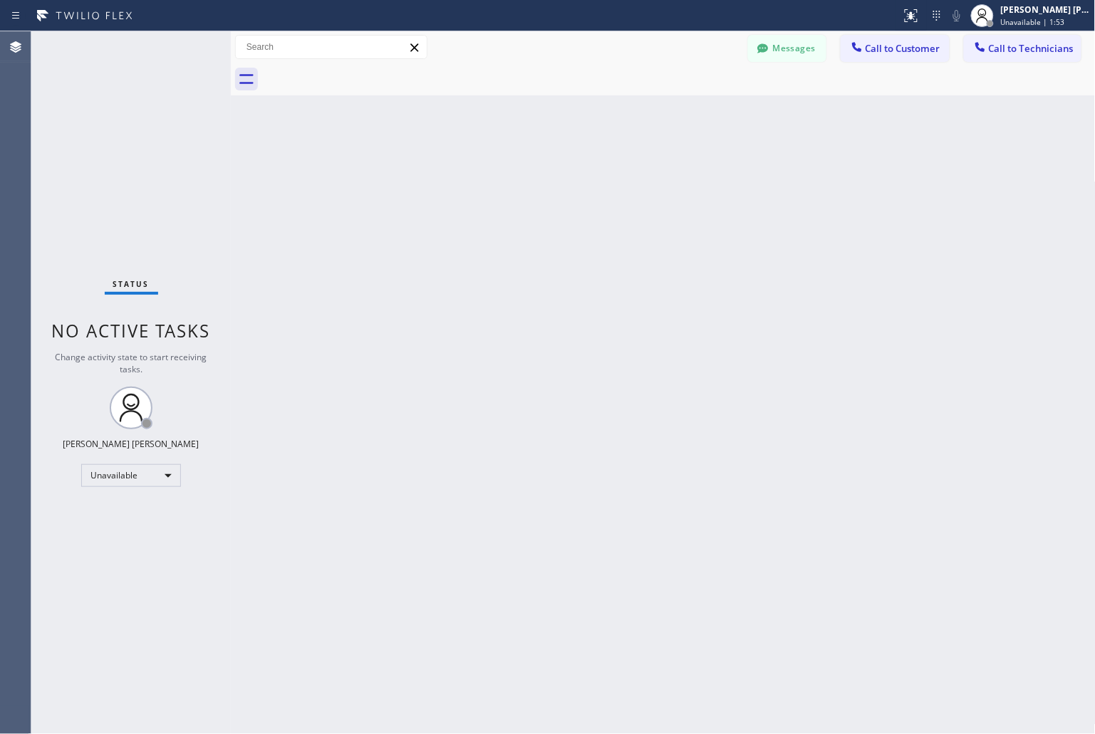
click
